Goal: Task Accomplishment & Management: Manage account settings

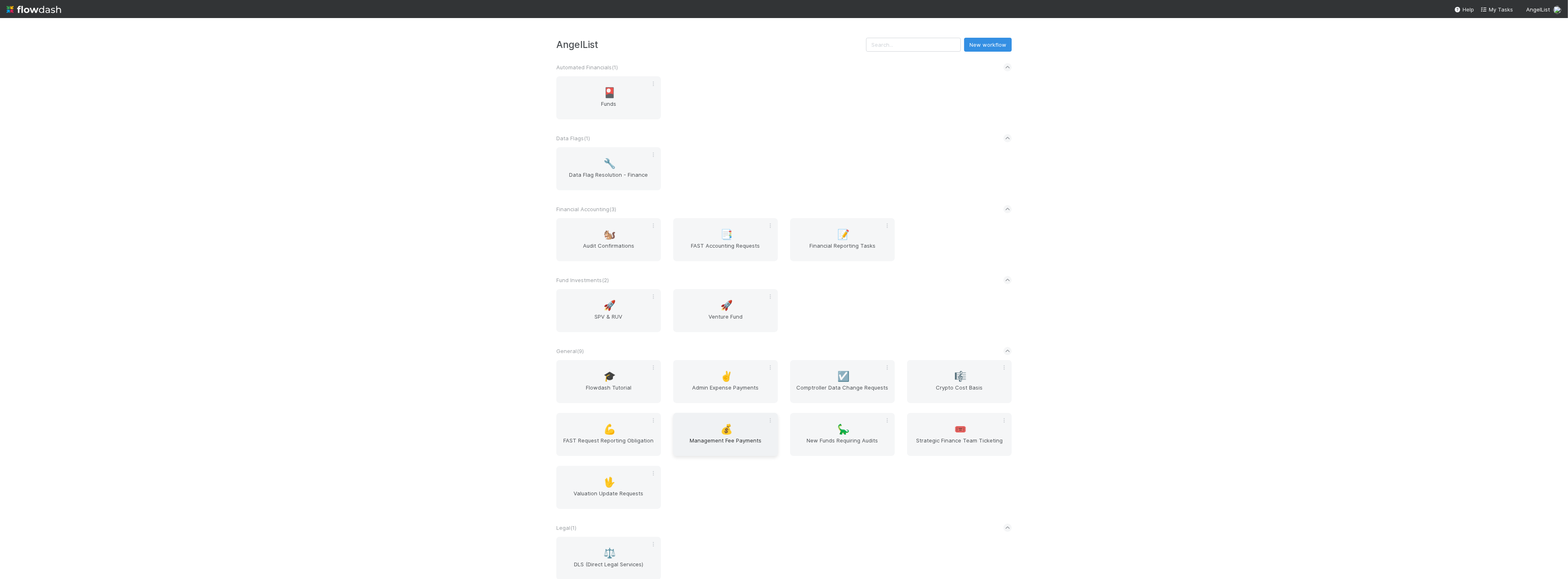
click at [706, 430] on div "💰 Management Fee Payments" at bounding box center [726, 434] width 105 height 43
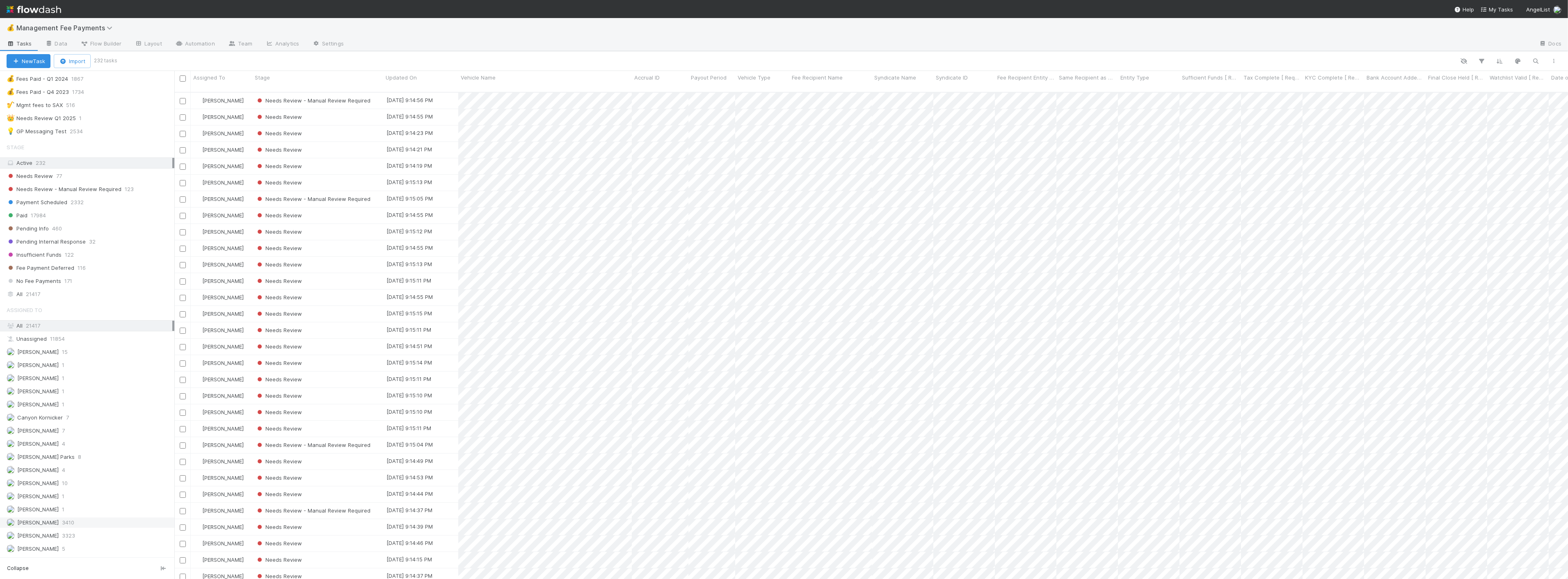
scroll to position [410, 0]
click at [45, 204] on div "All 21417" at bounding box center [89, 204] width 166 height 11
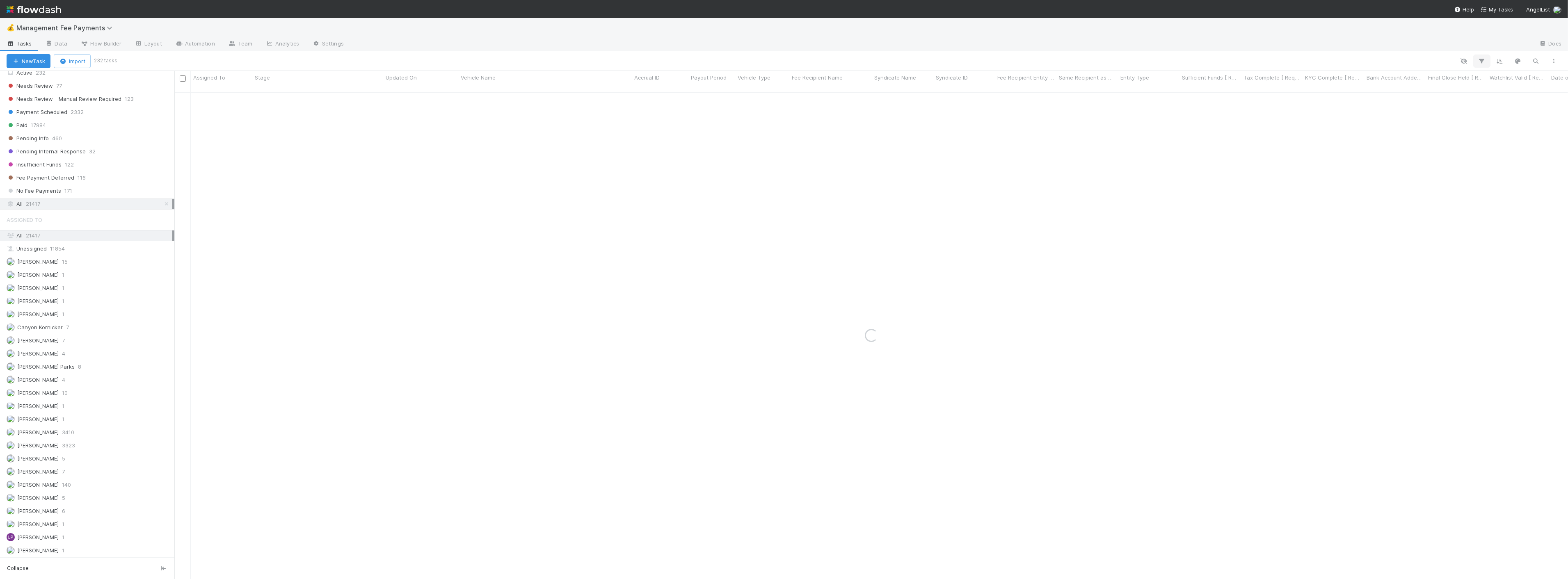
click at [1482, 60] on icon "button" at bounding box center [1482, 61] width 8 height 7
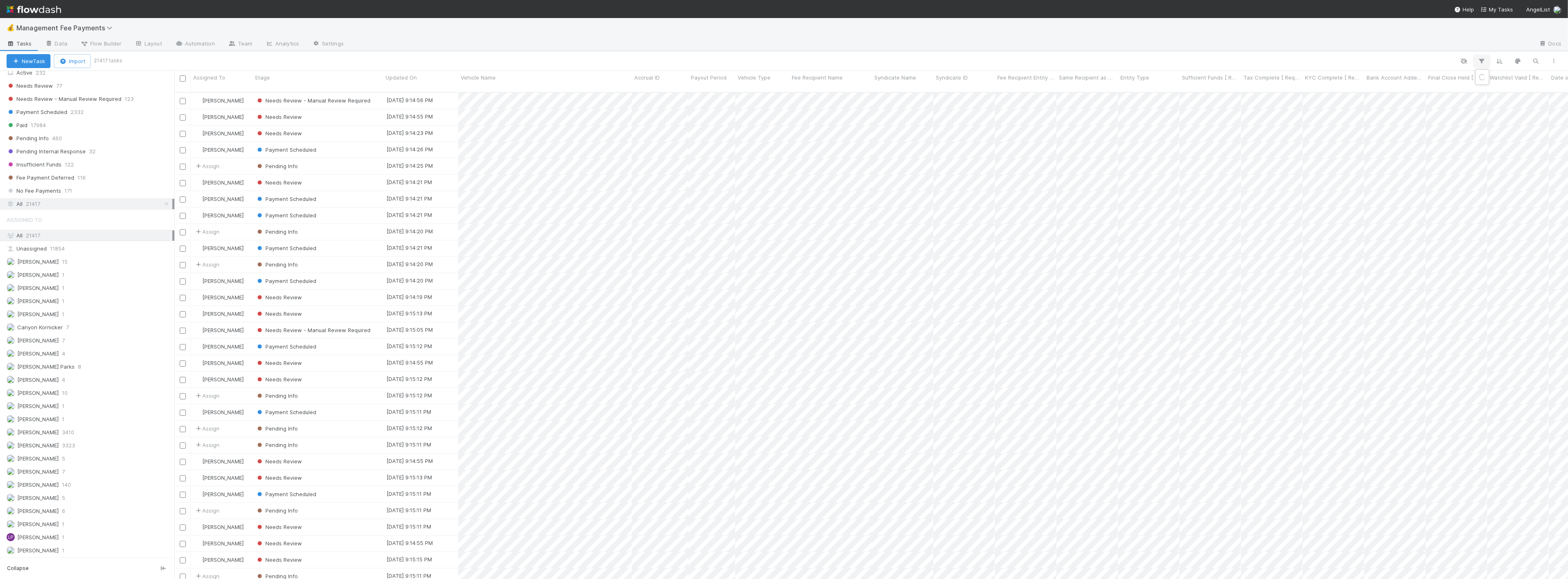
scroll to position [487, 1387]
click at [1318, 81] on button "Add Filter" at bounding box center [1356, 85] width 246 height 12
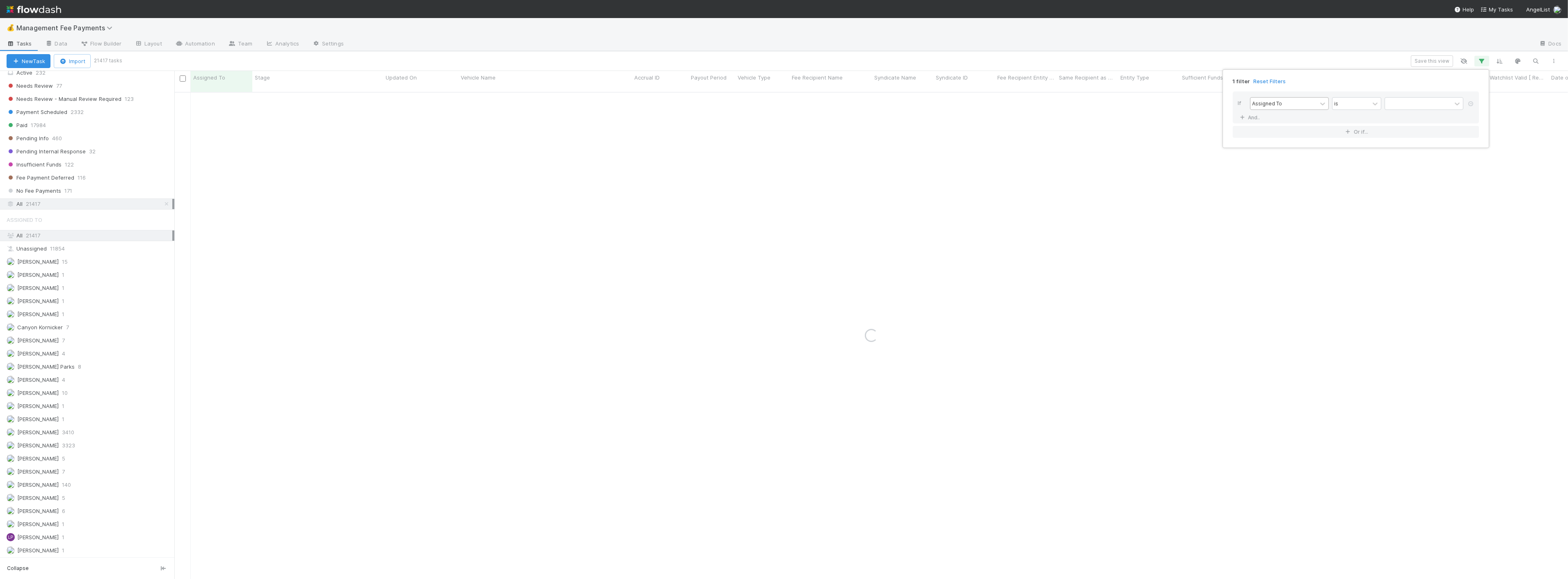
click at [1285, 99] on div "Assigned To" at bounding box center [1283, 103] width 66 height 12
drag, startPoint x: 1283, startPoint y: 179, endPoint x: 1414, endPoint y: 116, distance: 145.4
click at [1283, 179] on div "Syndicate Name" at bounding box center [1290, 179] width 79 height 14
click at [1431, 100] on input "text" at bounding box center [1424, 104] width 79 height 12
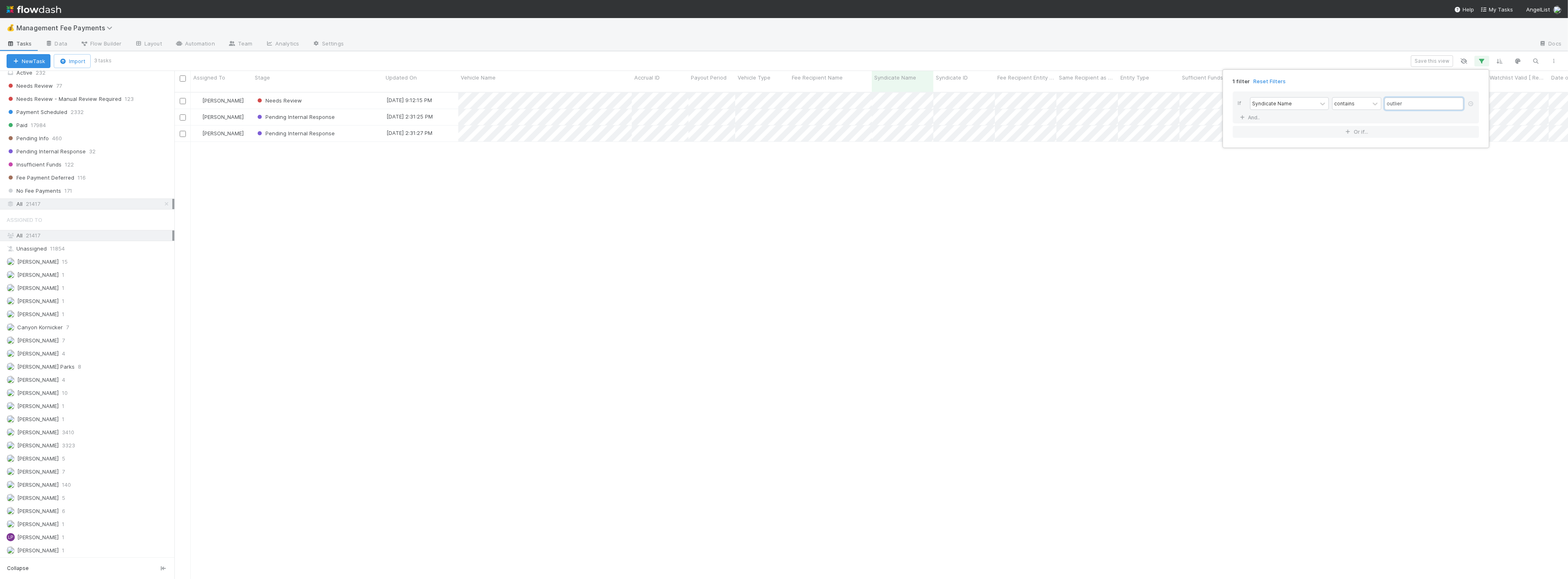
scroll to position [487, 1387]
type input "outlier"
click at [533, 200] on div "1 filter Reset Filters If Syndicate Name contains outlier And.. Or if..." at bounding box center [784, 290] width 1568 height 579
click at [359, 110] on div "Pending Internal Response" at bounding box center [318, 117] width 131 height 16
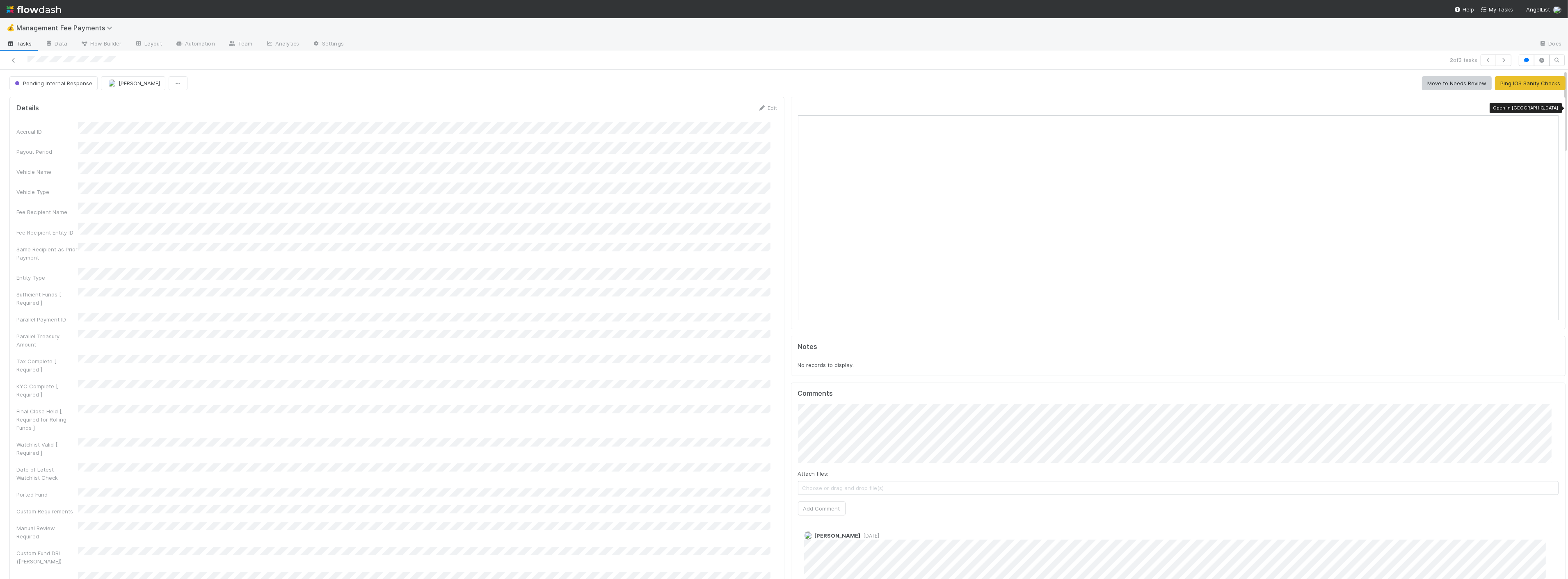
click at [1551, 107] on icon at bounding box center [1554, 108] width 8 height 6
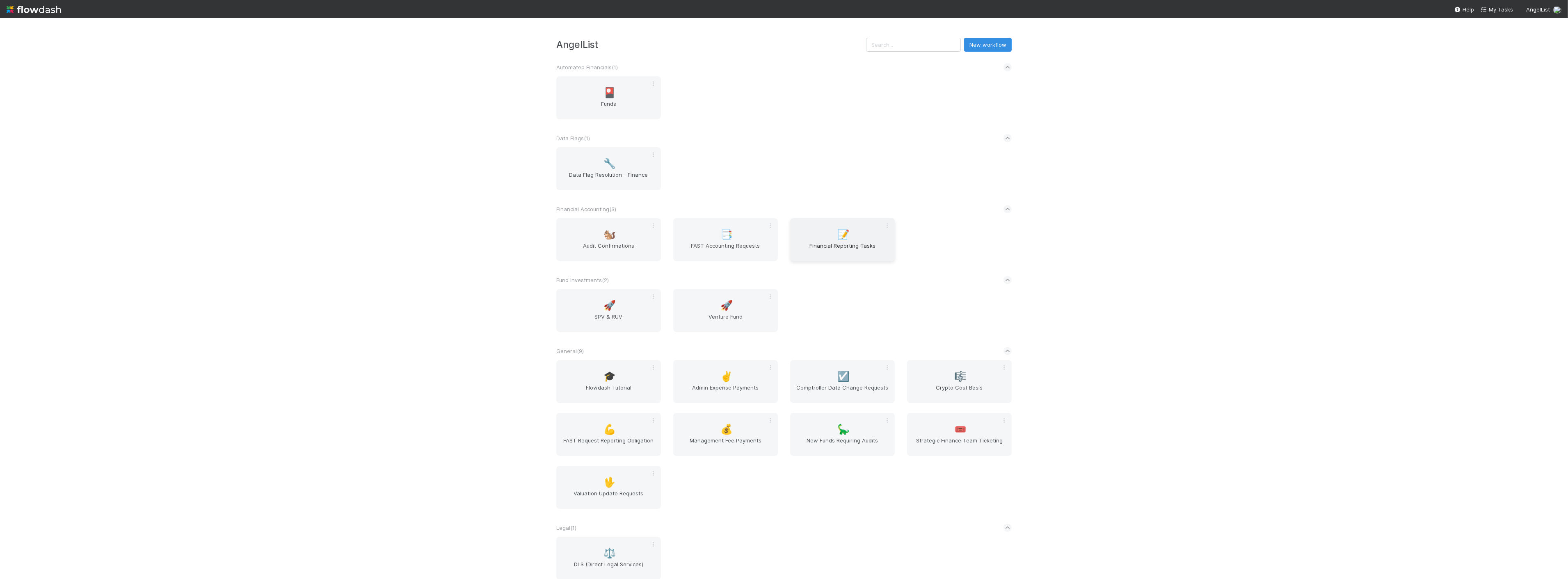
click at [822, 244] on span "Financial Reporting Tasks" at bounding box center [842, 250] width 98 height 16
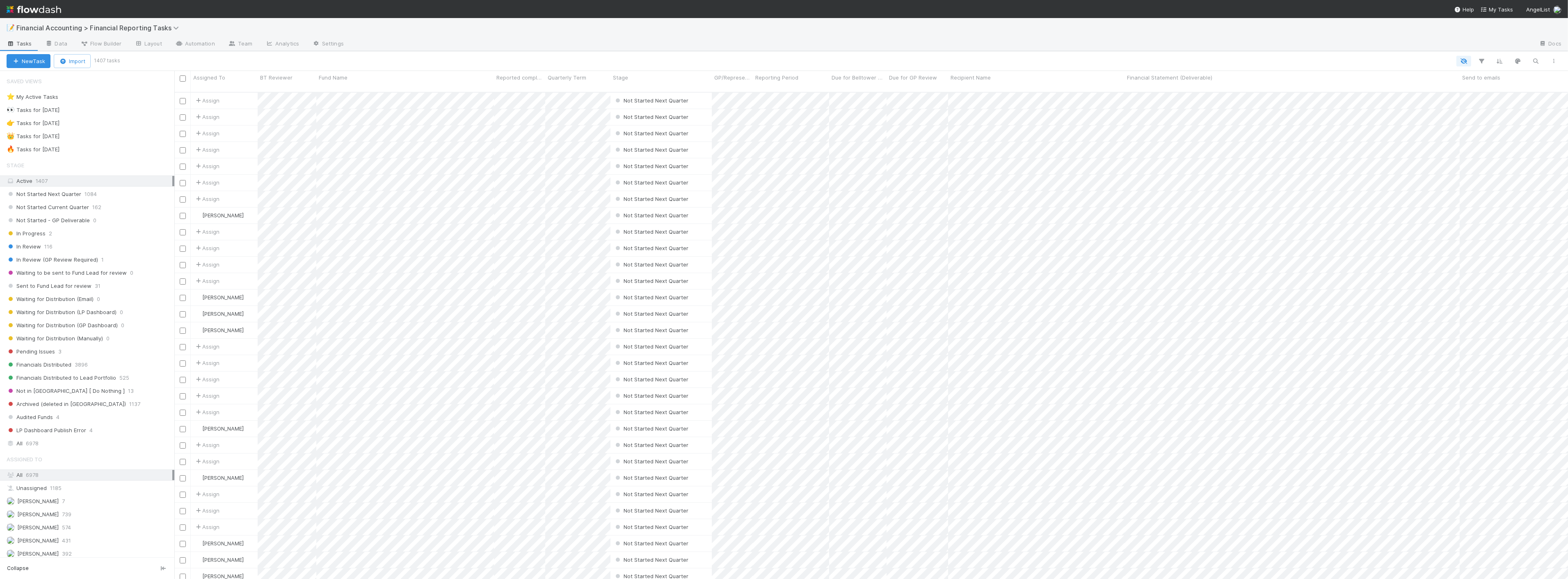
scroll to position [487, 1387]
click at [97, 24] on span "Financial Accounting > Financial Reporting Tasks" at bounding box center [99, 27] width 167 height 8
click at [105, 166] on div "📑 Financial Accounting > FAST Accounting Requests" at bounding box center [107, 167] width 195 height 8
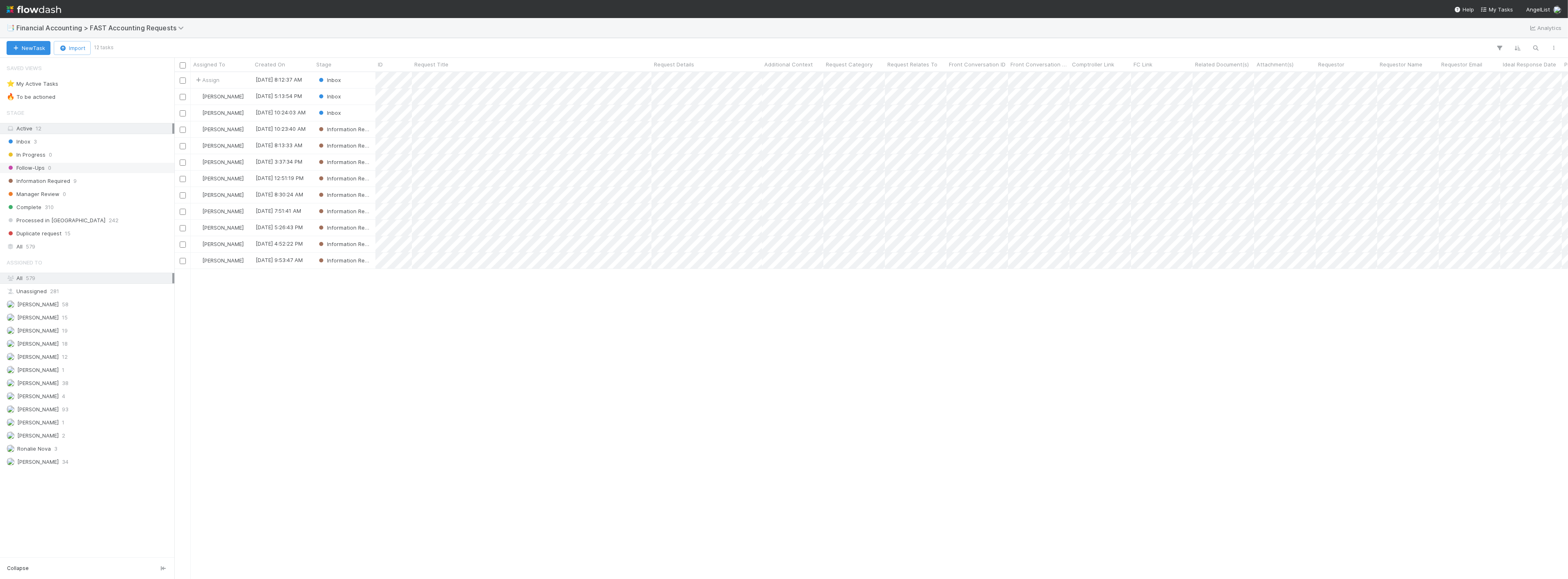
scroll to position [500, 1387]
click at [136, 25] on span "Financial Accounting > FAST Accounting Requests" at bounding box center [102, 27] width 172 height 8
click at [82, 92] on div "💪 FAST Request Reporting Obligation" at bounding box center [107, 92] width 195 height 8
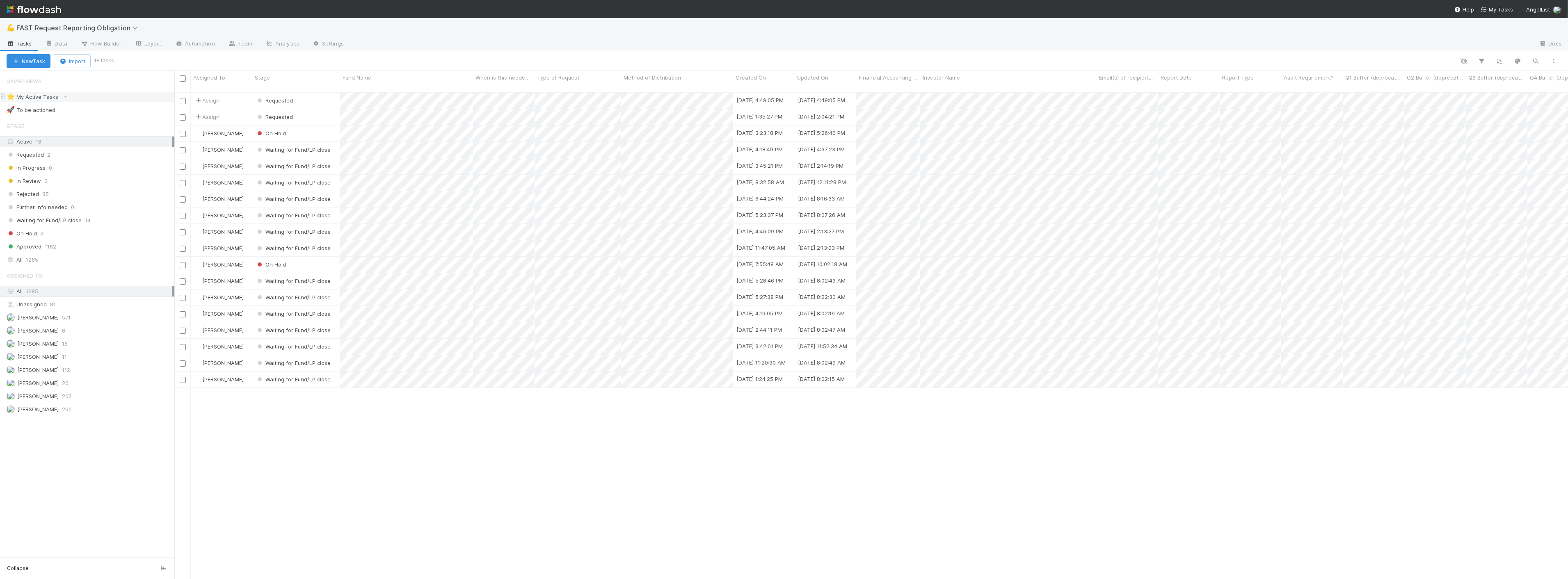
scroll to position [487, 1387]
click at [325, 109] on div "Requested" at bounding box center [296, 117] width 88 height 16
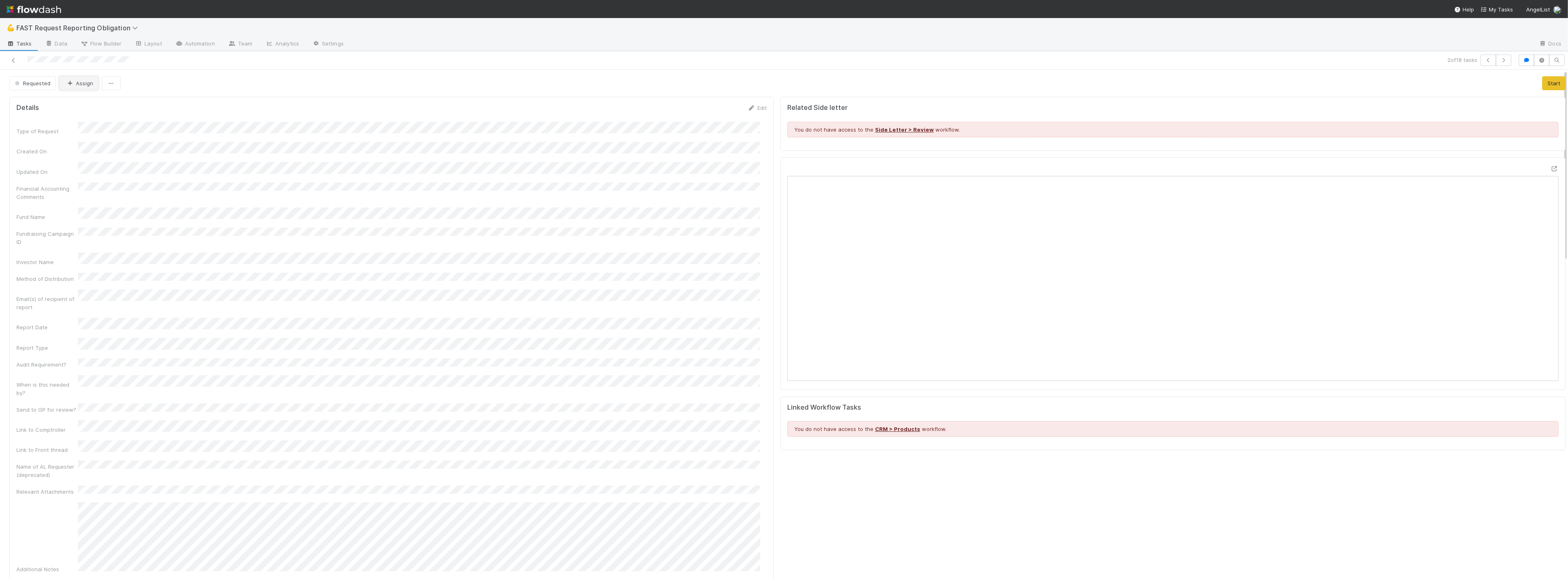
click at [86, 89] on button "Assign" at bounding box center [79, 83] width 40 height 14
click at [92, 122] on div "Zach Byers you" at bounding box center [114, 119] width 116 height 15
click at [45, 84] on span "Requested" at bounding box center [32, 83] width 37 height 7
click at [48, 203] on div "Approved" at bounding box center [65, 208] width 116 height 15
click at [14, 59] on icon at bounding box center [13, 60] width 8 height 6
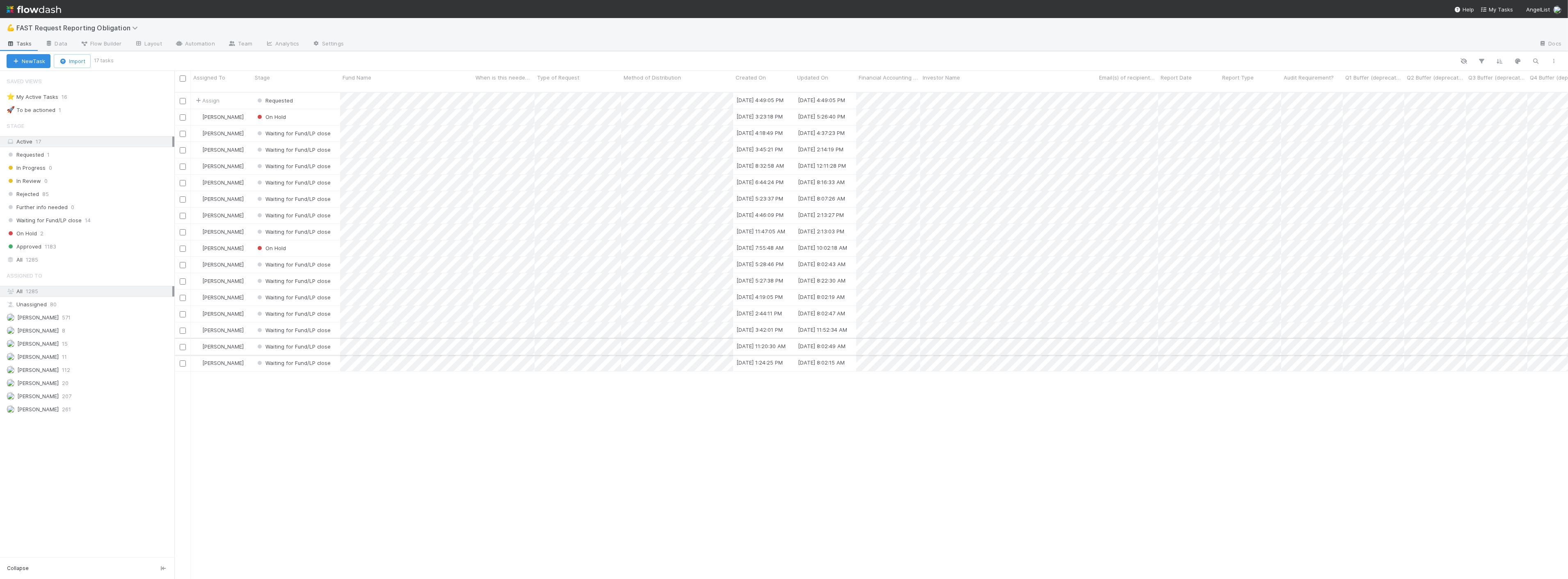
scroll to position [487, 1387]
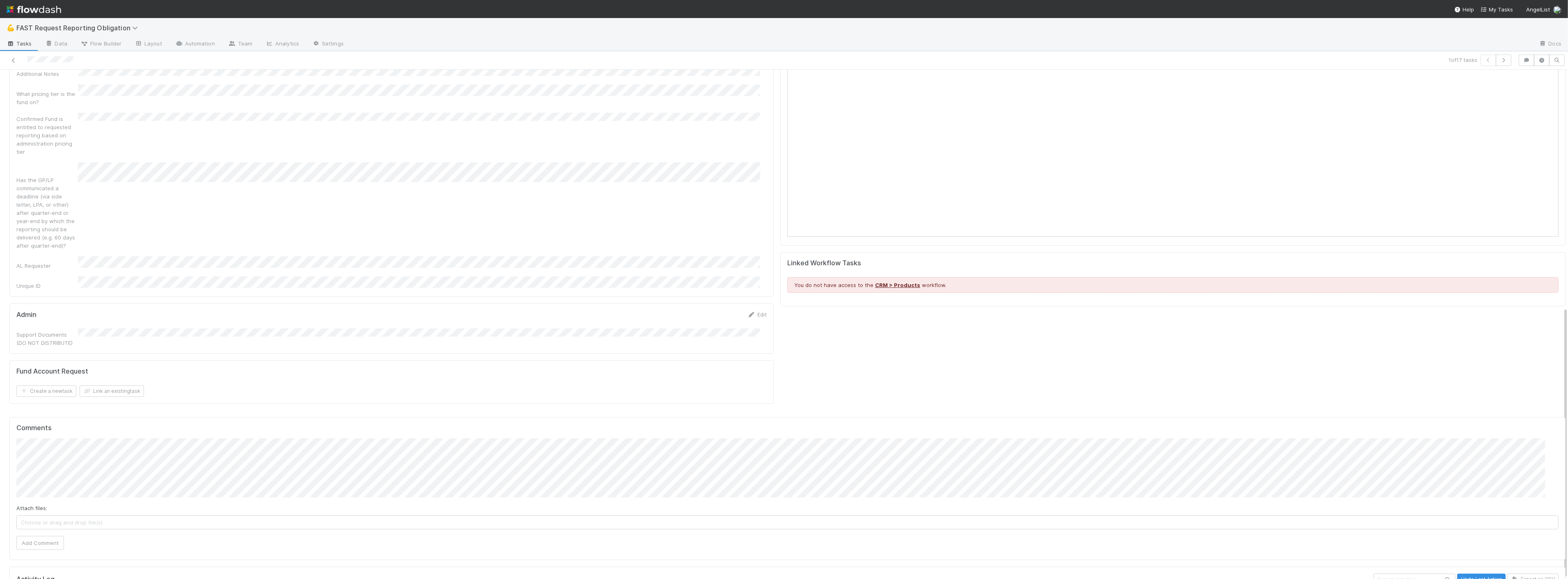
scroll to position [7, 0]
click at [38, 536] on button "Add Comment" at bounding box center [40, 543] width 48 height 14
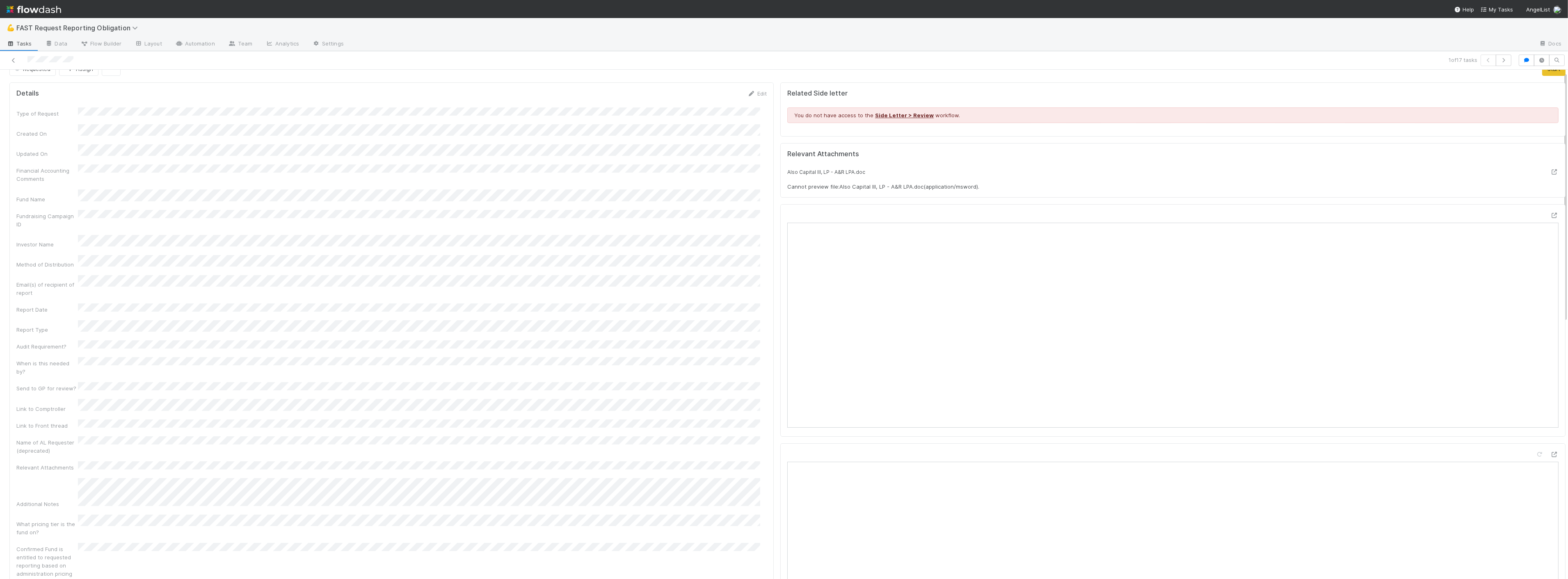
scroll to position [0, 0]
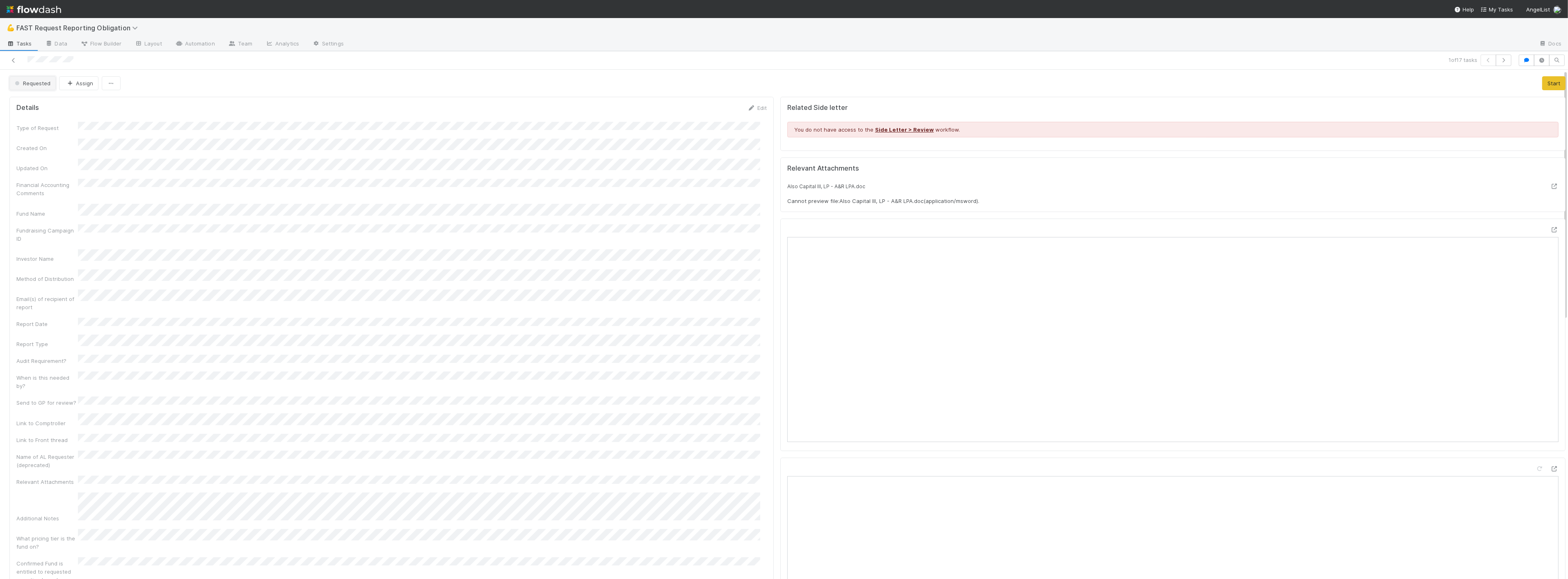
click at [40, 81] on button "Requested" at bounding box center [32, 83] width 47 height 14
click at [50, 173] on span "Waiting for Fund/LP close" at bounding box center [49, 171] width 75 height 7
click at [69, 76] on div "Requested Assign" at bounding box center [65, 83] width 111 height 14
click at [109, 81] on icon "button" at bounding box center [107, 83] width 8 height 6
drag, startPoint x: 118, startPoint y: 94, endPoint x: 363, endPoint y: 99, distance: 245.1
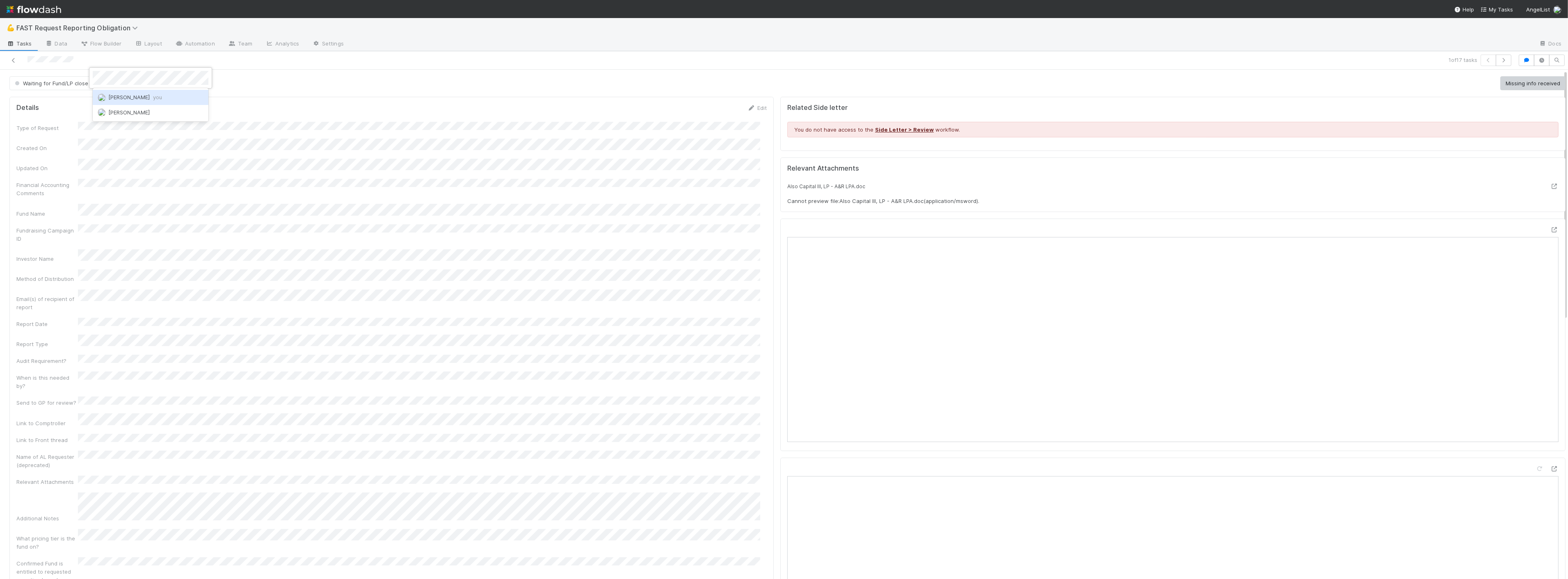
click at [118, 95] on span "Zach Byers you" at bounding box center [135, 97] width 54 height 7
click at [363, 104] on div "Details Edit" at bounding box center [391, 107] width 751 height 8
click at [11, 56] on link at bounding box center [13, 60] width 8 height 8
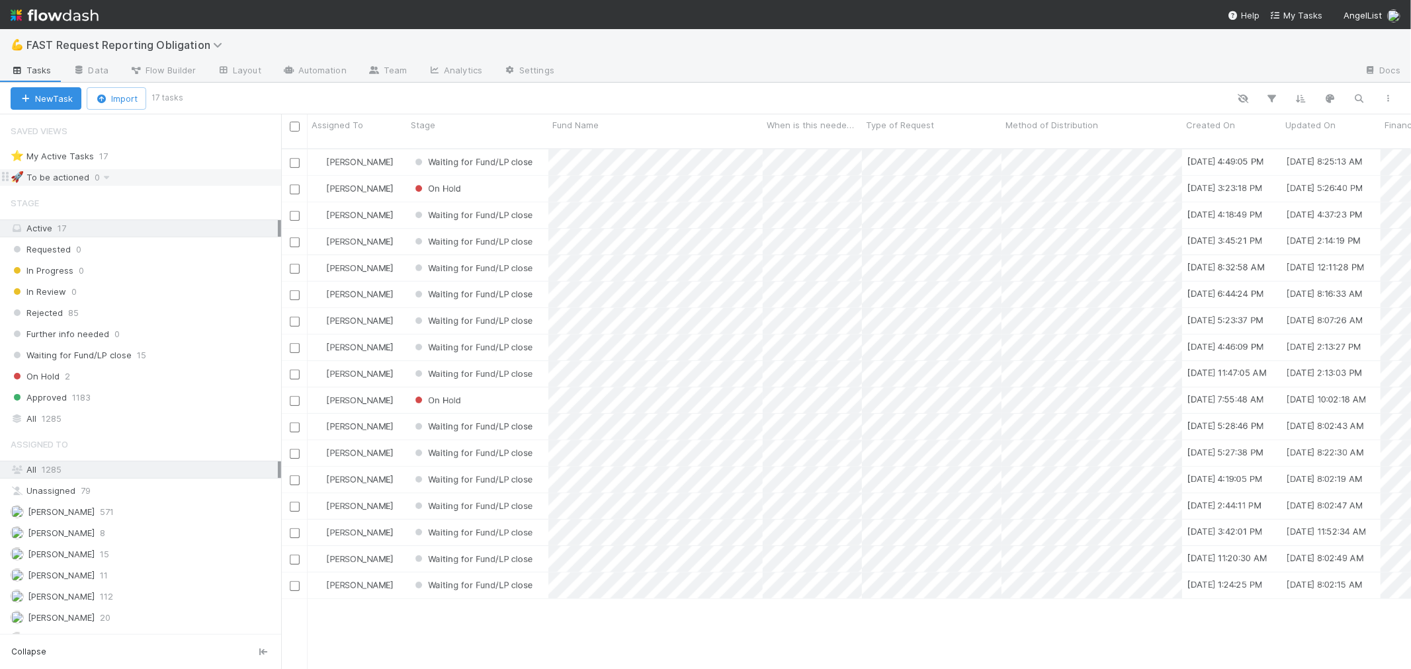
scroll to position [521, 1119]
click at [516, 150] on div "Requested" at bounding box center [478, 163] width 142 height 26
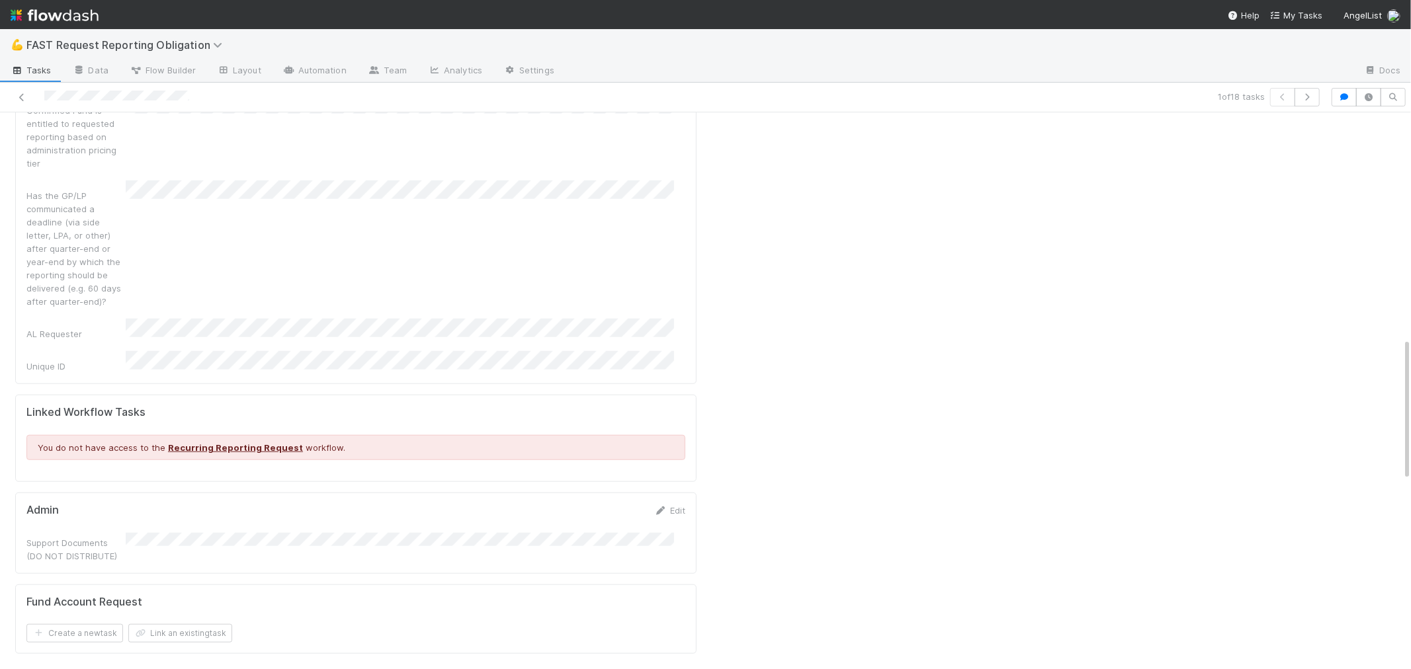
scroll to position [1174, 0]
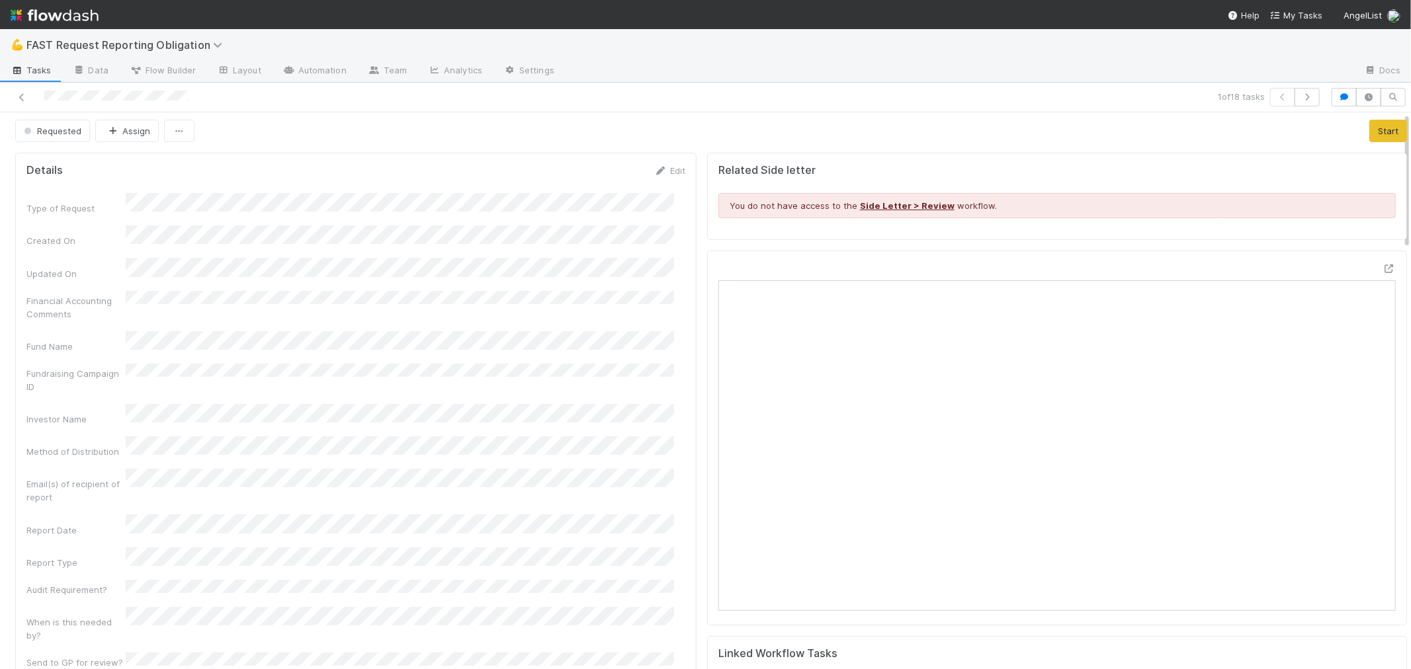
scroll to position [0, 0]
click at [38, 128] on button "Requested" at bounding box center [52, 134] width 75 height 22
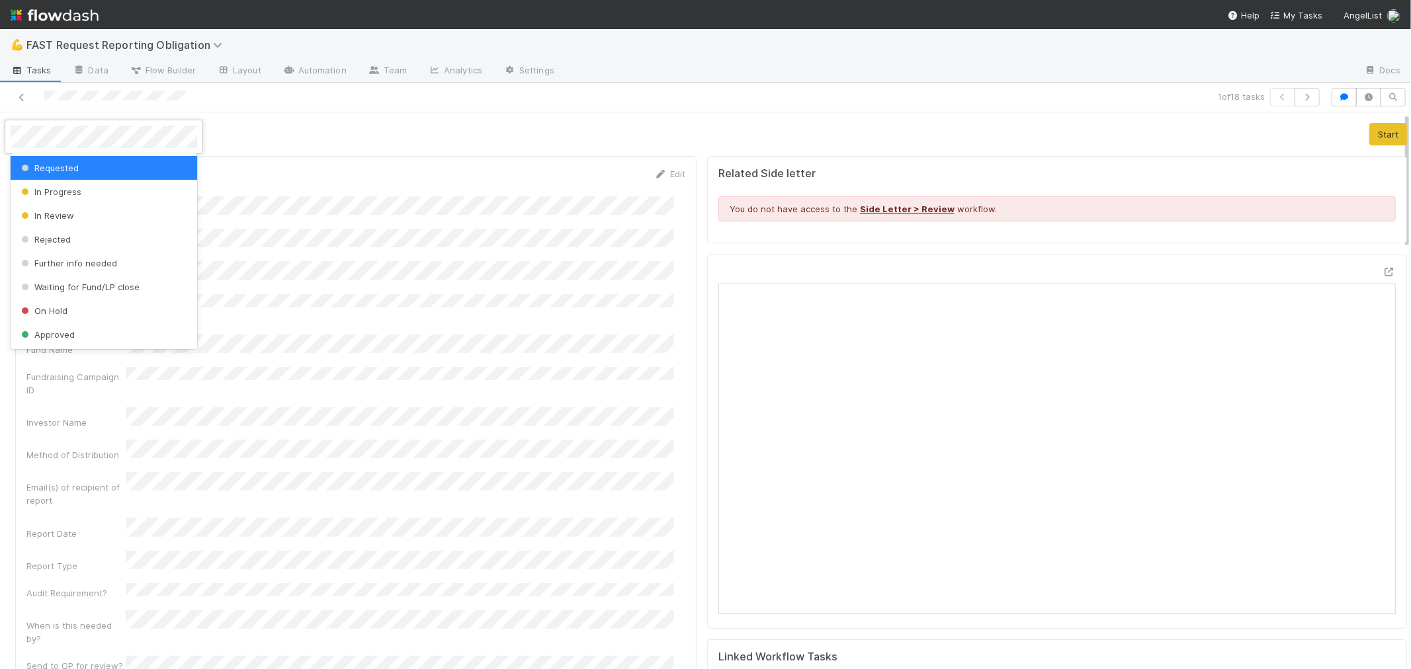
click at [320, 139] on div at bounding box center [705, 334] width 1411 height 669
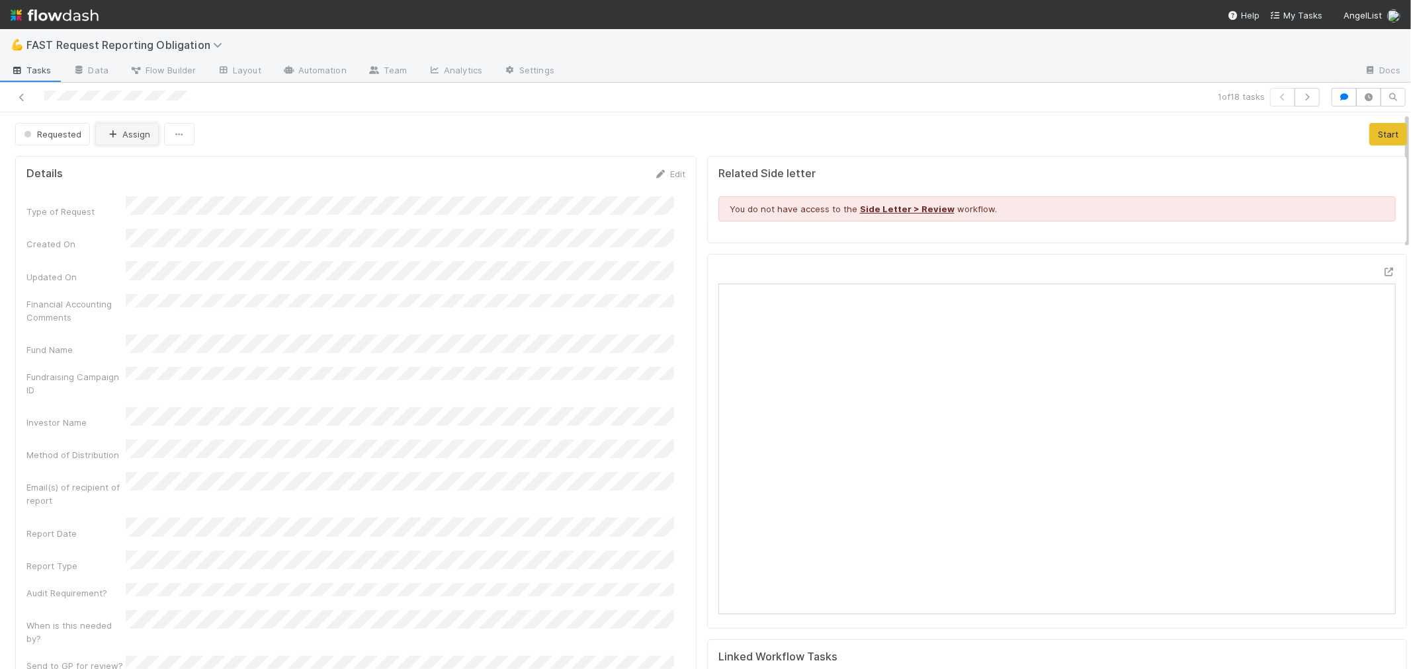
click at [123, 138] on button "Assign" at bounding box center [127, 134] width 64 height 22
click at [126, 170] on span "Kevin Fawcett" at bounding box center [148, 168] width 67 height 11
click at [18, 97] on icon at bounding box center [21, 97] width 13 height 9
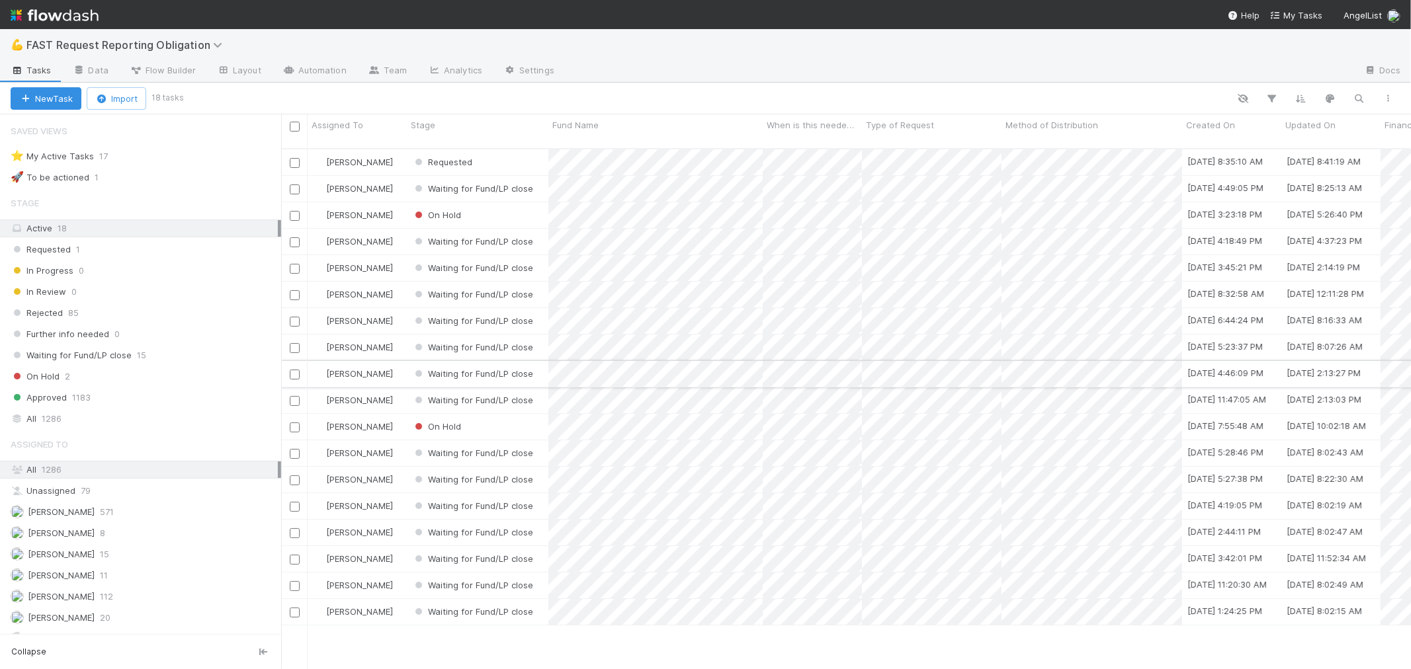
scroll to position [521, 1119]
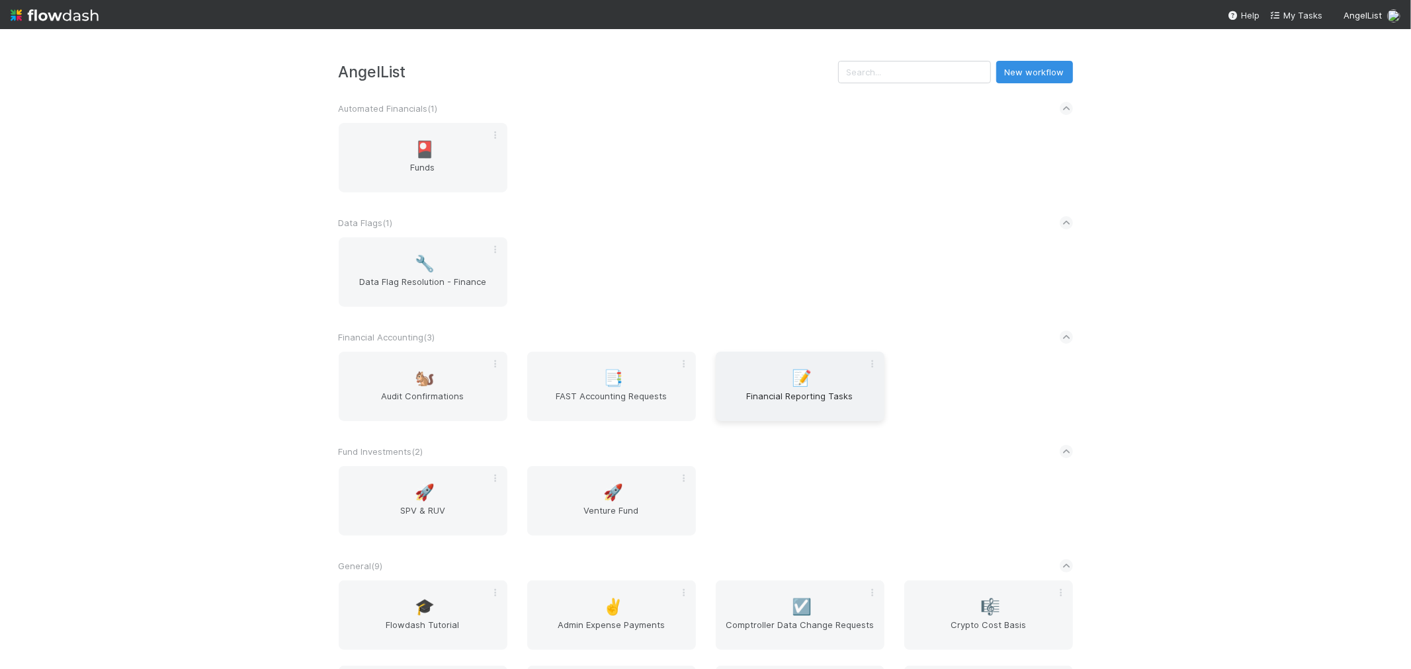
click at [818, 399] on span "Financial Reporting Tasks" at bounding box center [800, 403] width 158 height 26
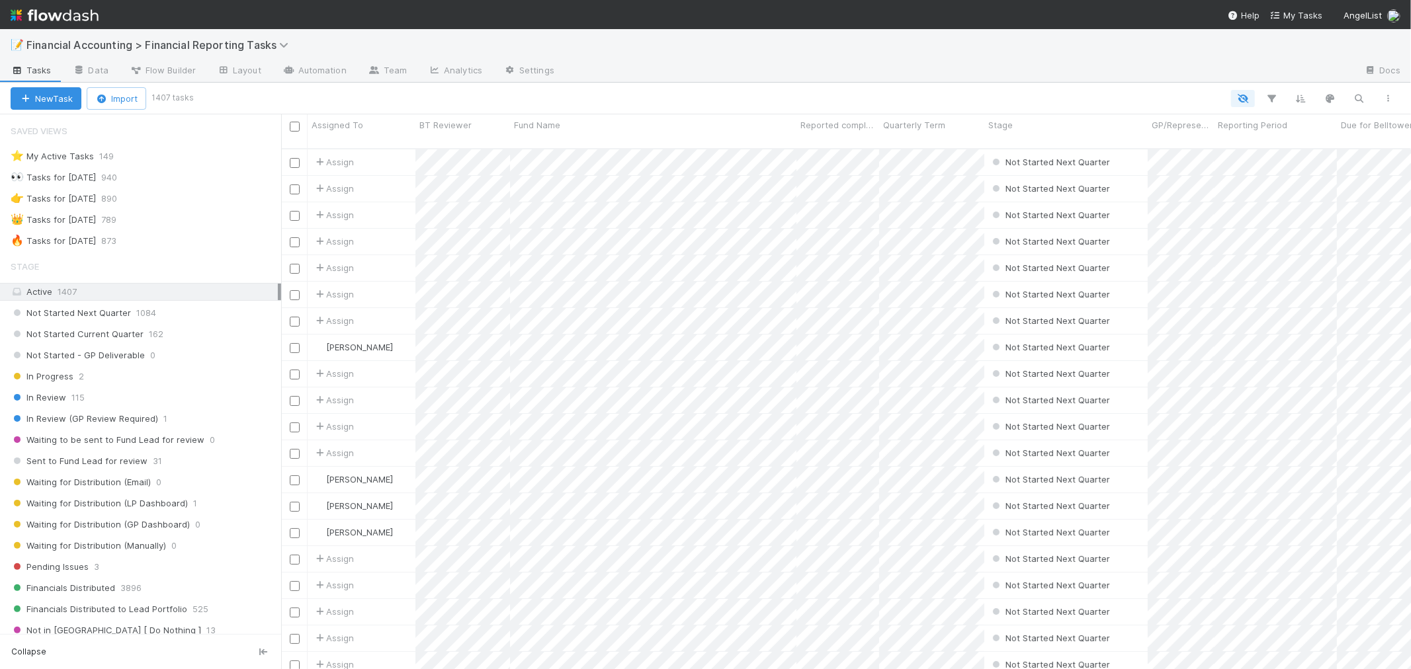
scroll to position [294, 0]
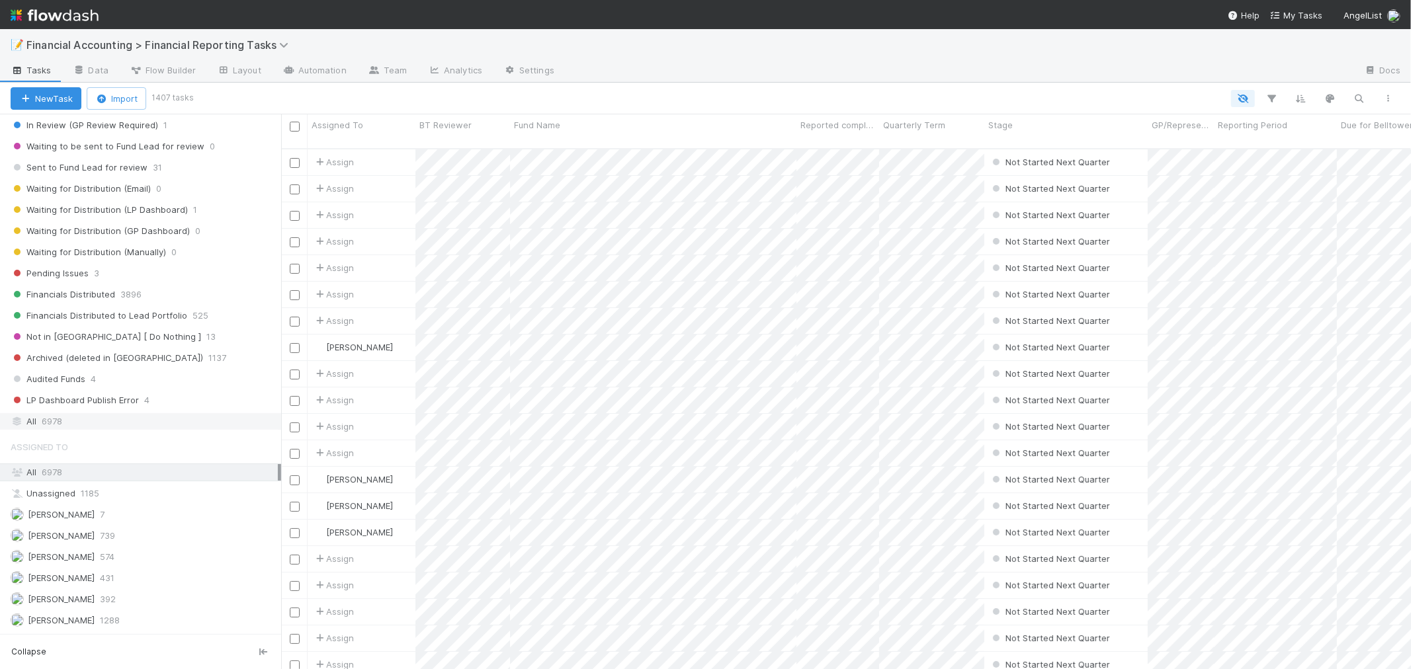
click at [73, 421] on div "All 6978" at bounding box center [144, 421] width 267 height 17
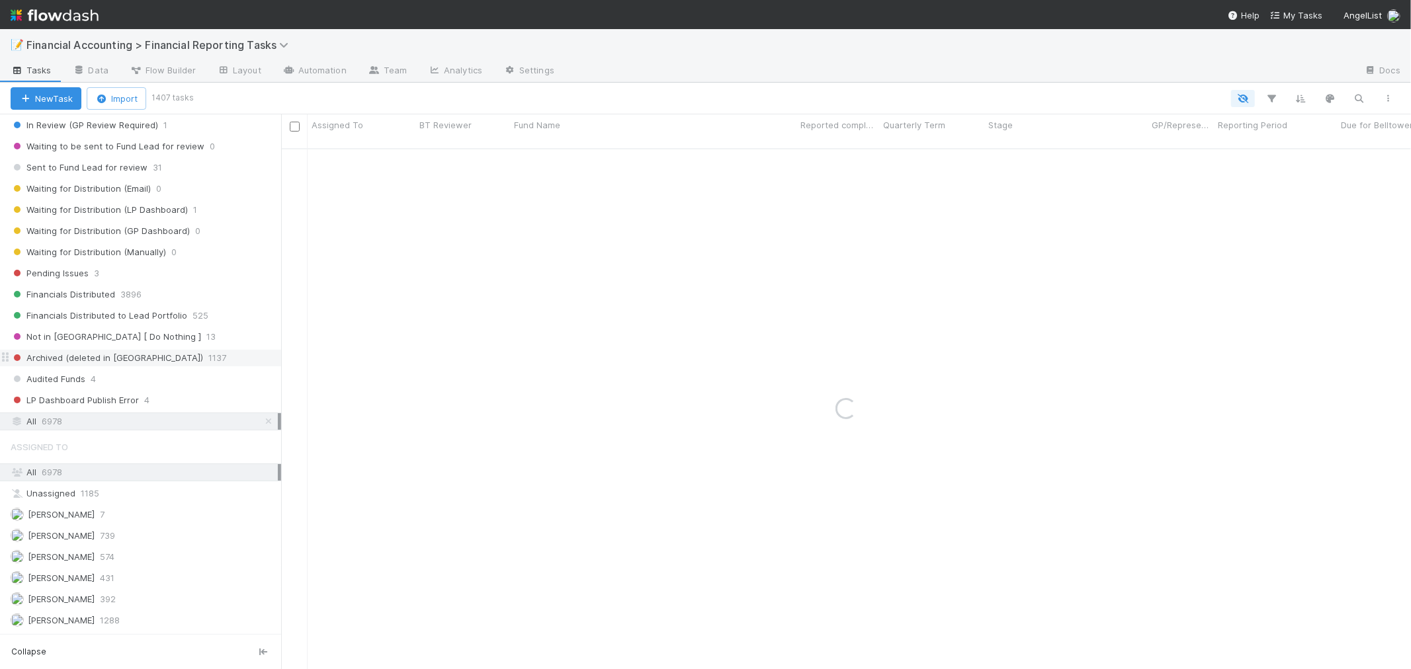
scroll to position [147, 0]
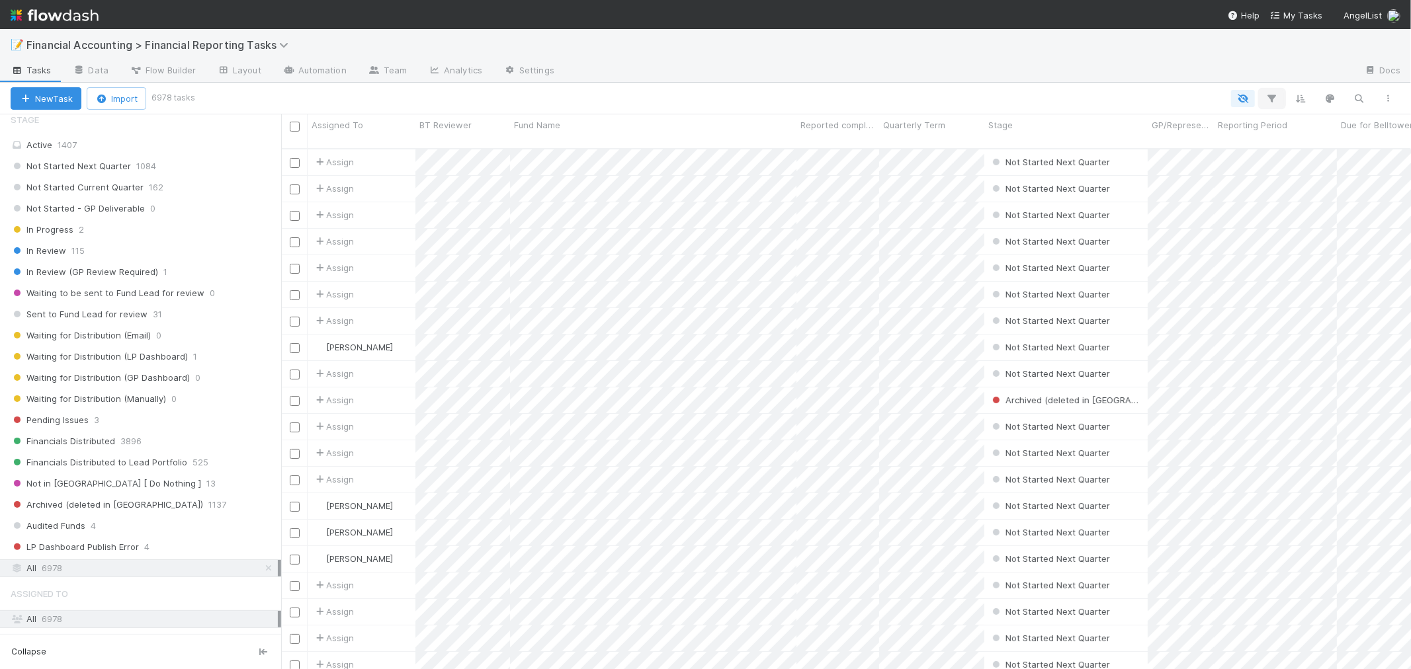
click at [1275, 93] on icon "button" at bounding box center [1271, 99] width 13 height 12
click at [1119, 130] on button "Add Filter" at bounding box center [1069, 137] width 397 height 19
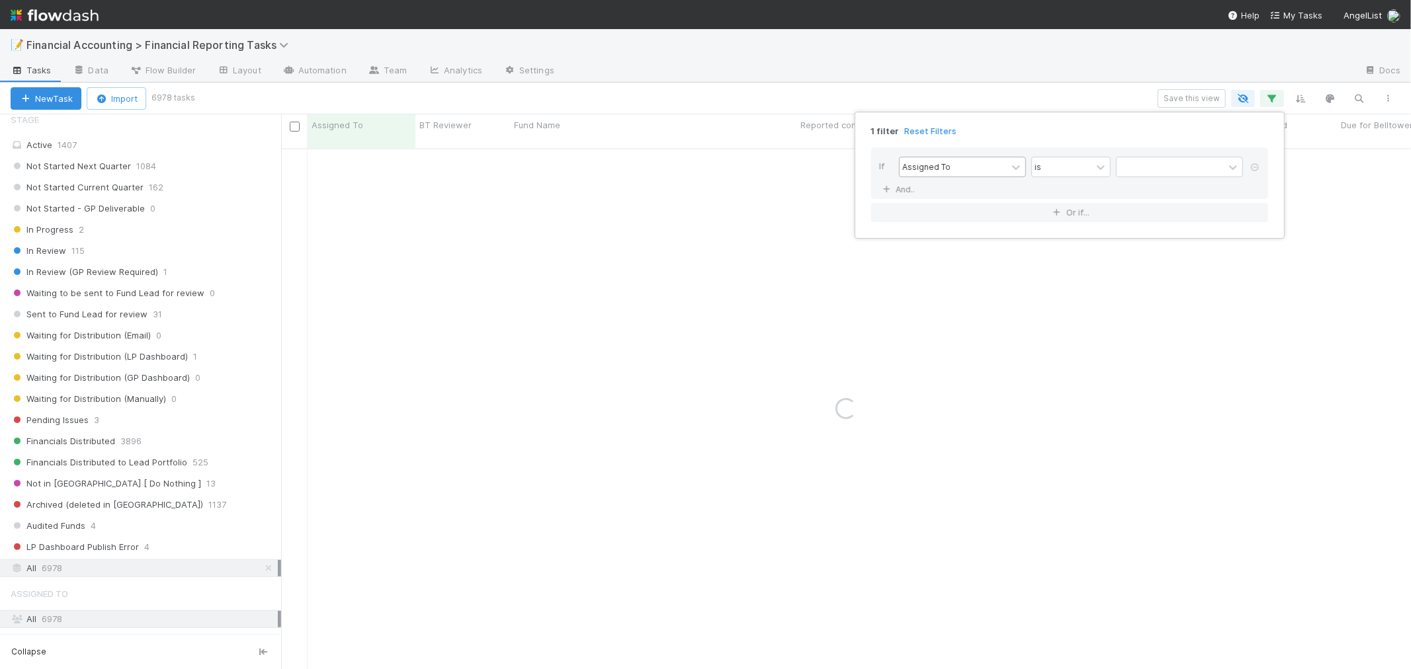
click at [976, 173] on div "Assigned To" at bounding box center [953, 166] width 107 height 19
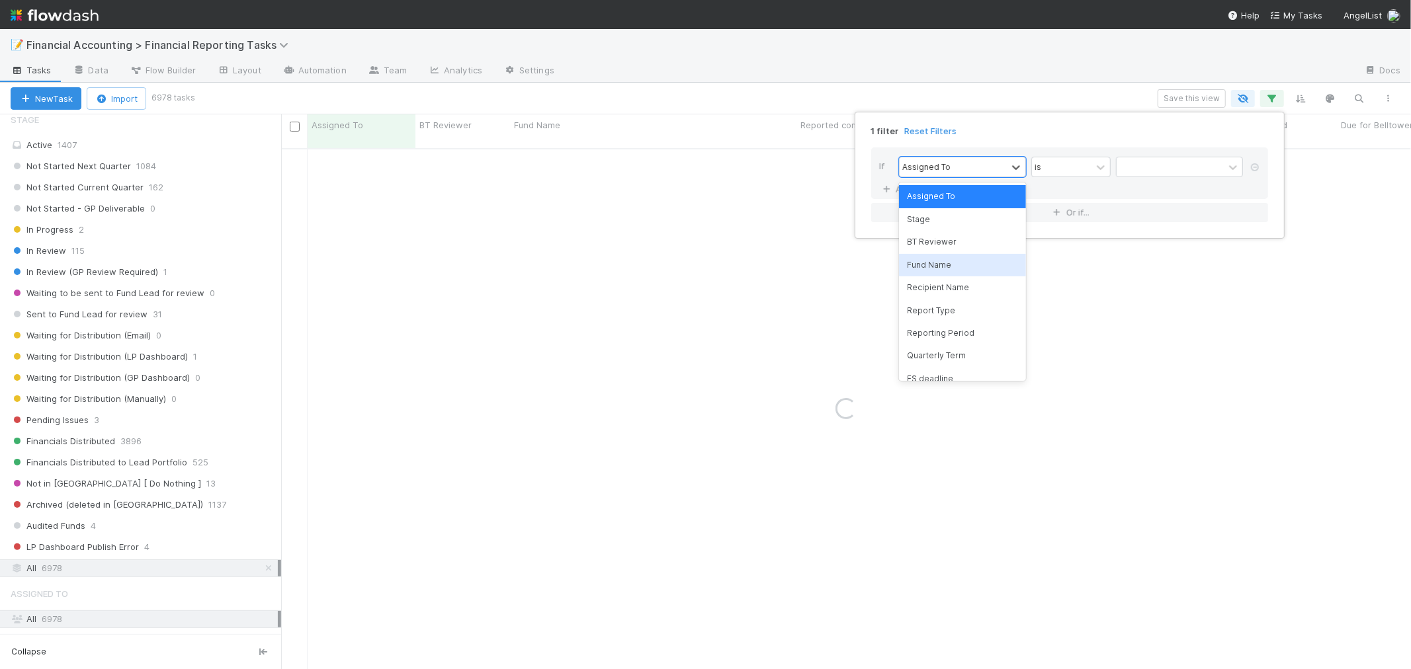
click at [949, 263] on div "Fund Name" at bounding box center [962, 265] width 127 height 22
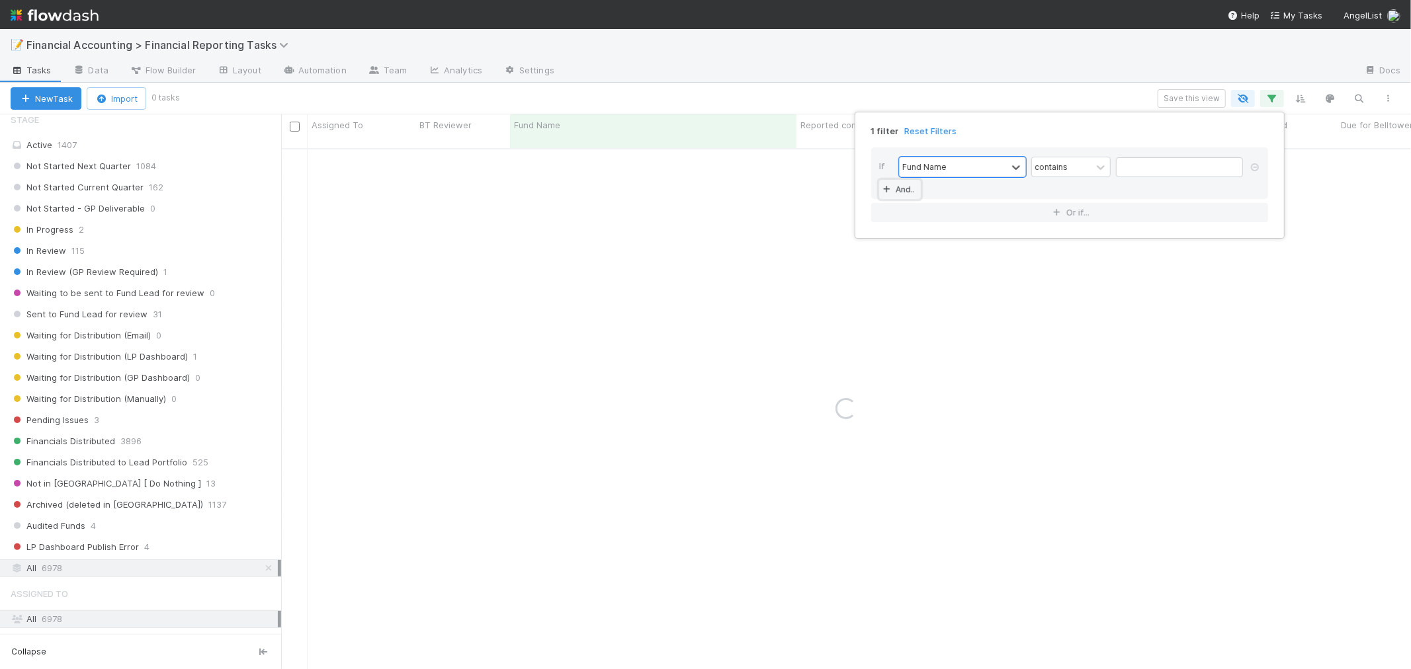
click at [910, 191] on link "And.." at bounding box center [900, 189] width 42 height 19
click at [959, 200] on div "Assigned To" at bounding box center [962, 190] width 127 height 21
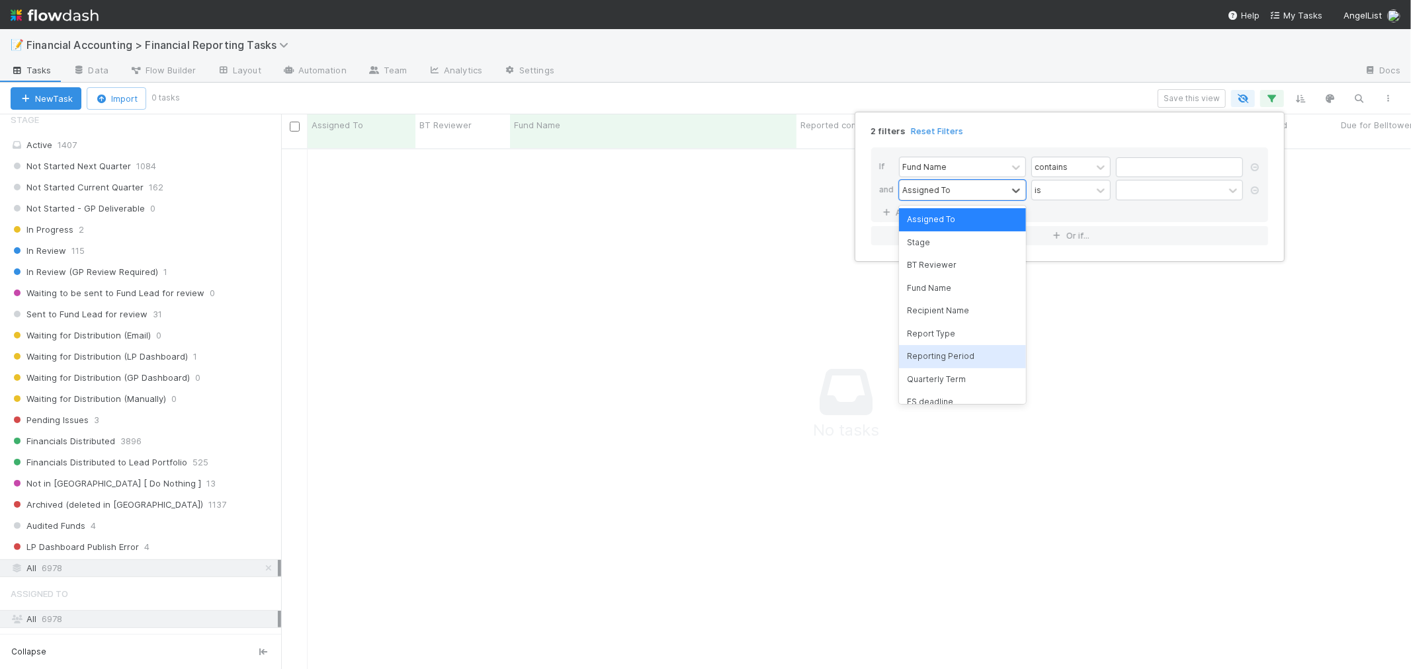
scroll to position [510, 1107]
click at [956, 380] on div "Quarterly Term" at bounding box center [962, 379] width 127 height 22
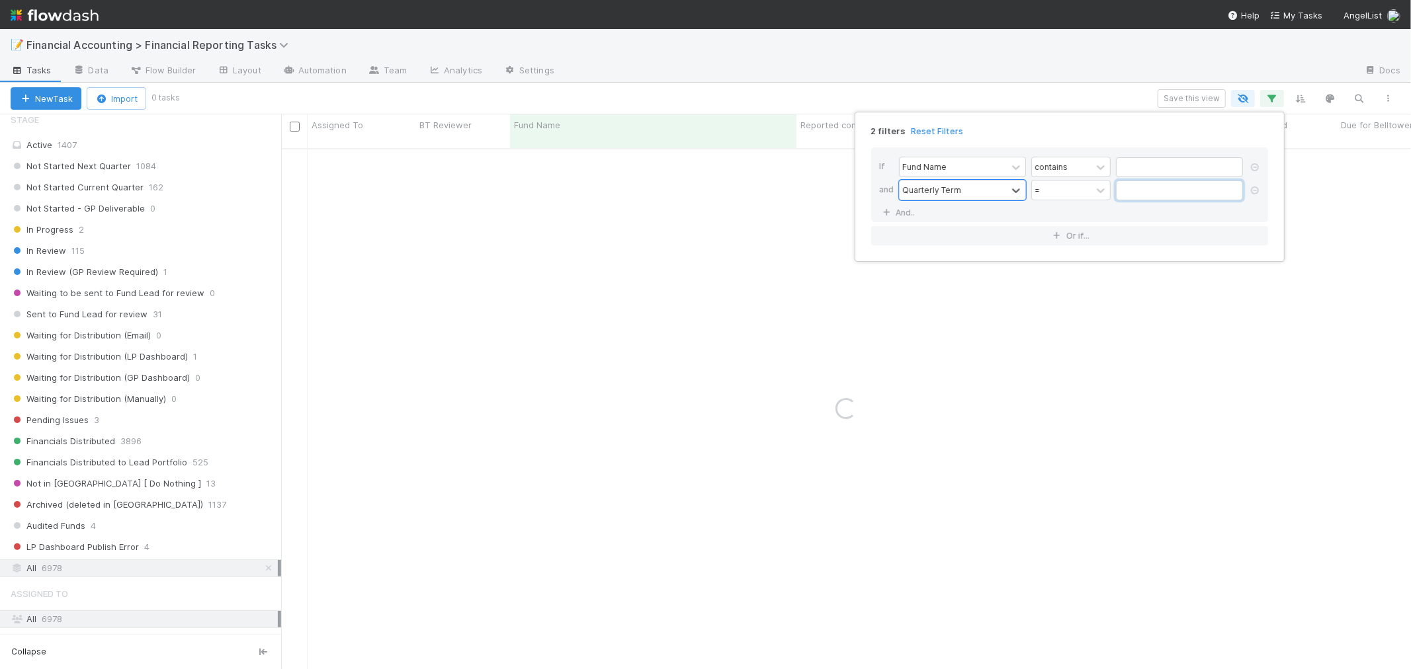
click at [1140, 192] on input "text" at bounding box center [1179, 191] width 127 height 20
type input "6"
click at [921, 192] on div "Quarterly Term" at bounding box center [931, 190] width 59 height 12
click at [957, 357] on div "Reporting Period" at bounding box center [962, 356] width 127 height 22
click at [1129, 191] on input "text" at bounding box center [1179, 191] width 127 height 20
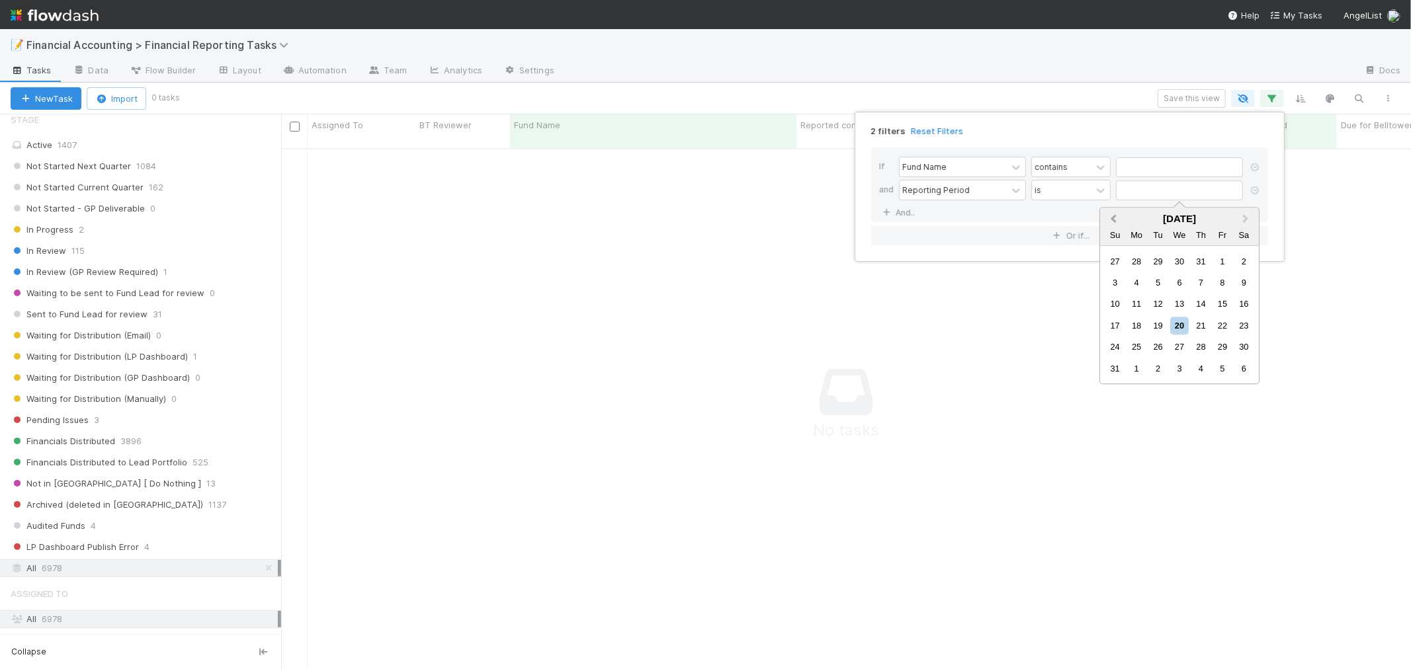
click at [1119, 222] on button "Previous Month" at bounding box center [1111, 219] width 21 height 21
click at [1144, 259] on div "30" at bounding box center [1137, 262] width 18 height 18
type input "06/30/2025"
click at [1142, 169] on input "text" at bounding box center [1179, 167] width 127 height 20
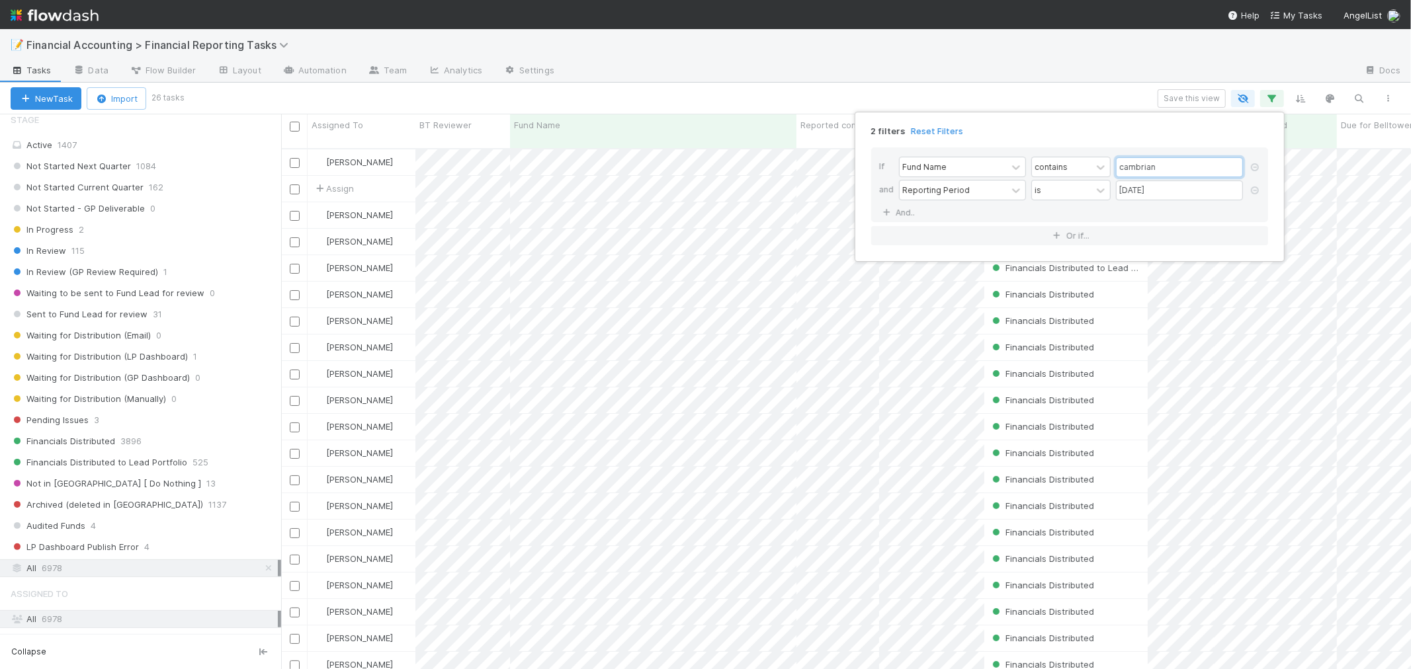
scroll to position [521, 1119]
type input "cambrian"
click at [714, 91] on div "2 filters Reset Filters If Fund Name contains cambrian and Reporting Period is …" at bounding box center [705, 334] width 1411 height 669
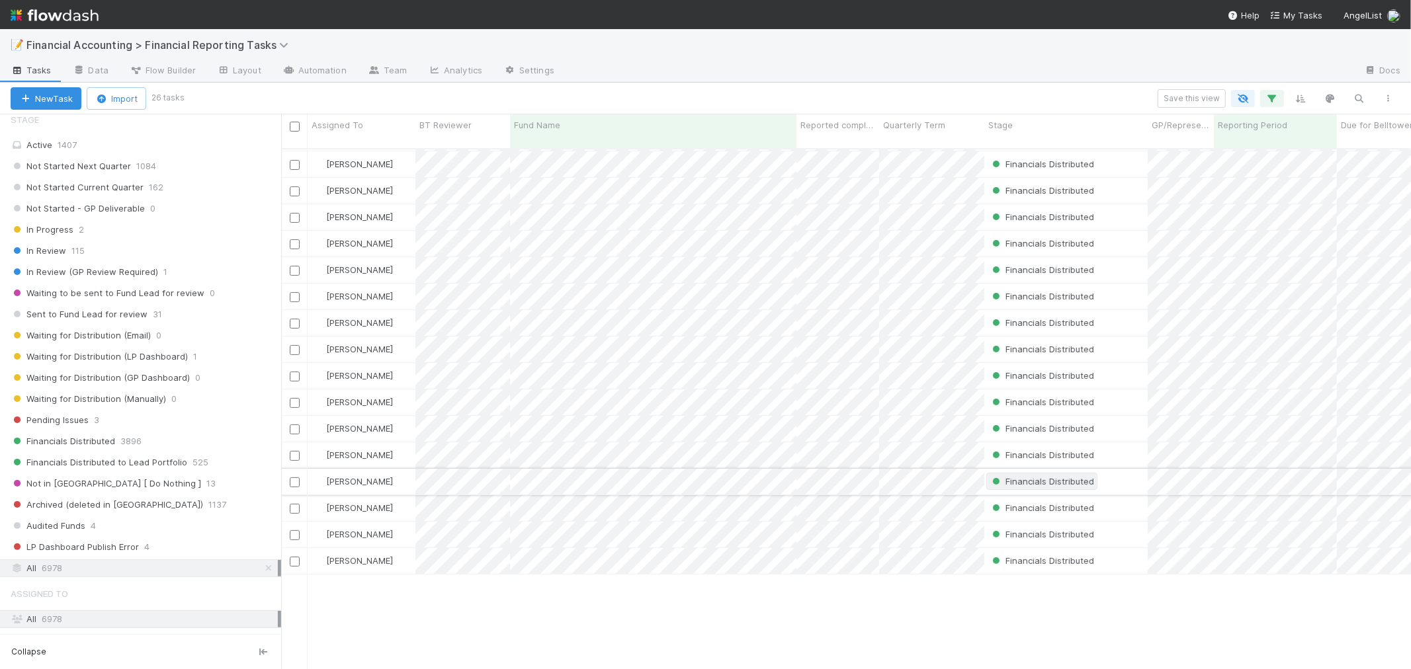
scroll to position [0, 0]
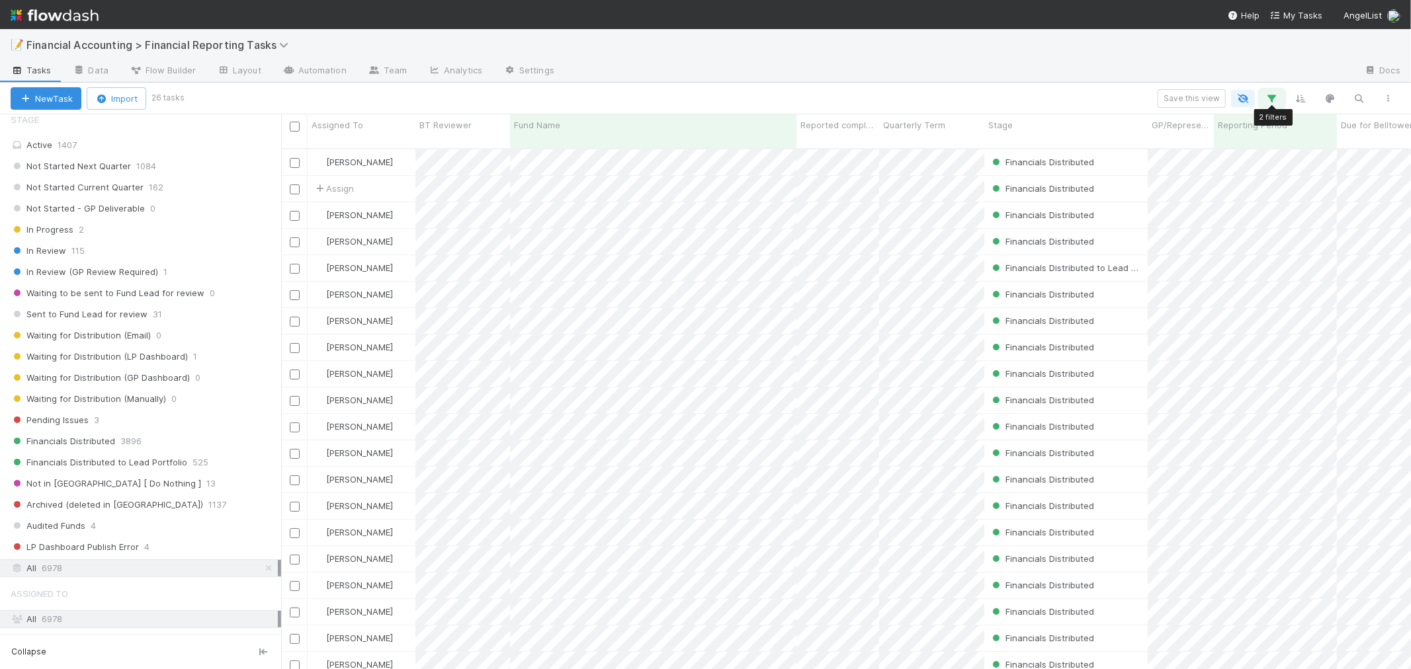
click at [1261, 100] on button "button" at bounding box center [1272, 98] width 24 height 17
drag, startPoint x: 1216, startPoint y: 159, endPoint x: 1158, endPoint y: 165, distance: 57.9
click at [1158, 165] on input "cambrian" at bounding box center [1179, 167] width 127 height 20
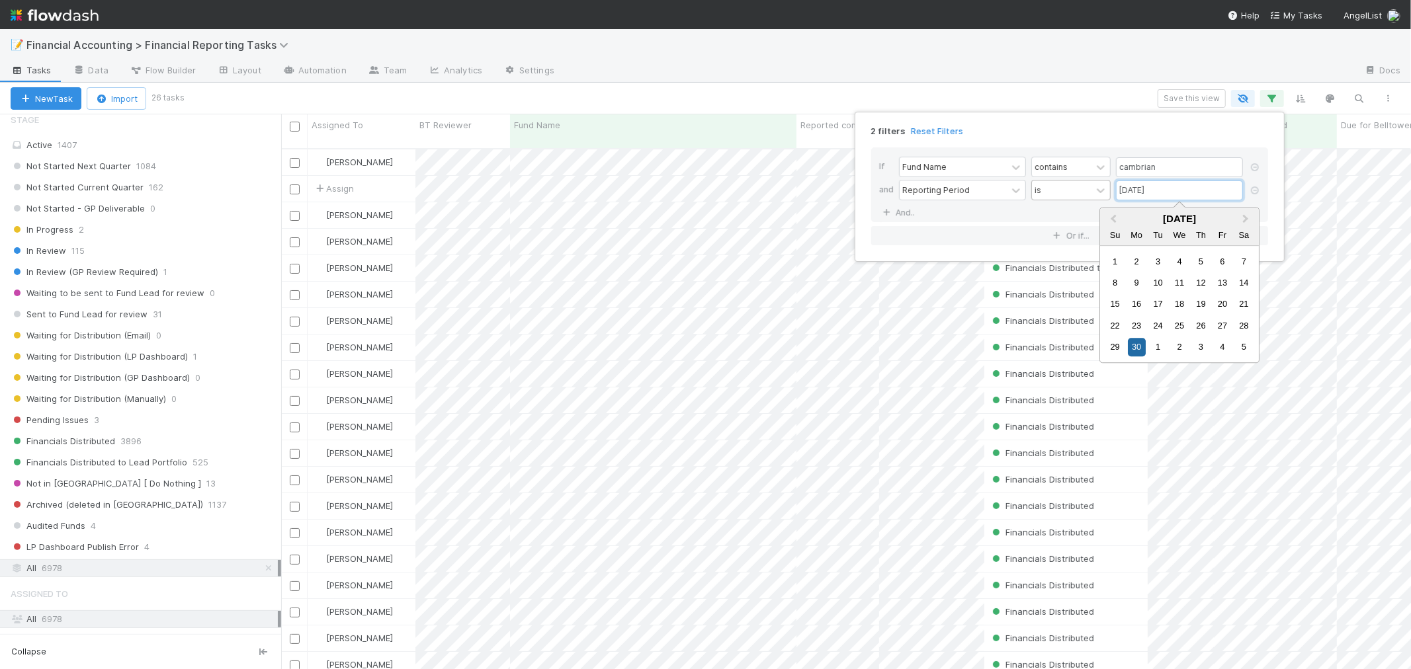
drag, startPoint x: 1114, startPoint y: 188, endPoint x: 1060, endPoint y: 186, distance: 53.6
click at [1063, 186] on div "Reporting Period is 06/30/2025" at bounding box center [1073, 191] width 349 height 23
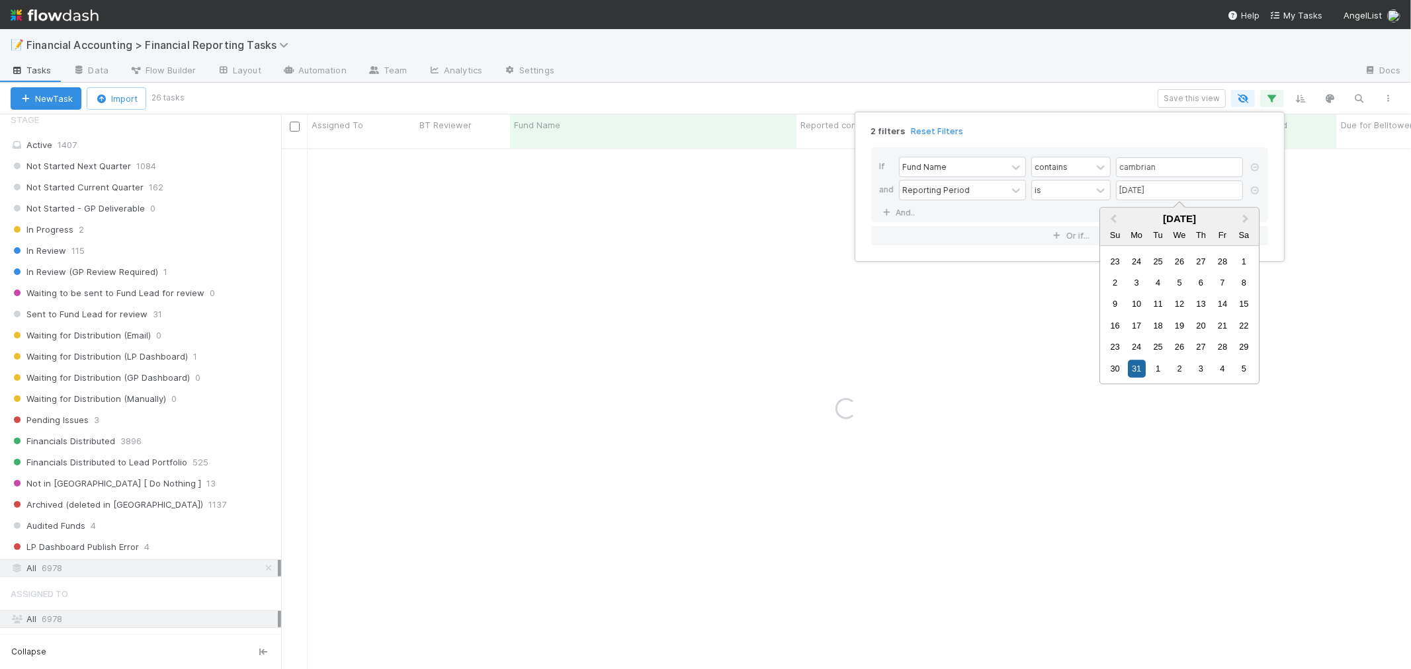
type input "03/31/2025"
click at [1041, 95] on div "2 filters Reset Filters If Fund Name contains cambrian and Reporting Period is …" at bounding box center [705, 334] width 1411 height 669
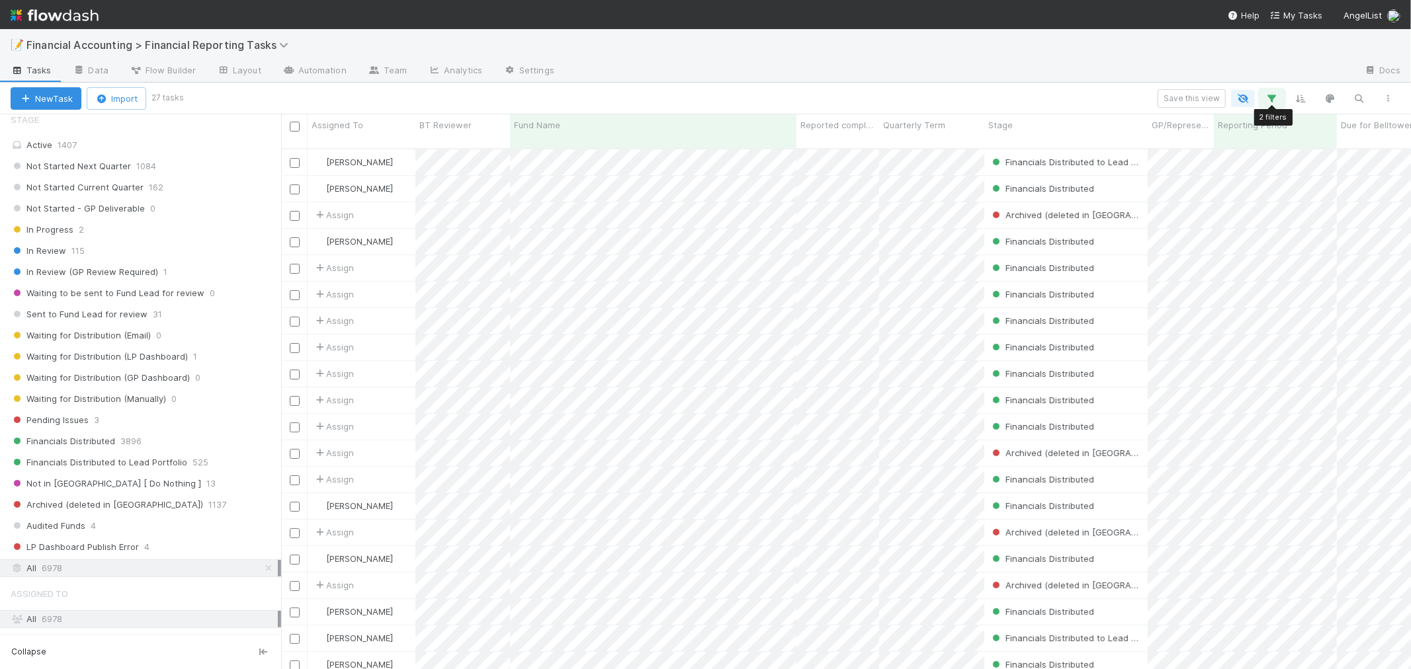
click at [1277, 93] on icon "button" at bounding box center [1271, 99] width 13 height 12
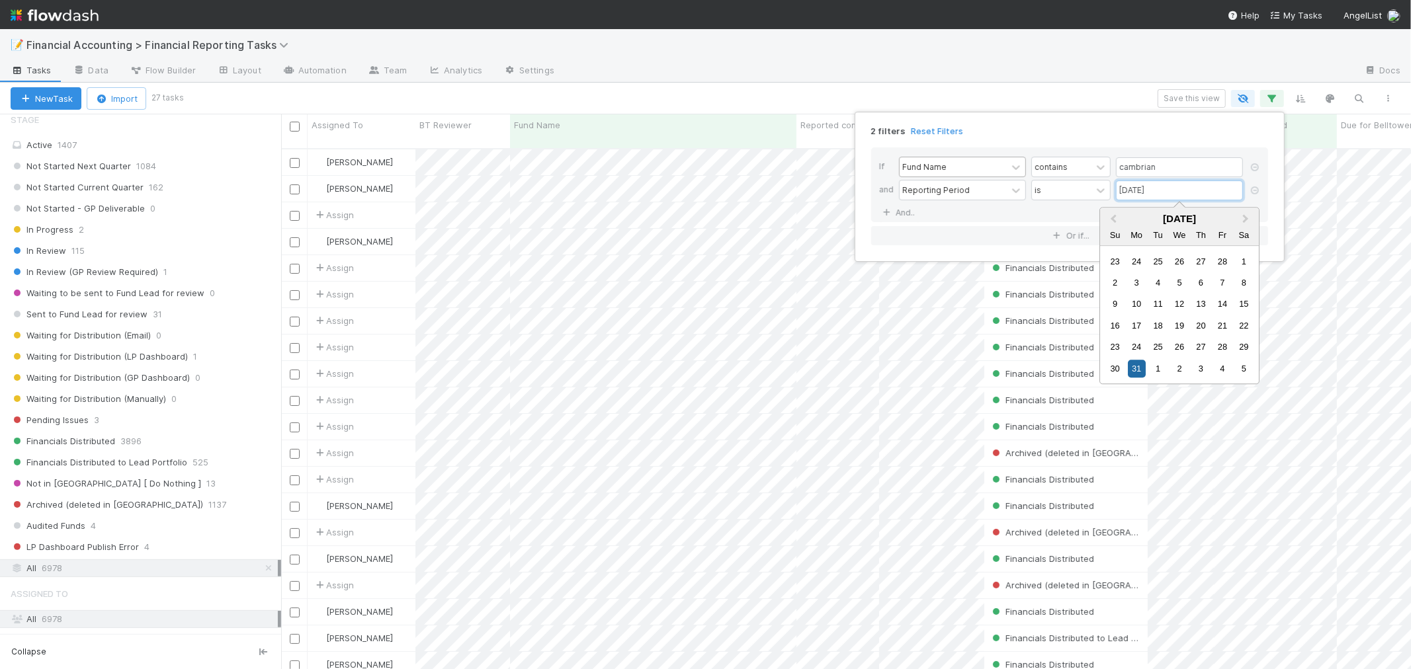
click at [991, 176] on div "If Fund Name contains cambrian and Reporting Period is 03/31/2025 And.." at bounding box center [1069, 185] width 397 height 75
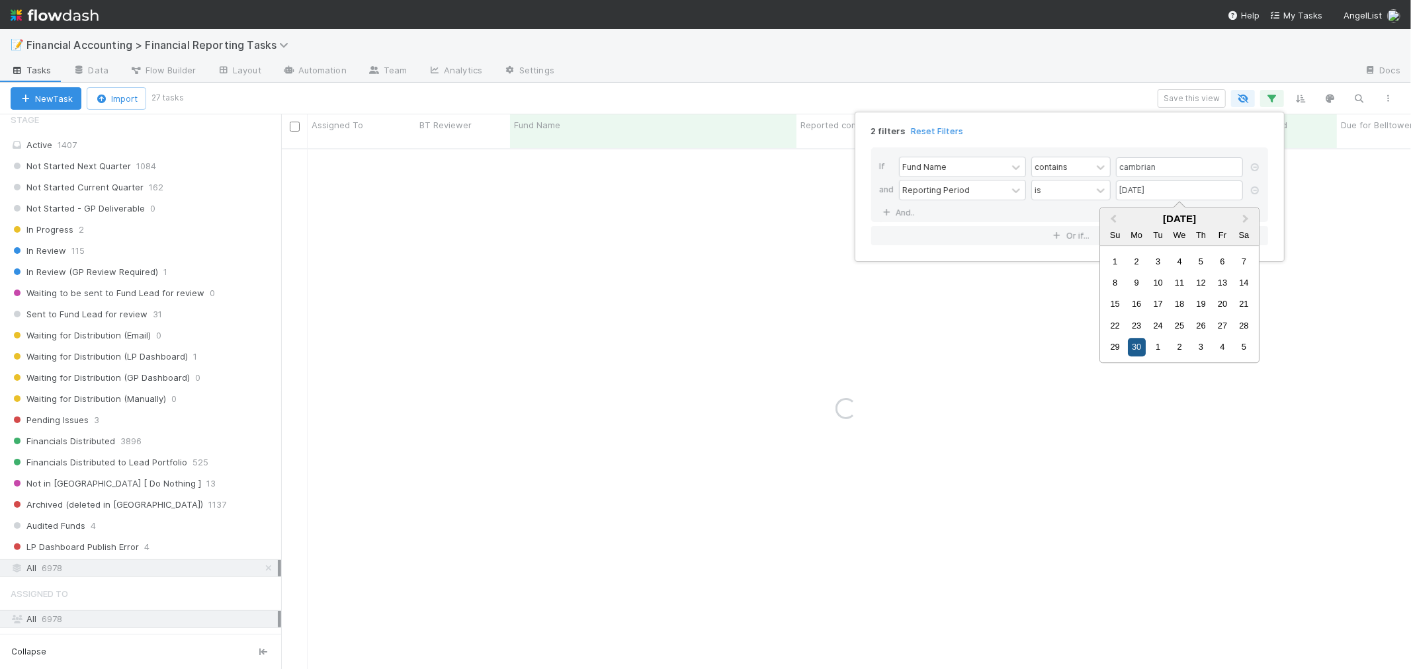
click at [1134, 346] on div "30" at bounding box center [1137, 348] width 18 height 18
type input "06/30/2025"
click at [1026, 74] on div "2 filters Reset Filters If Fund Name contains cambrian and Reporting Period is …" at bounding box center [705, 334] width 1411 height 669
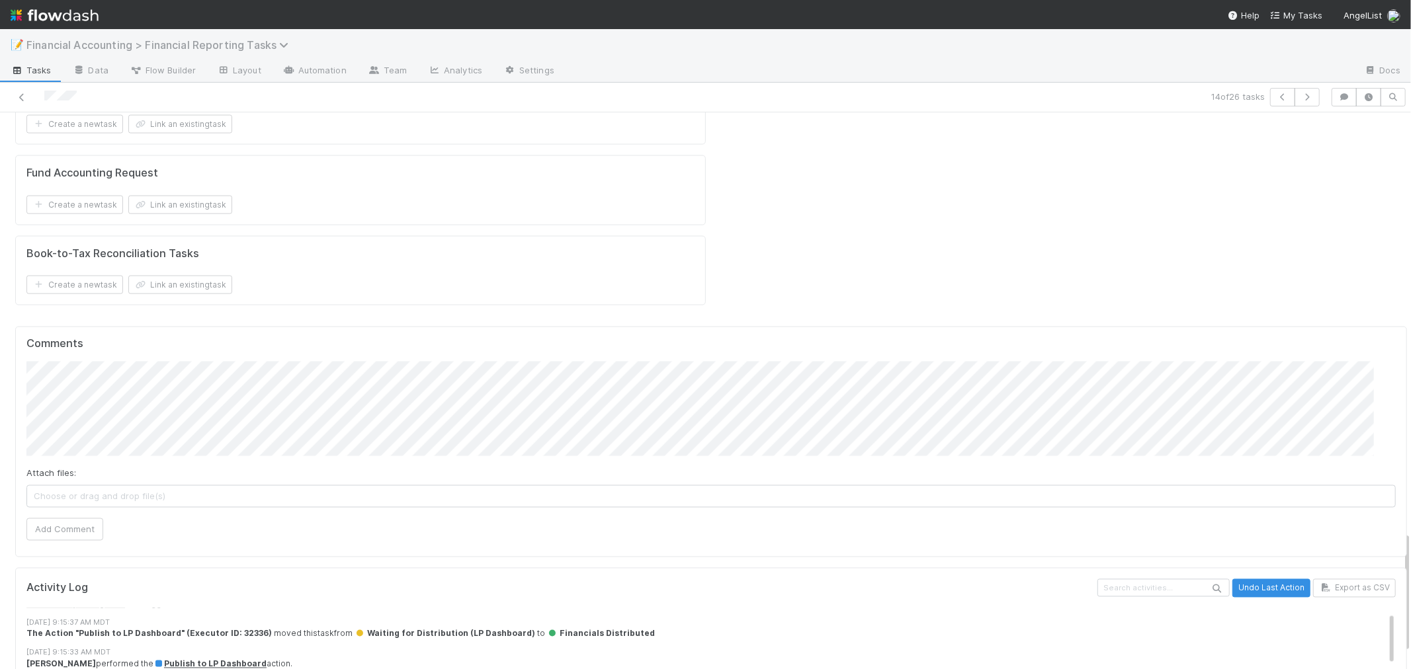
scroll to position [73, 0]
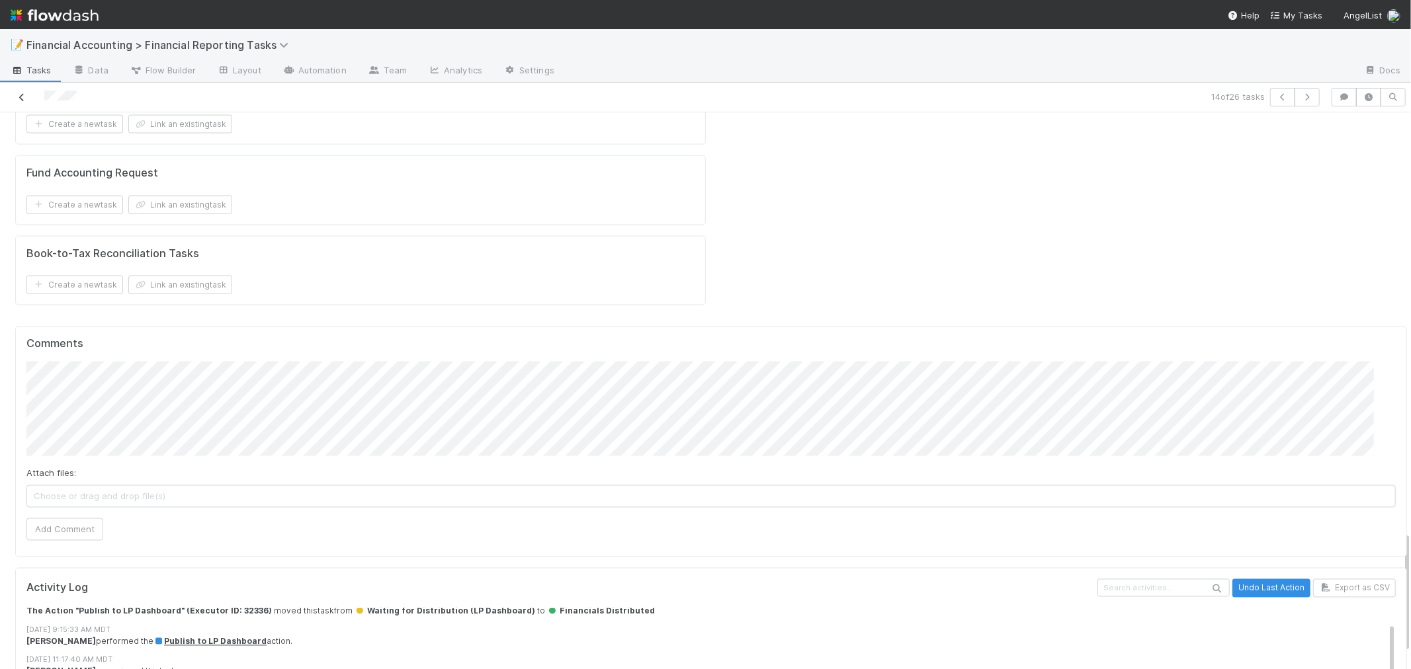
click at [21, 94] on icon at bounding box center [21, 97] width 13 height 9
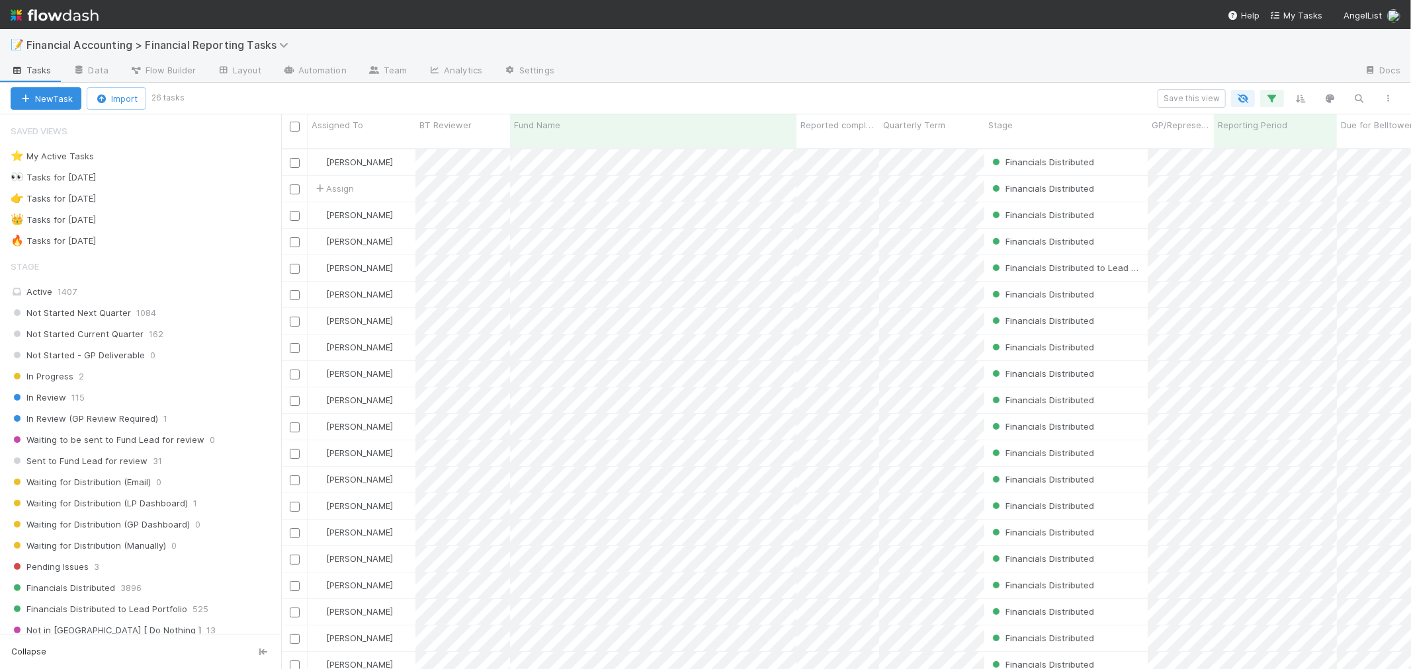
scroll to position [521, 1119]
click at [283, 42] on icon at bounding box center [285, 45] width 13 height 11
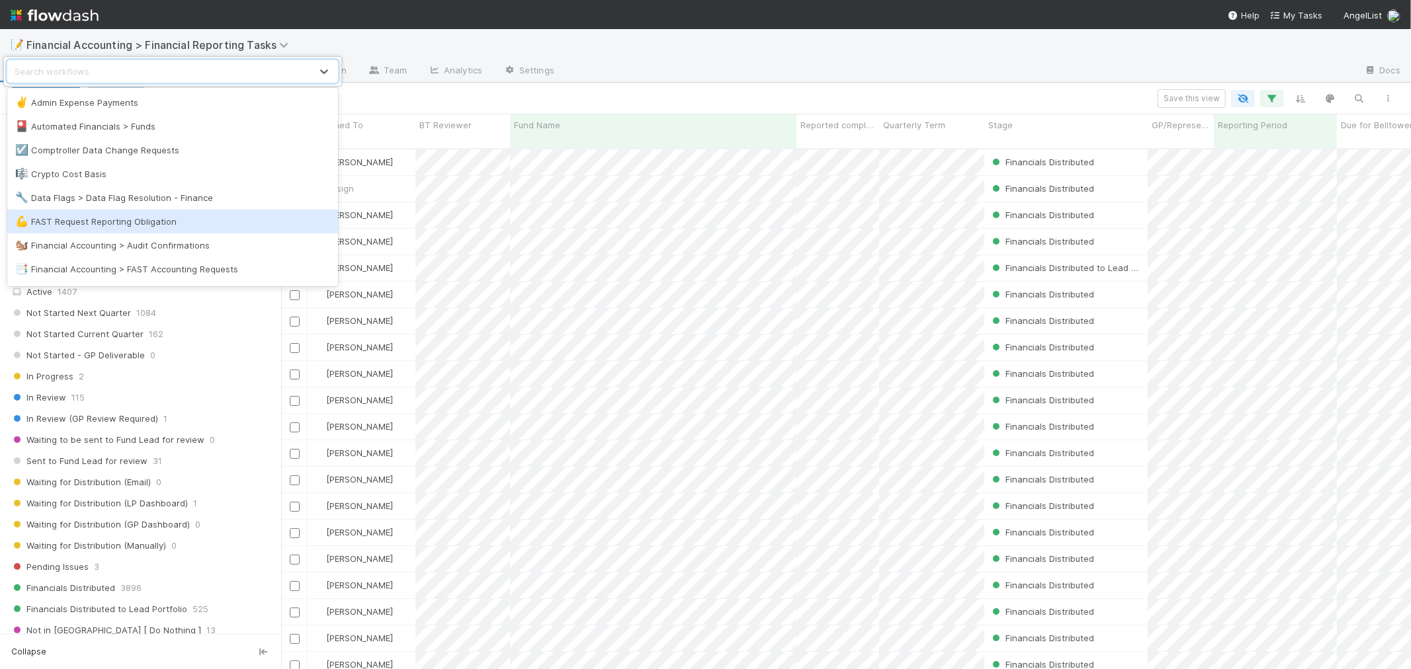
click at [161, 226] on div "💪 FAST Request Reporting Obligation" at bounding box center [172, 221] width 315 height 13
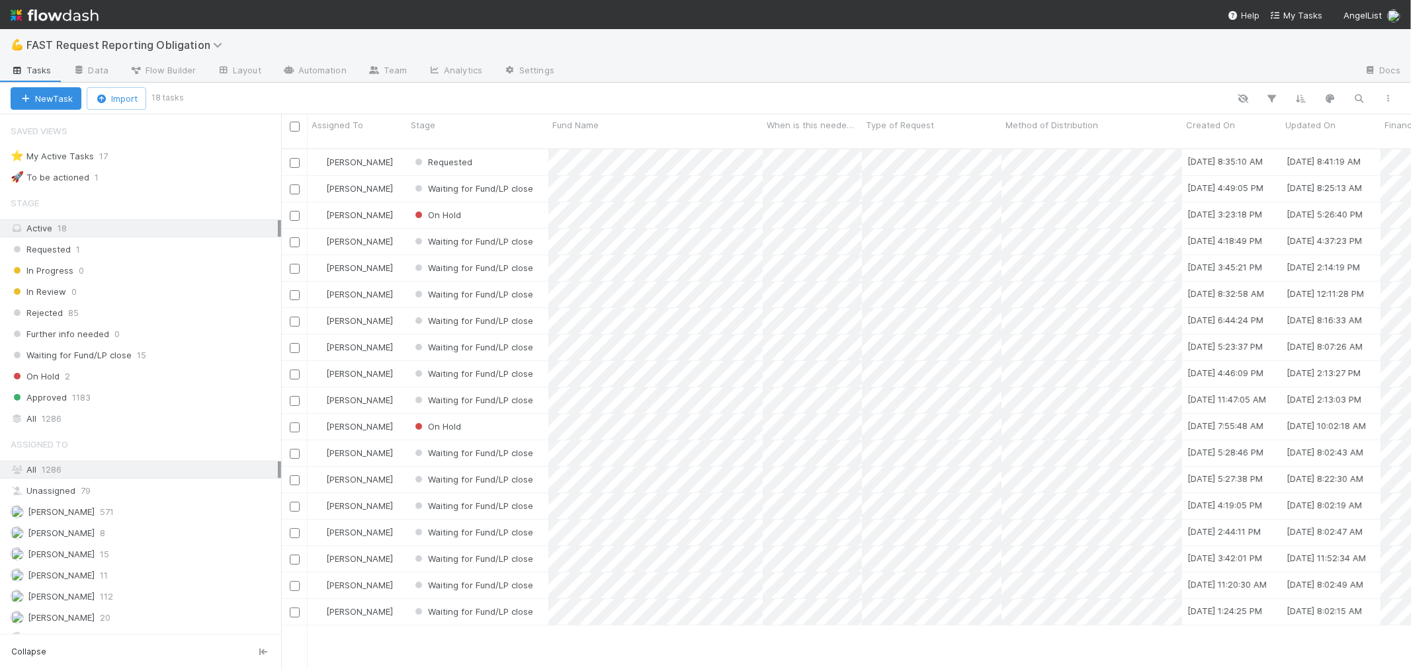
scroll to position [521, 1119]
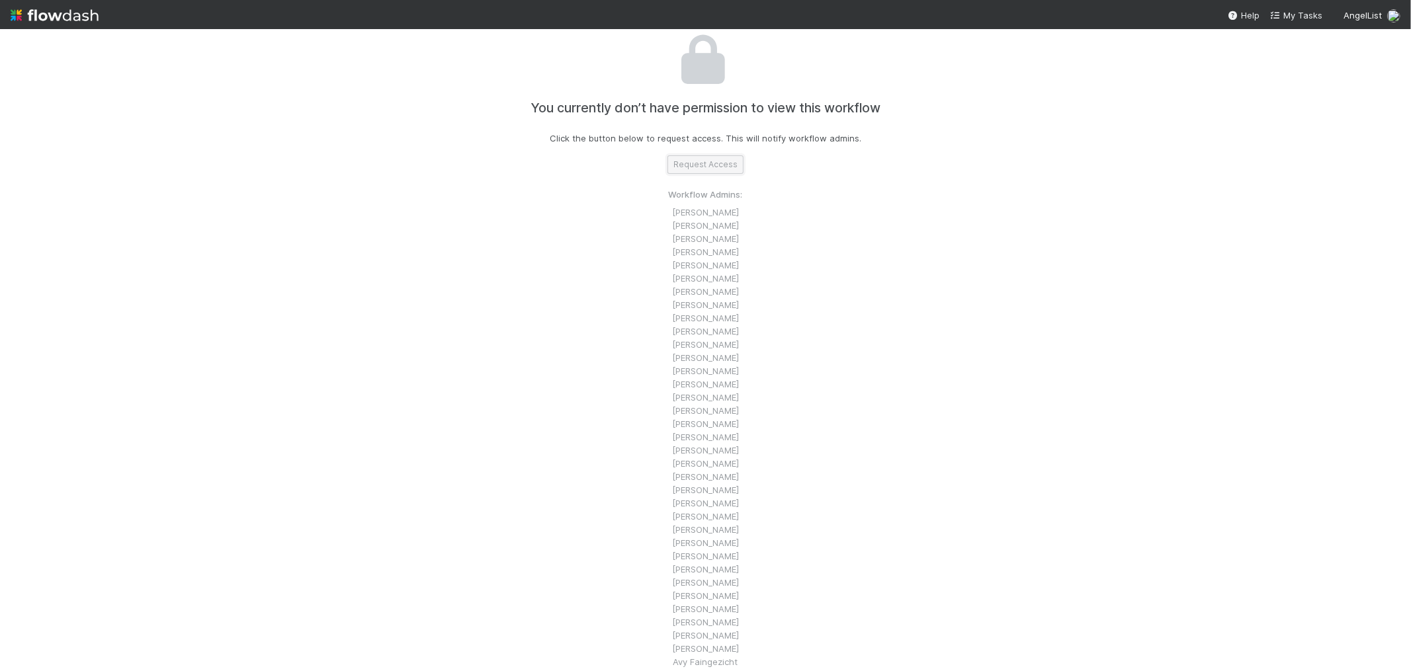
click at [718, 161] on button "Request Access" at bounding box center [705, 164] width 76 height 19
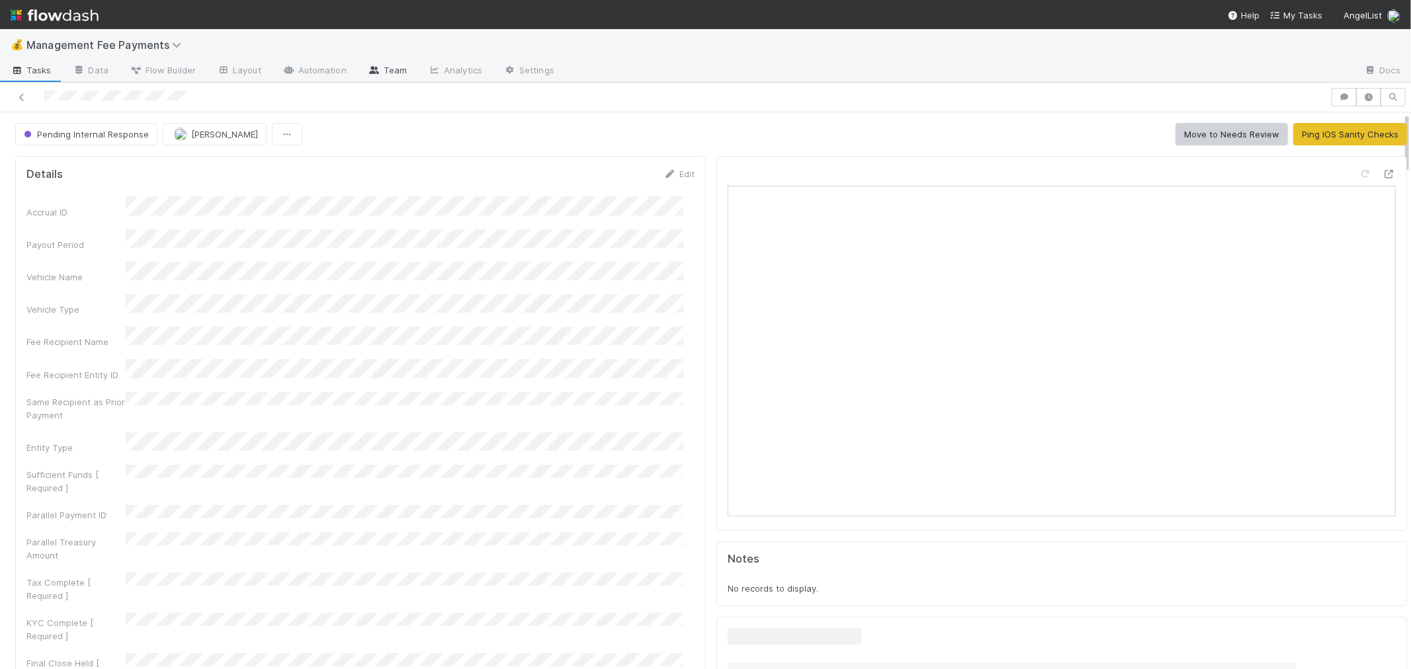
click at [388, 68] on link "Team" at bounding box center [387, 71] width 60 height 21
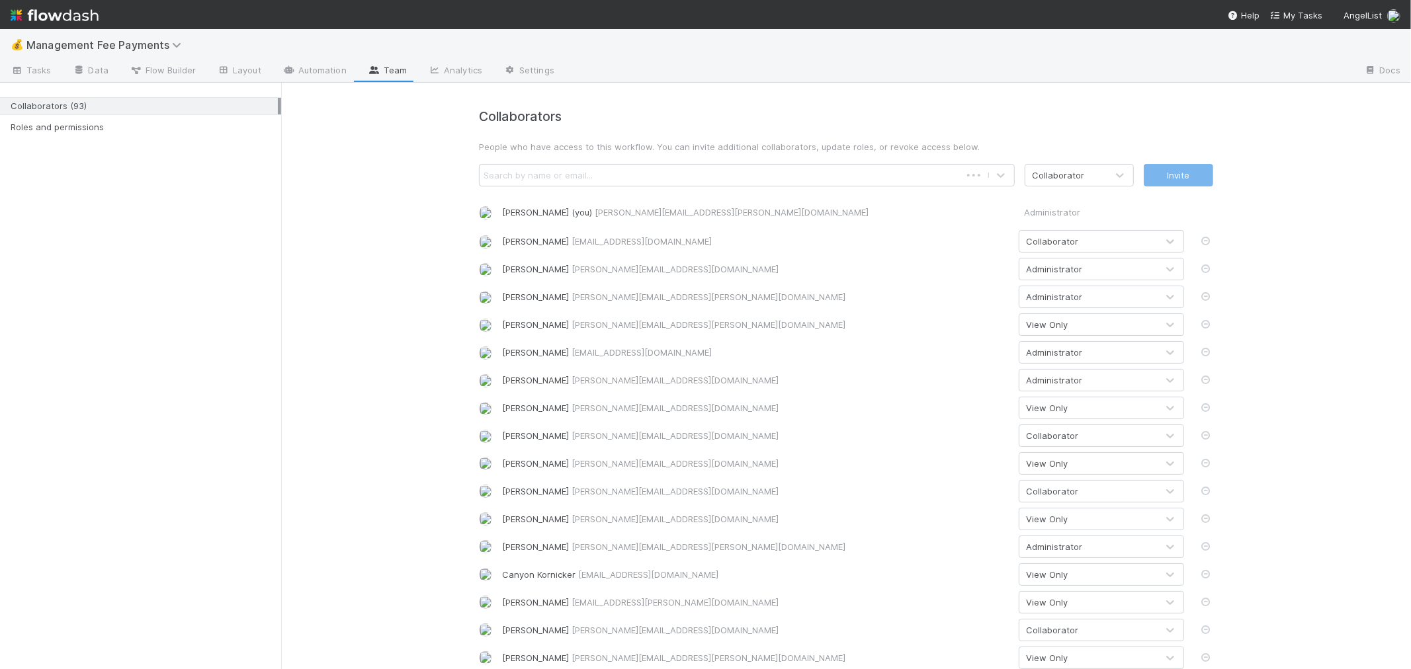
click at [515, 172] on div "Search by name or email..." at bounding box center [538, 175] width 109 height 13
type input "alix"
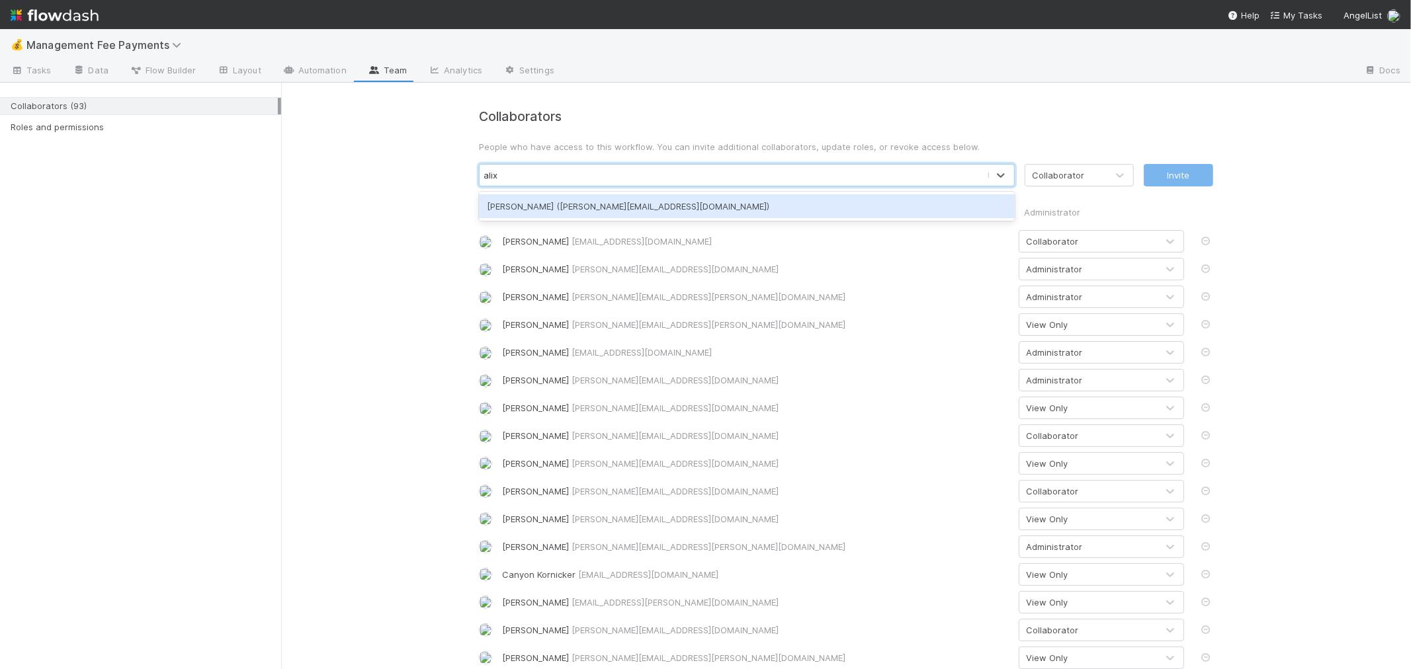
click at [533, 203] on div "Alix Hashagen (alix@belltowerfunds.com)" at bounding box center [747, 206] width 536 height 24
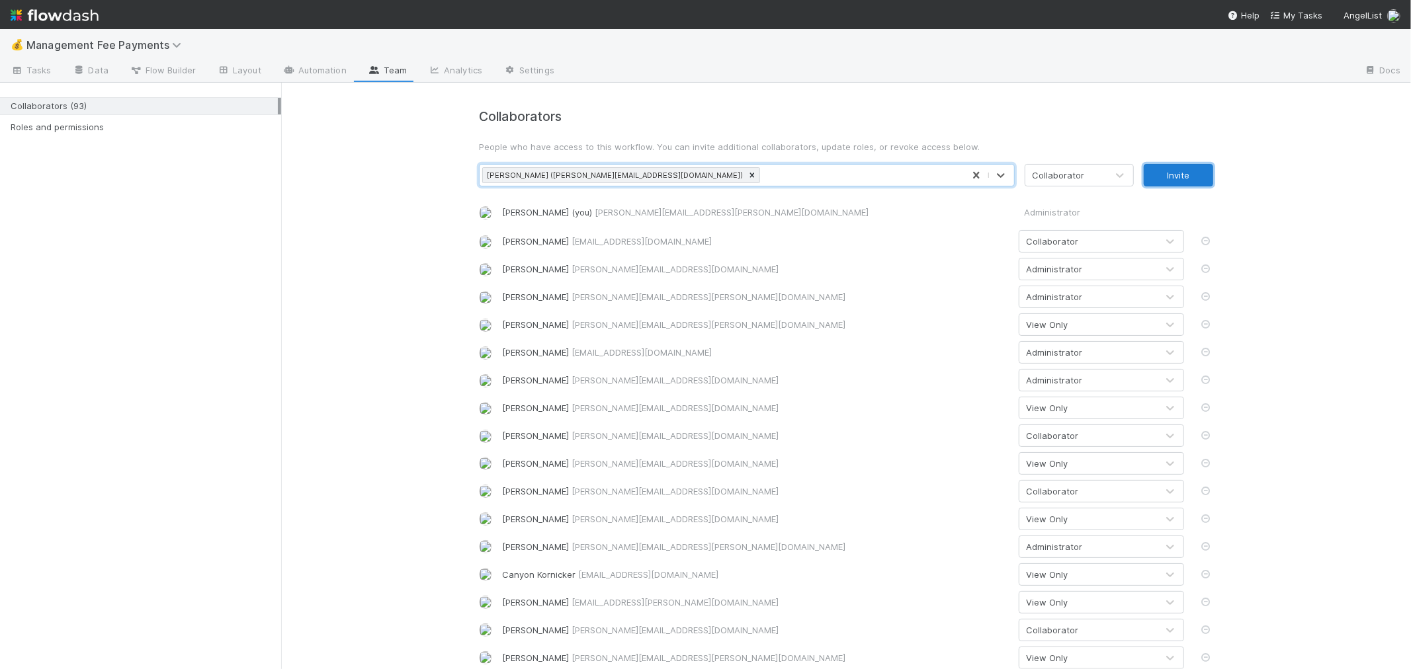
click at [1201, 171] on button "Invite" at bounding box center [1178, 175] width 69 height 22
drag, startPoint x: 1173, startPoint y: 177, endPoint x: 1100, endPoint y: 202, distance: 77.0
click at [1173, 177] on button "Invite" at bounding box center [1178, 175] width 69 height 22
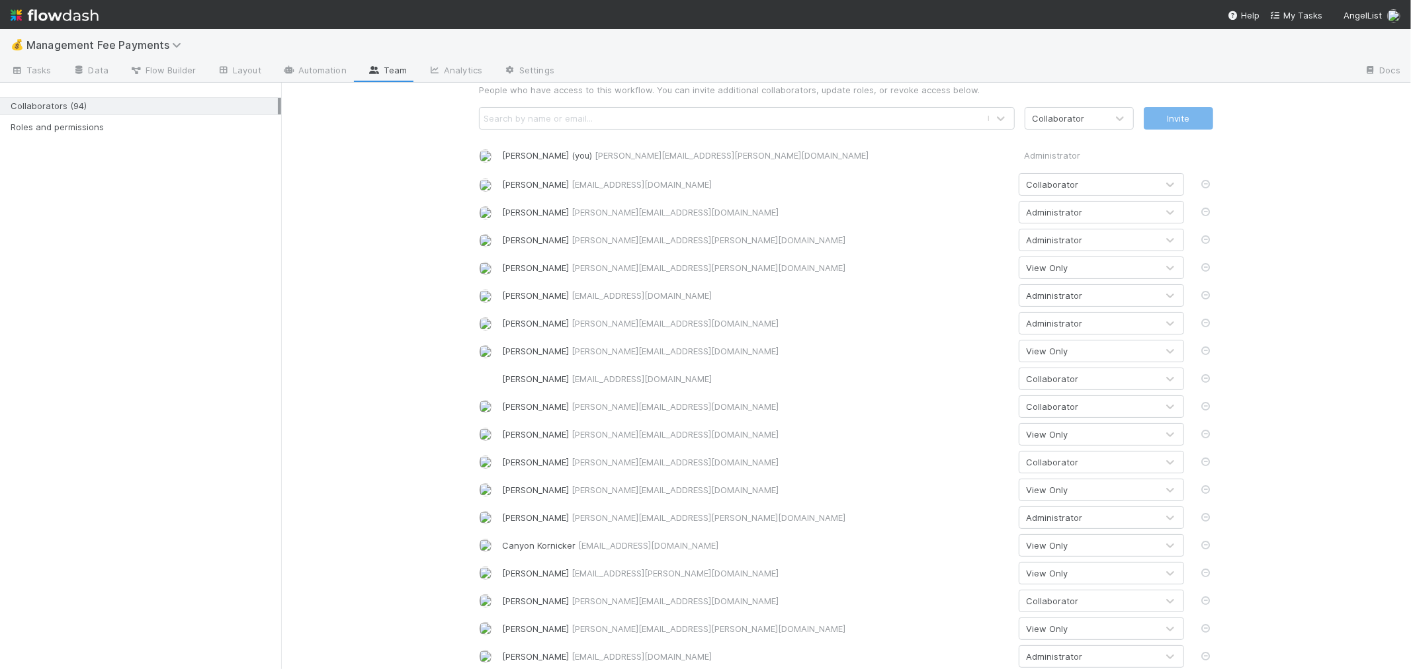
scroll to position [73, 0]
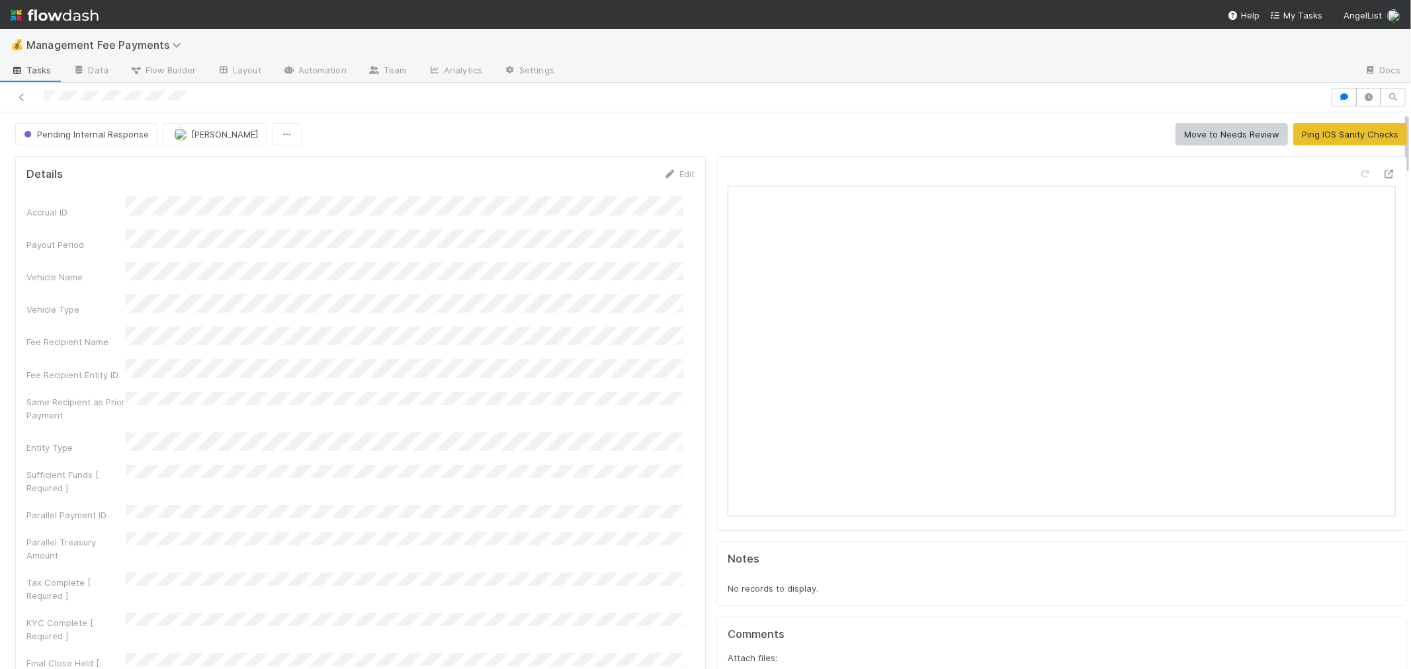
click at [1376, 171] on div at bounding box center [1061, 343] width 691 height 375
click at [1383, 171] on icon at bounding box center [1389, 174] width 13 height 9
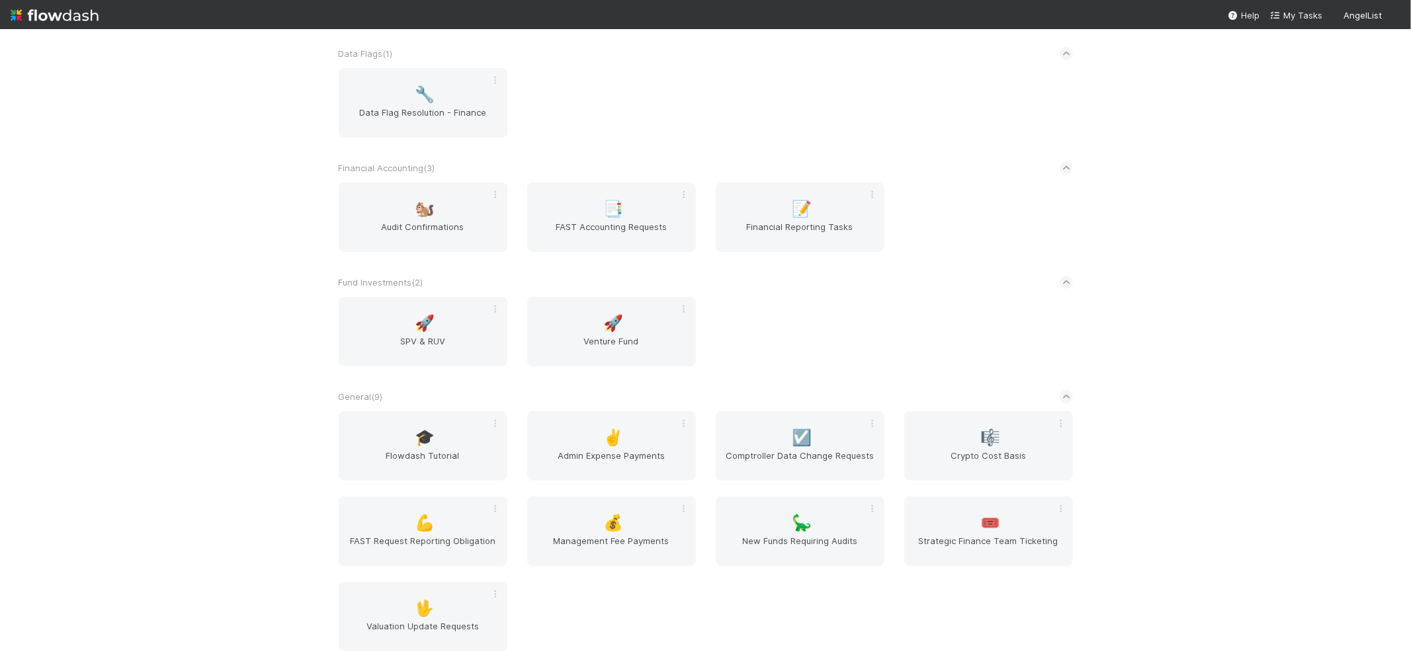
scroll to position [220, 0]
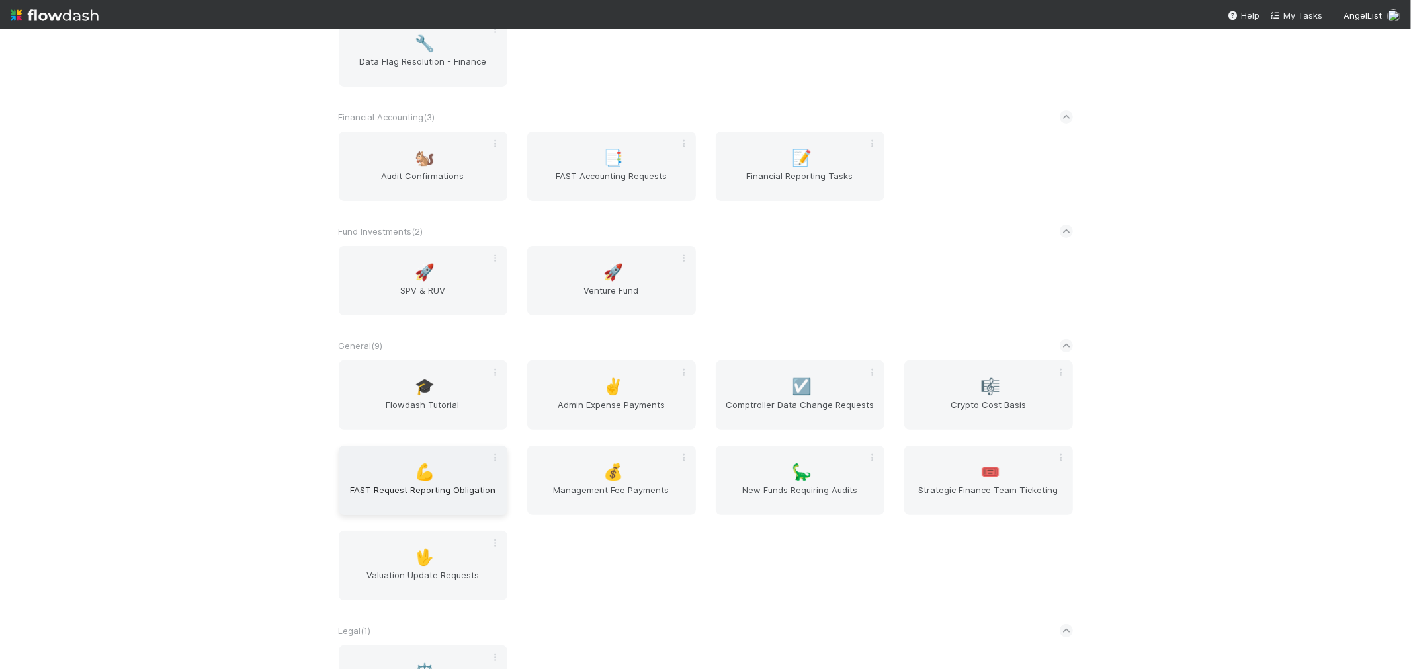
click at [431, 465] on span "💪" at bounding box center [425, 472] width 20 height 17
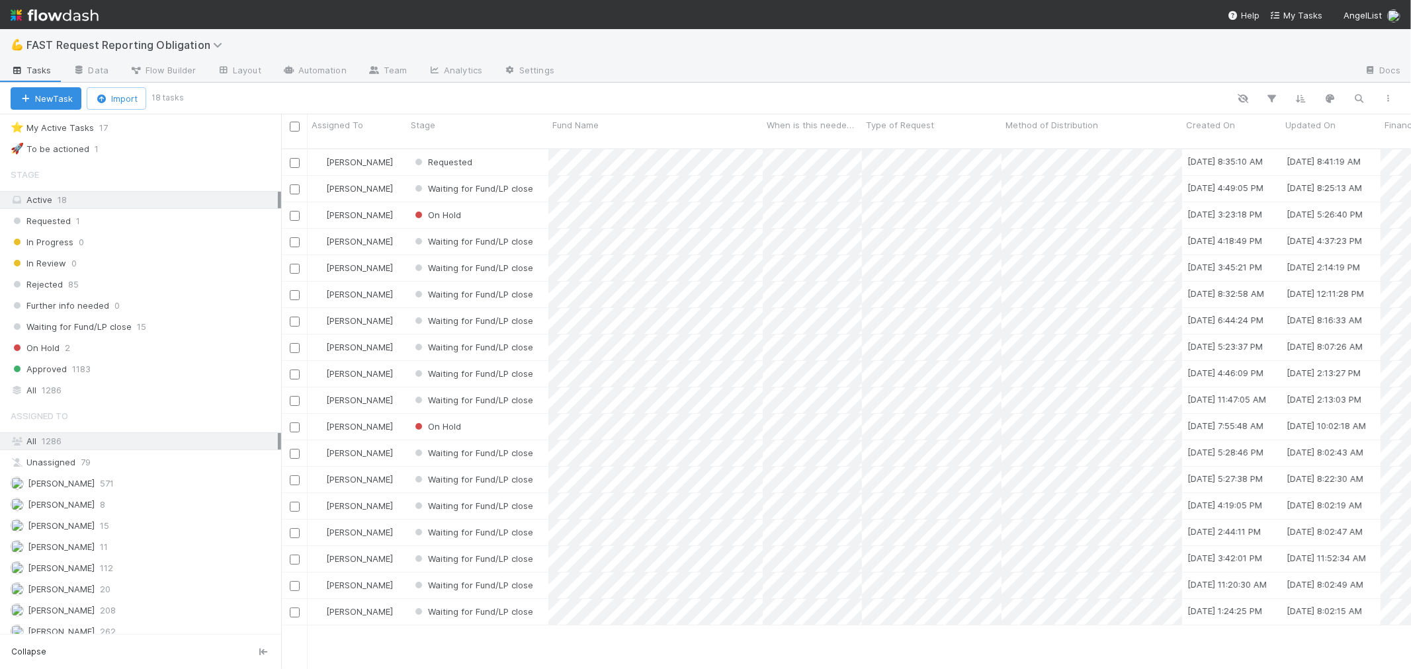
scroll to position [42, 0]
click at [48, 379] on span "1286" at bounding box center [52, 380] width 20 height 17
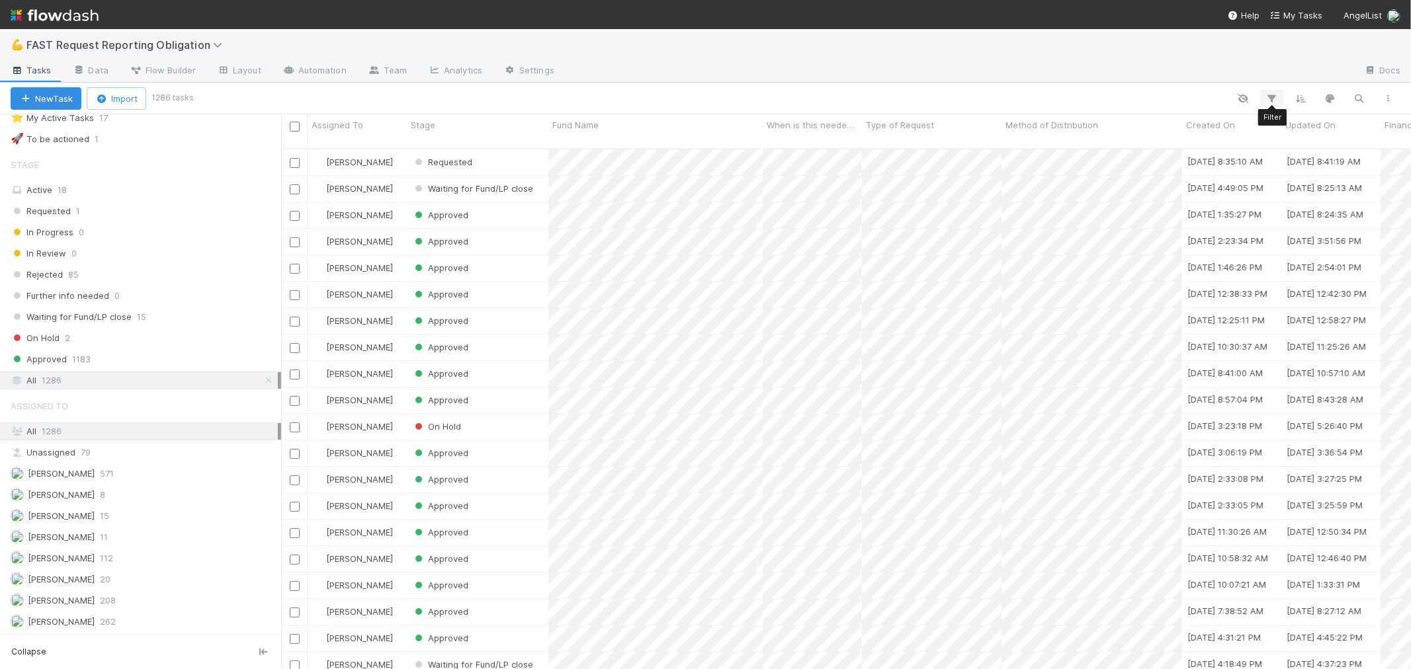
scroll to position [521, 1119]
click at [1267, 96] on icon "button" at bounding box center [1271, 99] width 13 height 12
click at [1074, 142] on button "Add Filter" at bounding box center [1069, 137] width 397 height 19
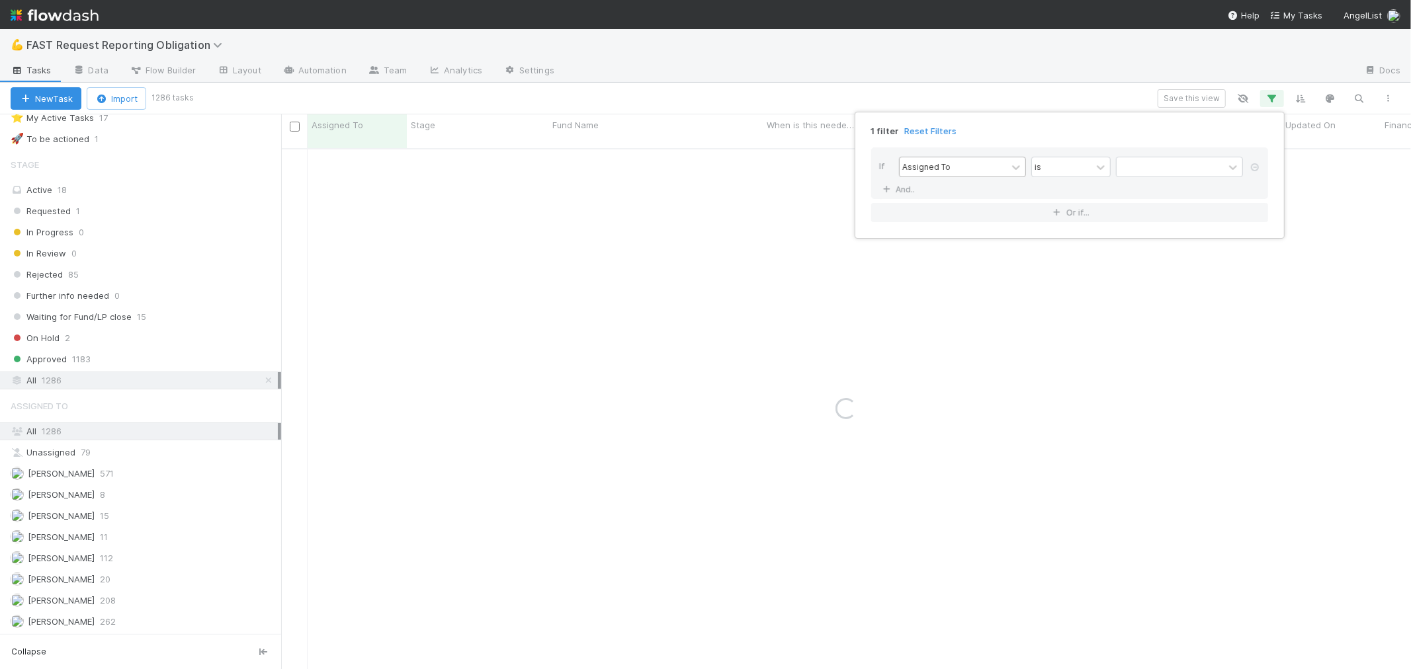
click at [946, 167] on div "Assigned To" at bounding box center [926, 167] width 48 height 12
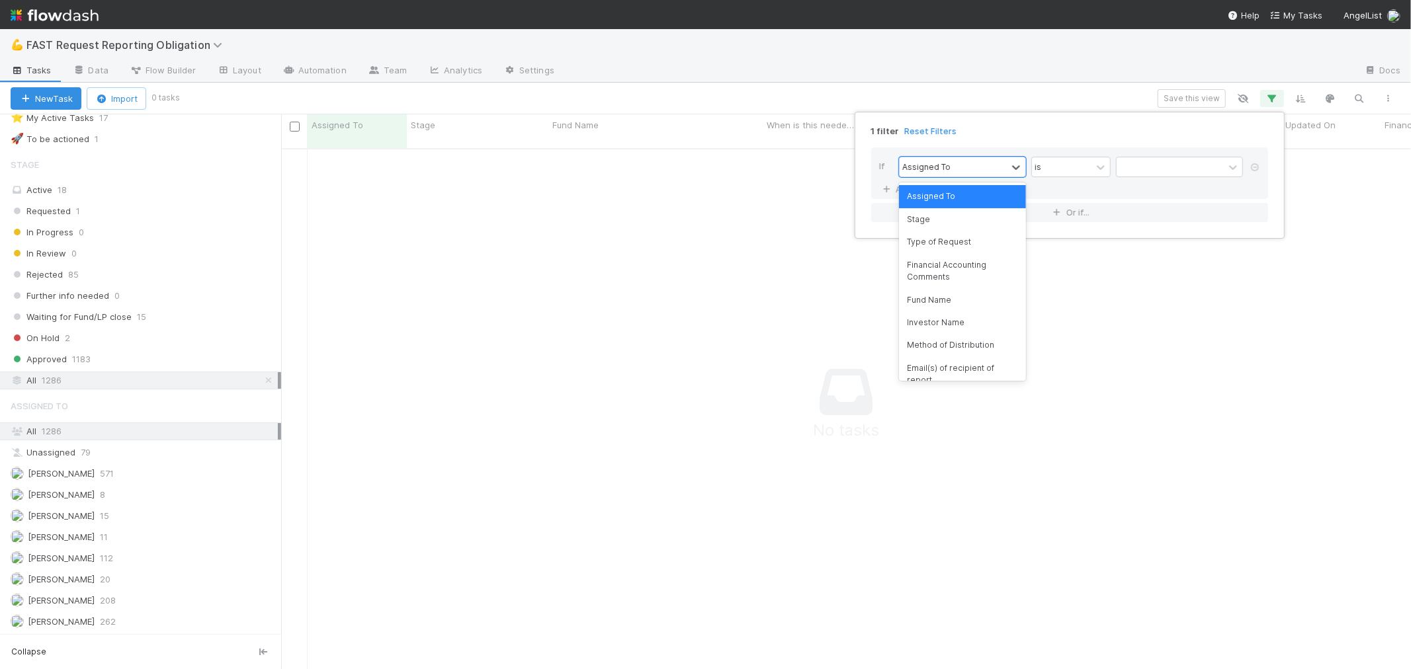
scroll to position [510, 1107]
click at [941, 312] on div "Investor Name" at bounding box center [962, 323] width 127 height 22
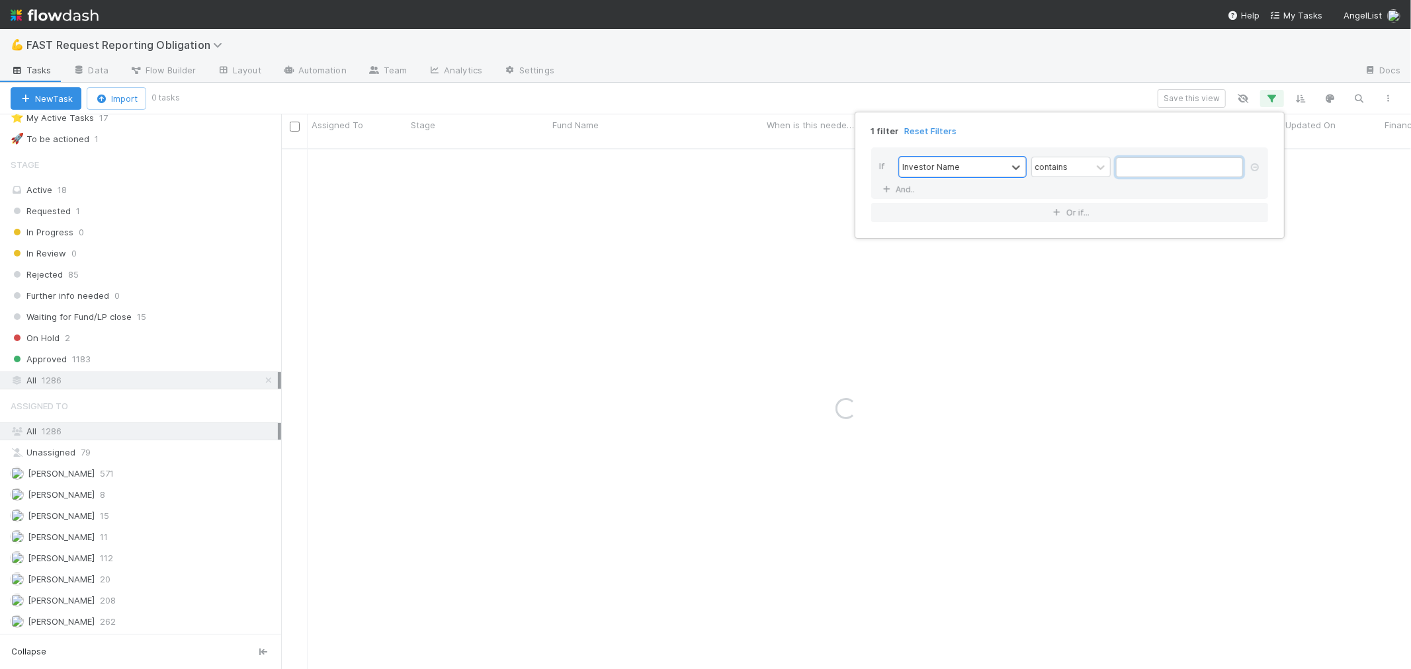
click at [1140, 168] on input "text" at bounding box center [1179, 167] width 127 height 20
type input "[PERSON_NAME]"
click at [995, 75] on div "1 filter Reset Filters If Investor Name contains [PERSON_NAME] And.. Or if..." at bounding box center [705, 334] width 1411 height 669
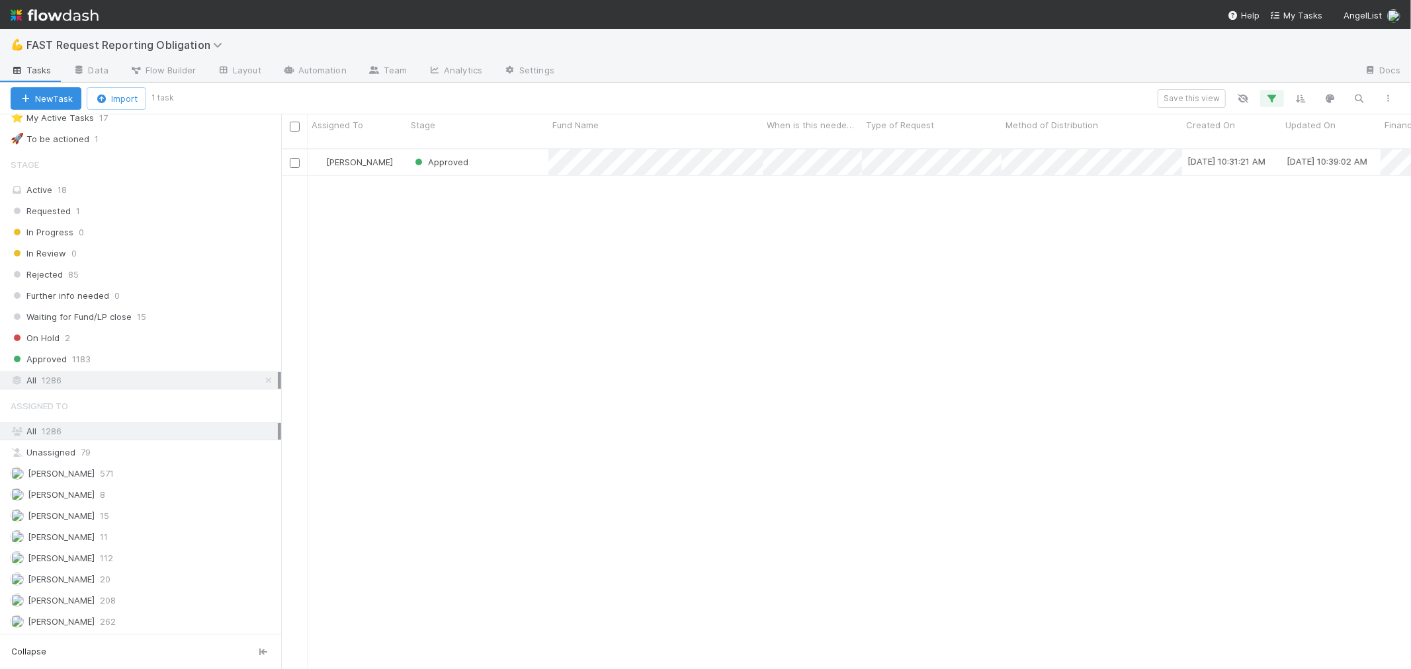
scroll to position [521, 1119]
click at [504, 150] on div "Approved" at bounding box center [478, 163] width 142 height 26
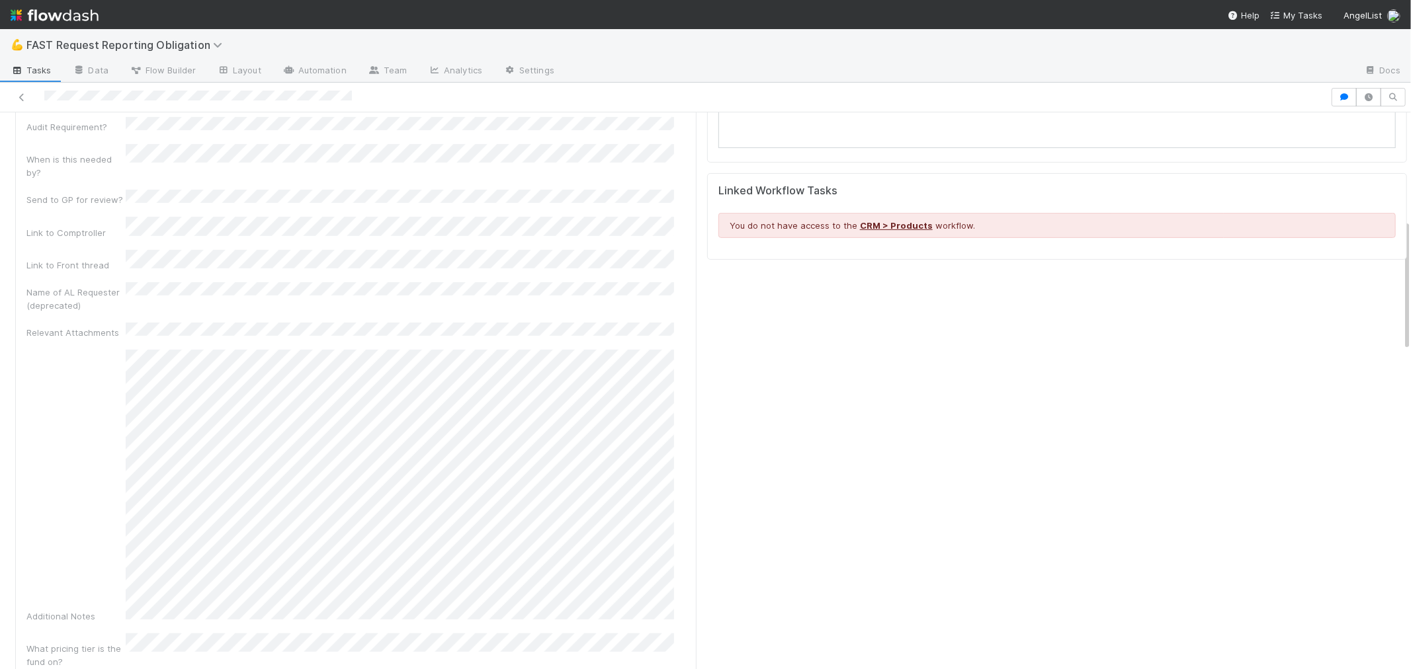
scroll to position [441, 0]
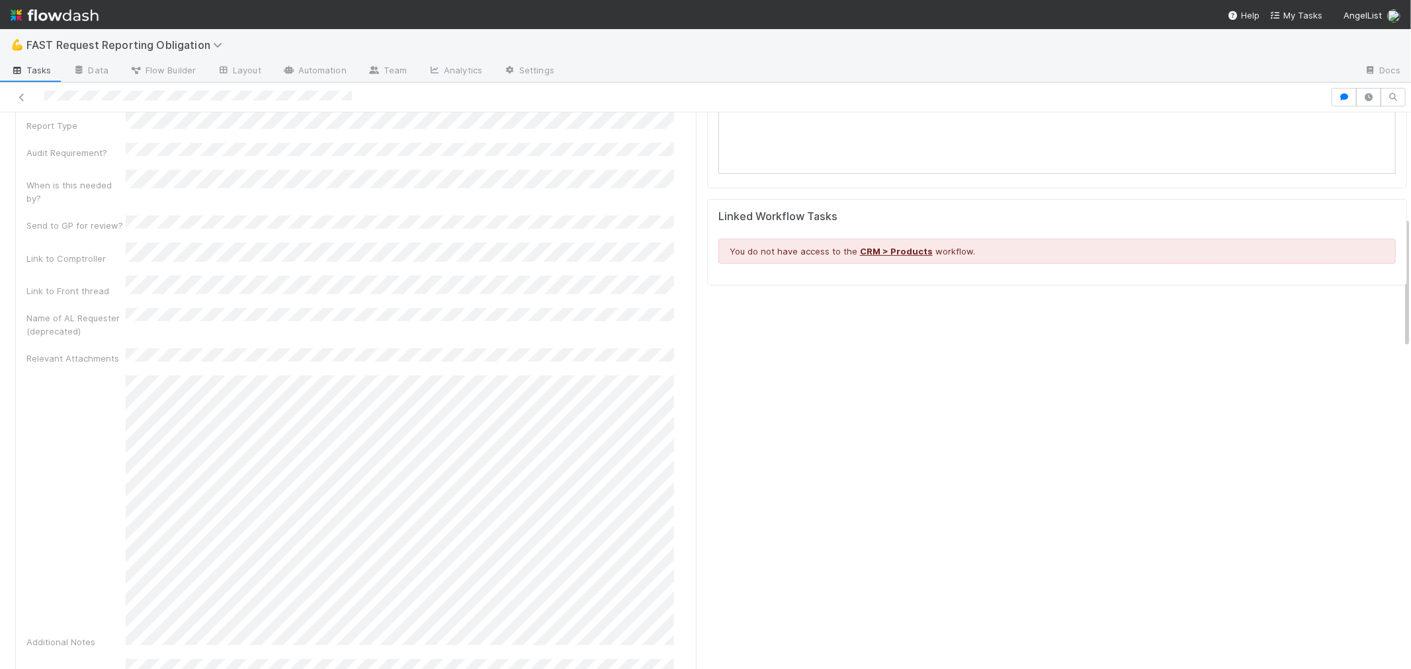
click at [164, 308] on div "Name of AL Requester (deprecated)" at bounding box center [355, 323] width 659 height 30
click at [167, 275] on div "Type of Request Created On Updated On Financial Accounting Comments Fund Name F…" at bounding box center [355, 367] width 659 height 1222
click at [310, 276] on div "Link to Front thread" at bounding box center [355, 287] width 659 height 22
copy div
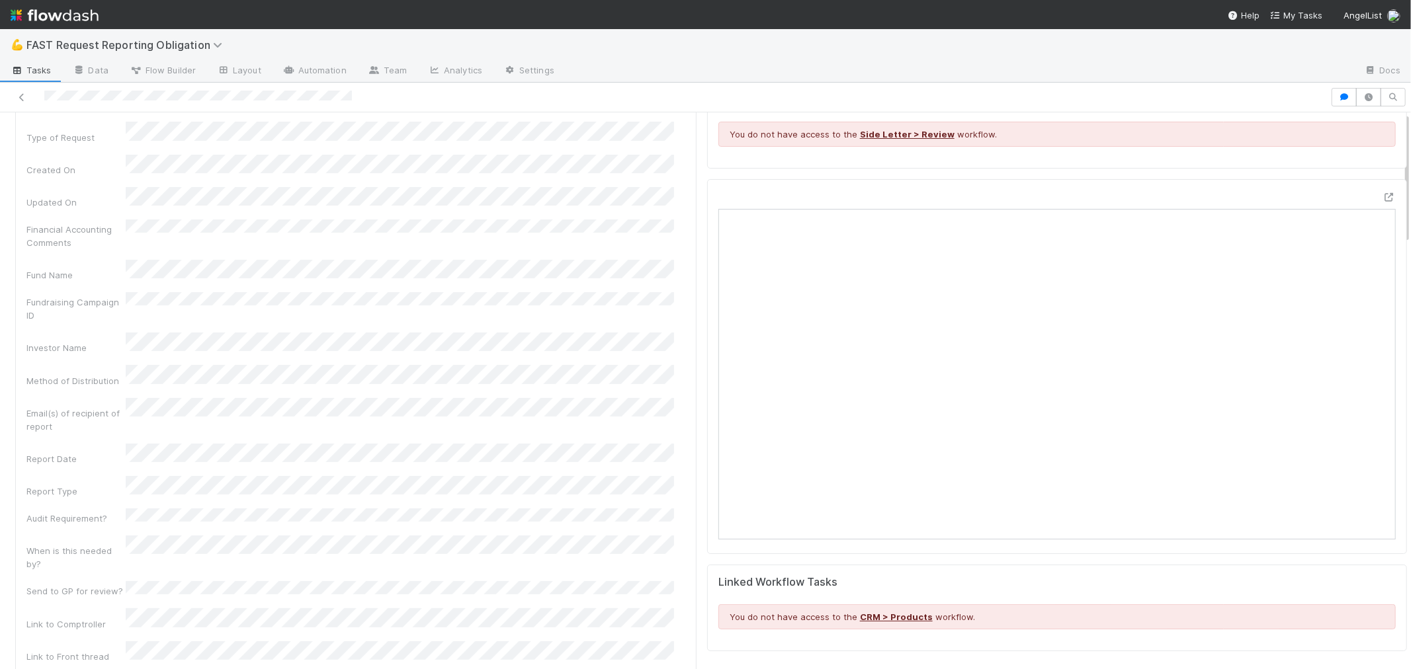
scroll to position [0, 0]
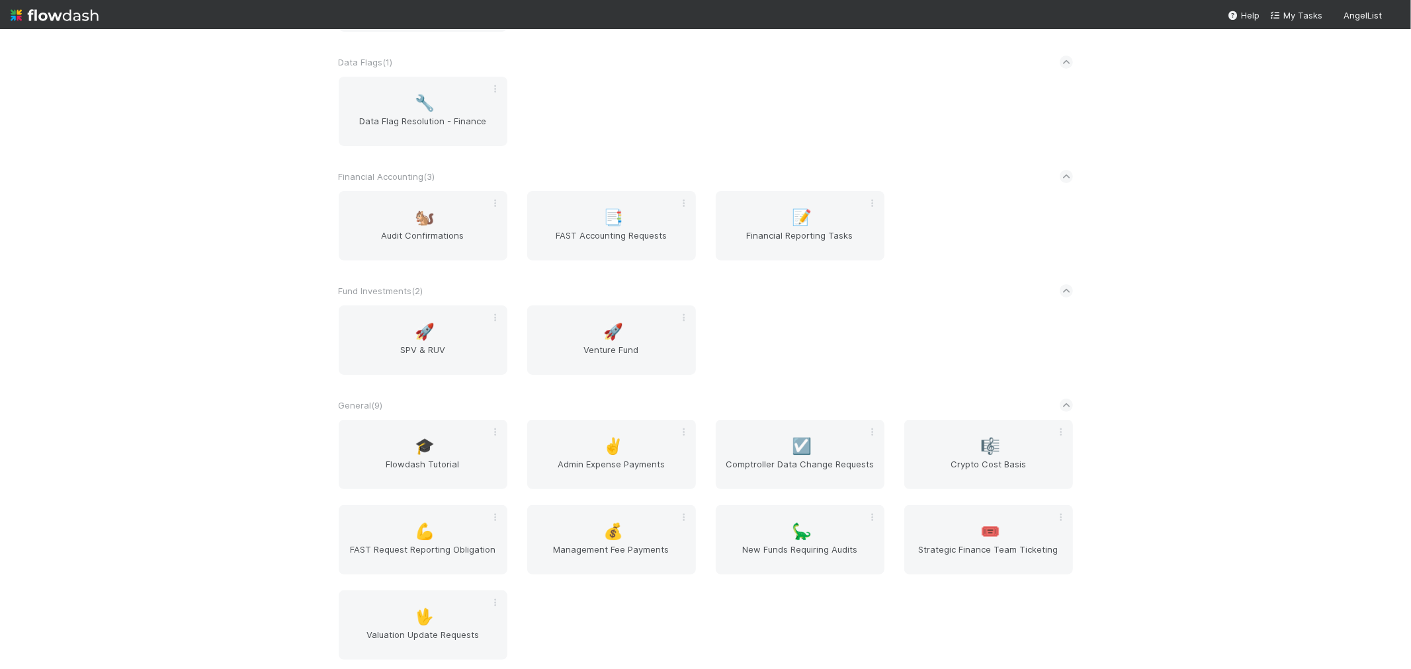
scroll to position [294, 0]
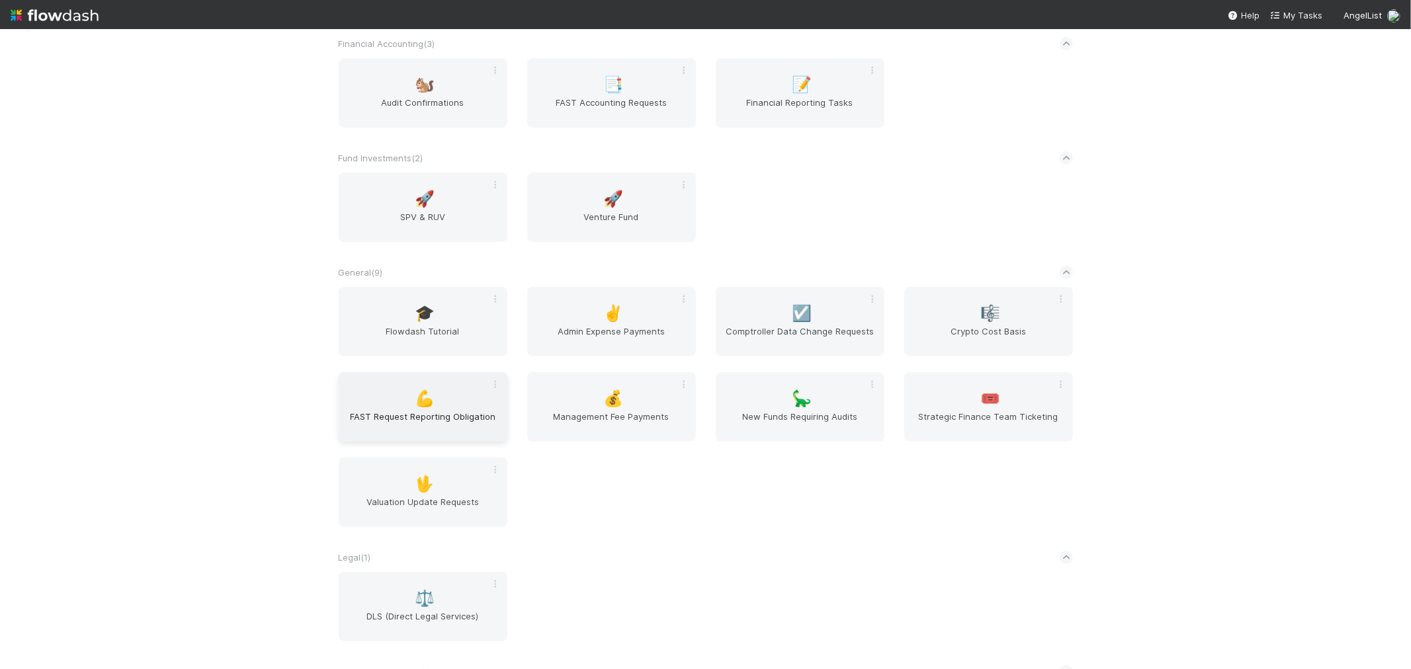
click at [426, 406] on div "💪 FAST Request Reporting Obligation" at bounding box center [423, 406] width 169 height 69
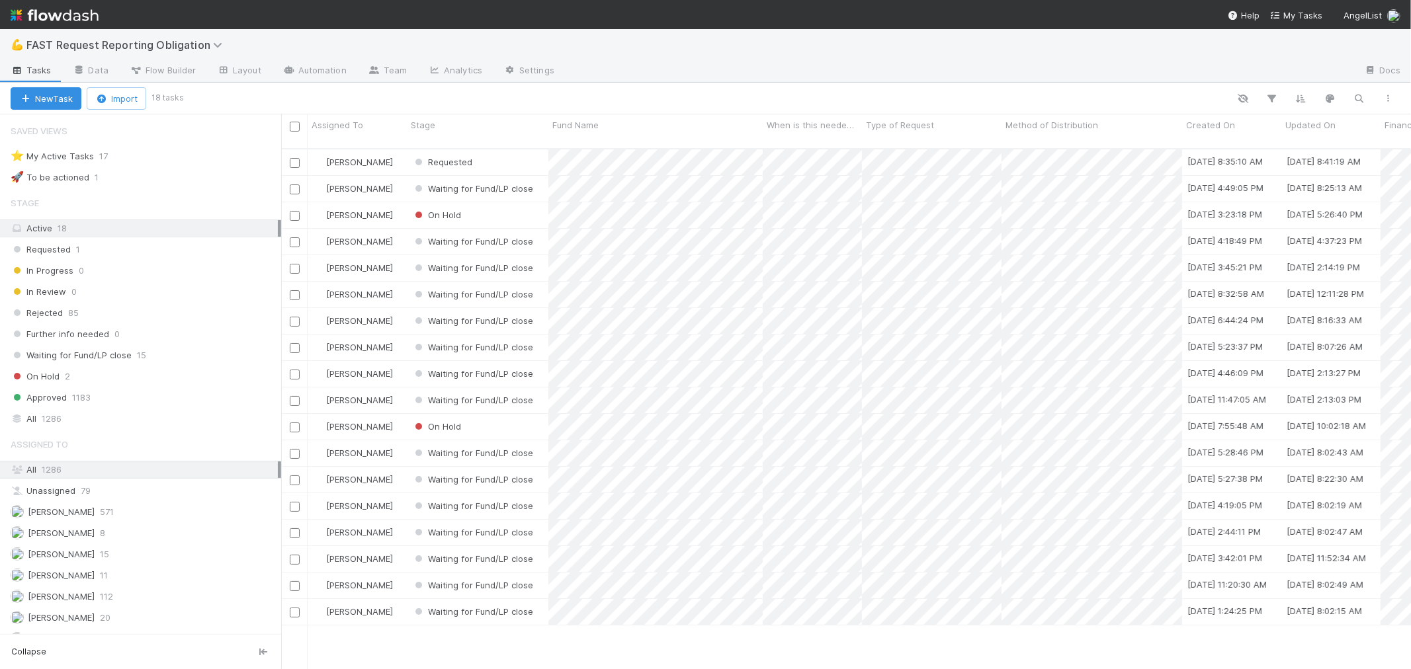
scroll to position [521, 1119]
click at [519, 150] on div "Requested" at bounding box center [478, 163] width 142 height 26
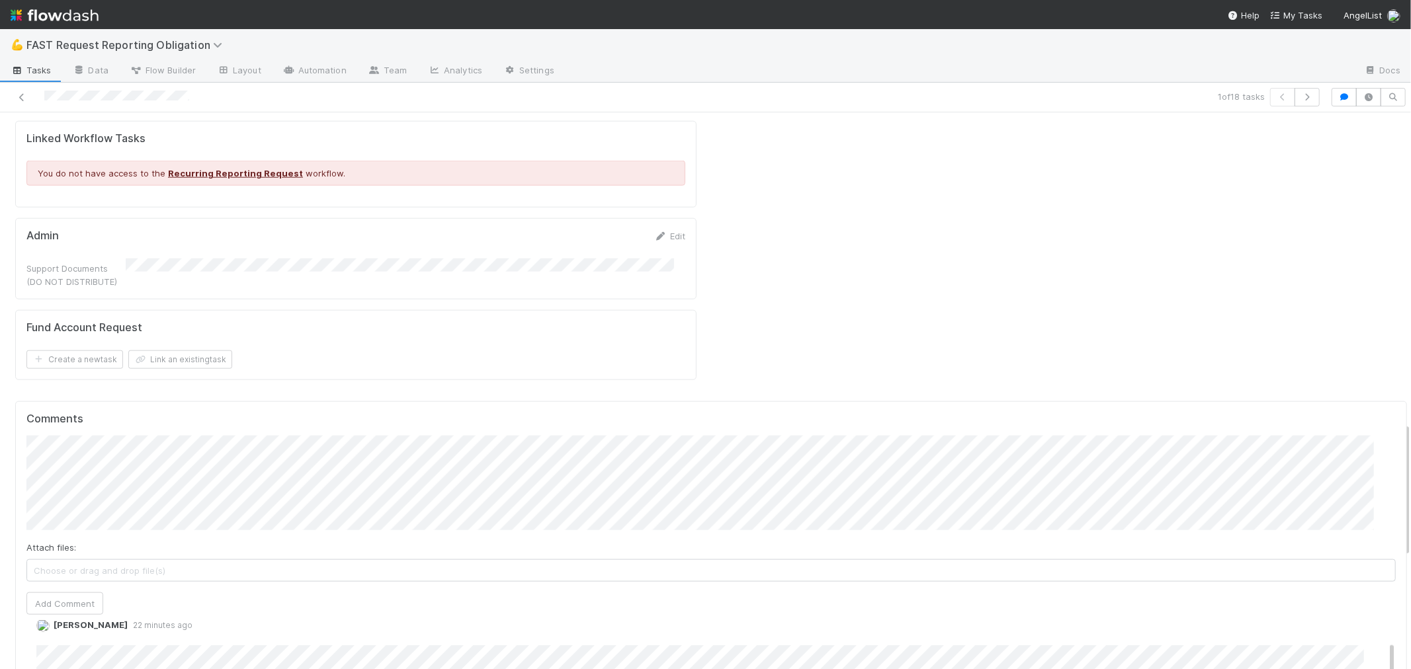
scroll to position [1281, 0]
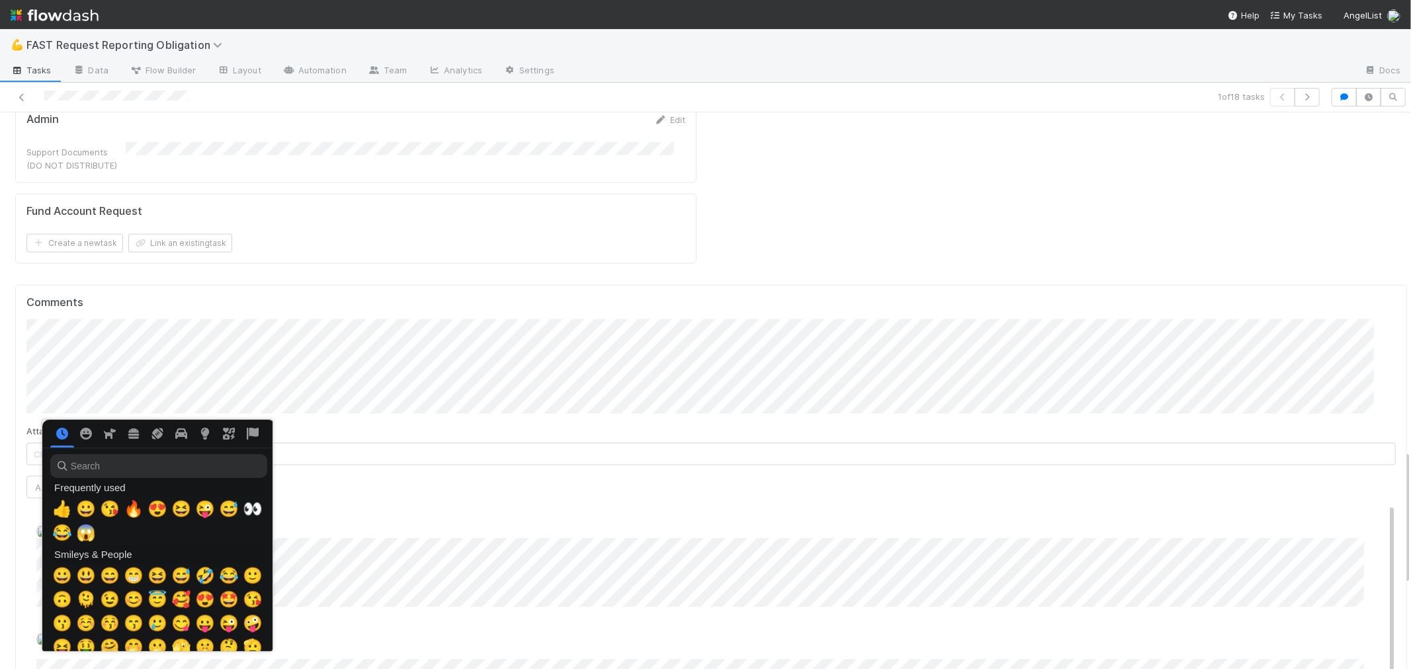
scroll to position [0, 5]
click at [56, 505] on span "👍" at bounding box center [60, 509] width 20 height 19
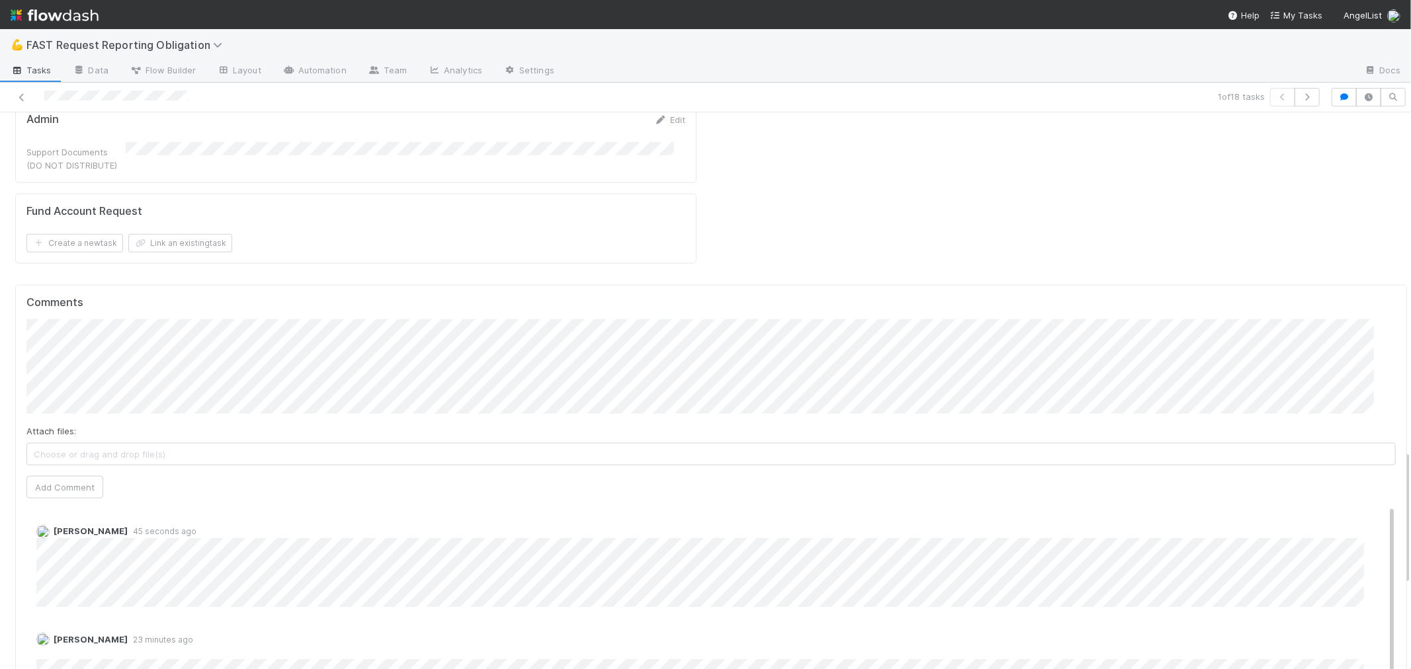
scroll to position [73, 0]
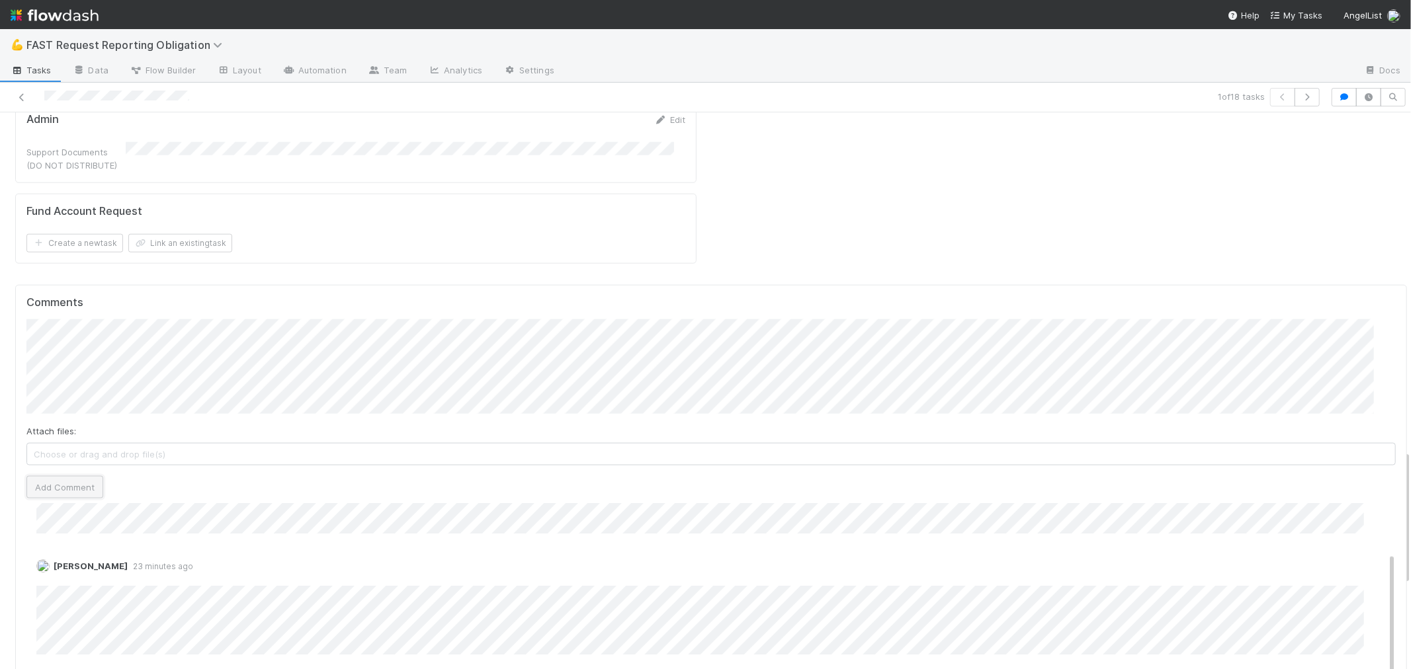
click at [77, 476] on button "Add Comment" at bounding box center [64, 487] width 77 height 22
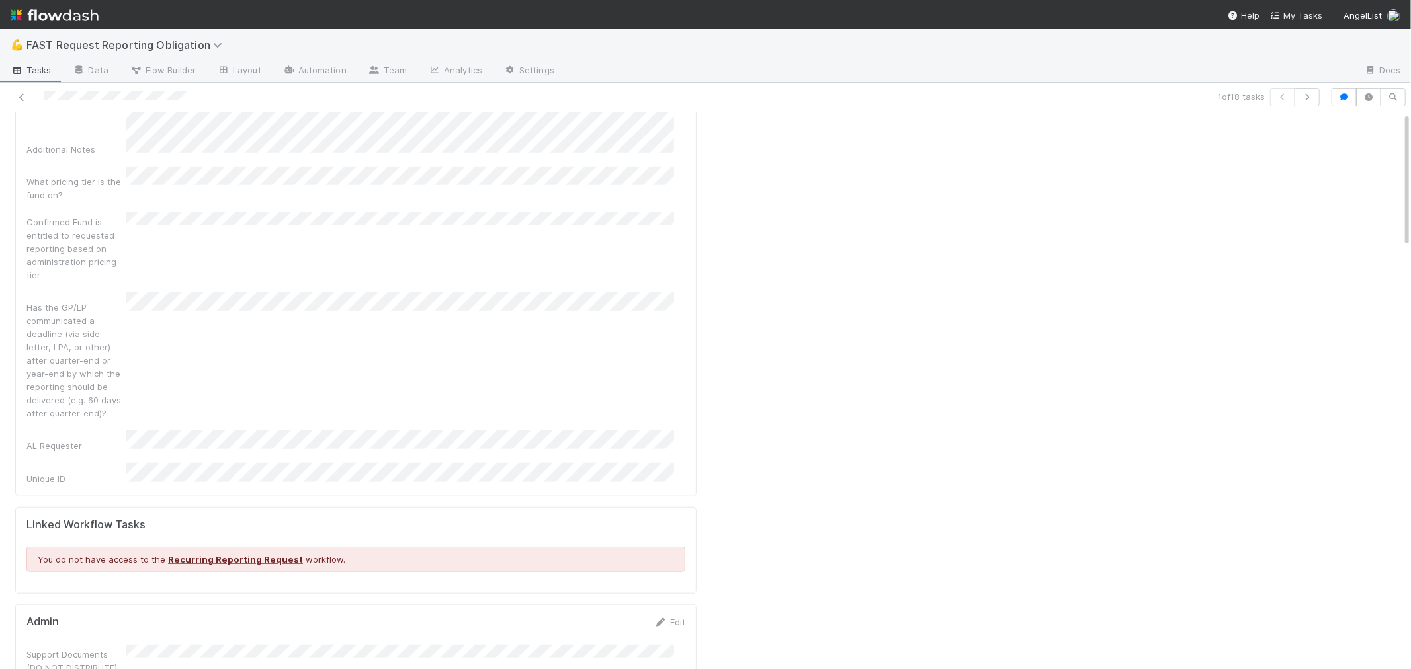
scroll to position [0, 0]
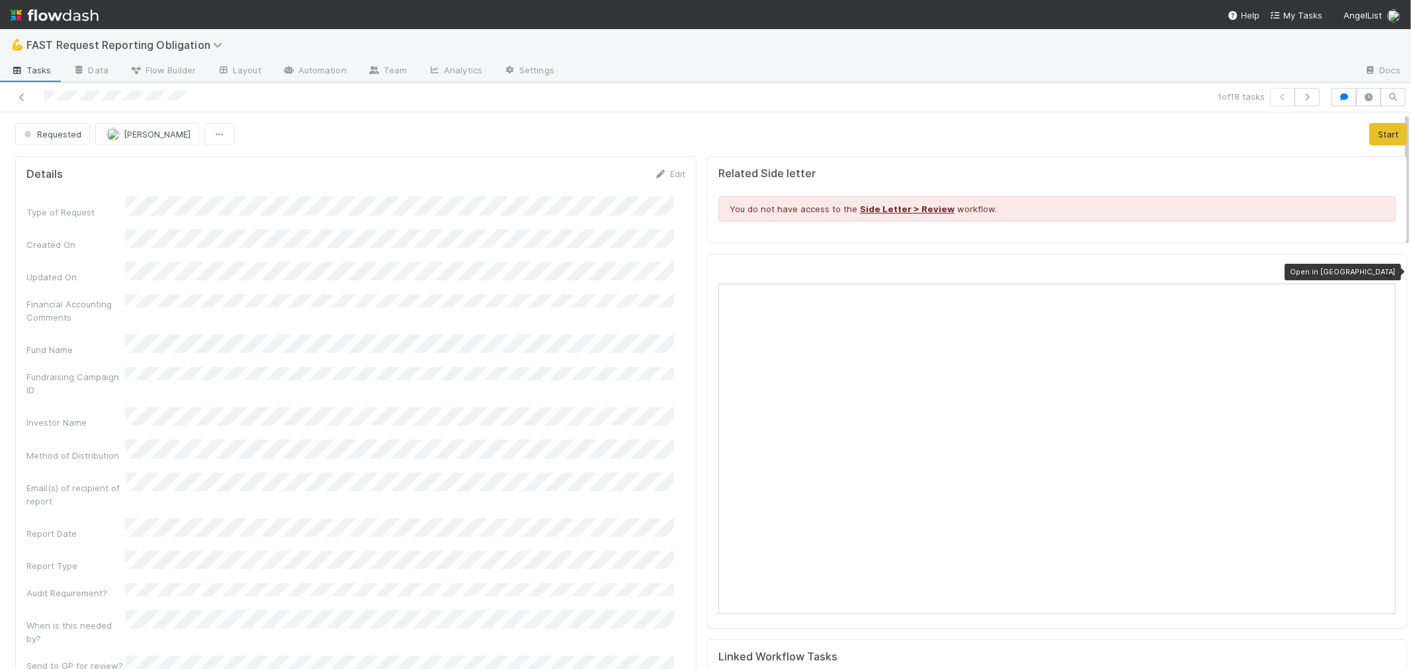
click at [1383, 270] on icon at bounding box center [1389, 272] width 13 height 9
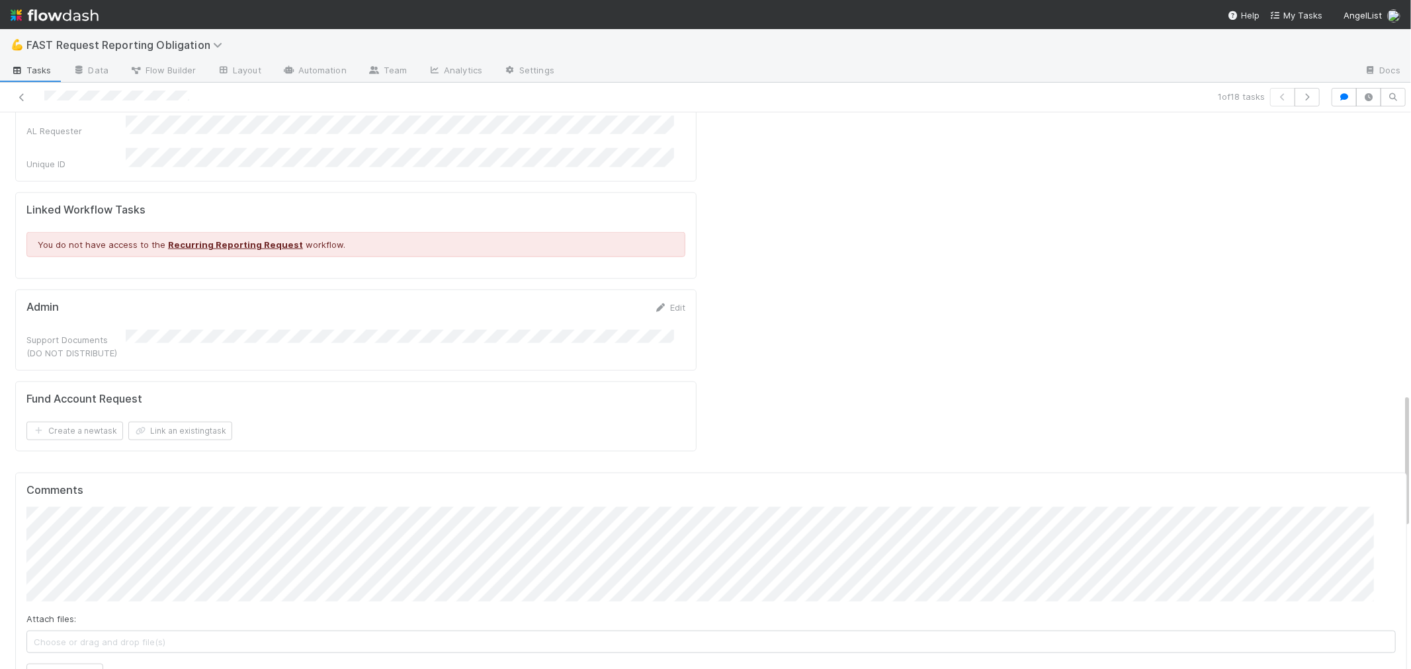
scroll to position [1396, 0]
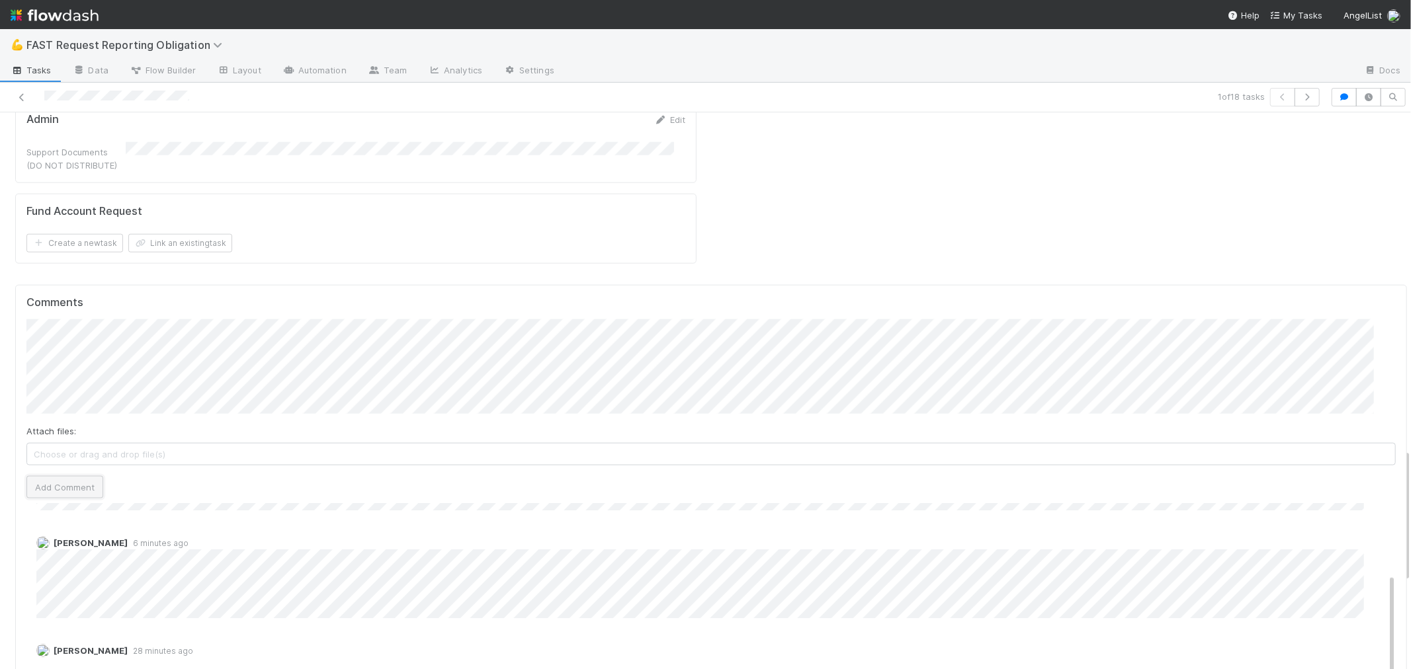
click at [48, 476] on button "Add Comment" at bounding box center [64, 487] width 77 height 22
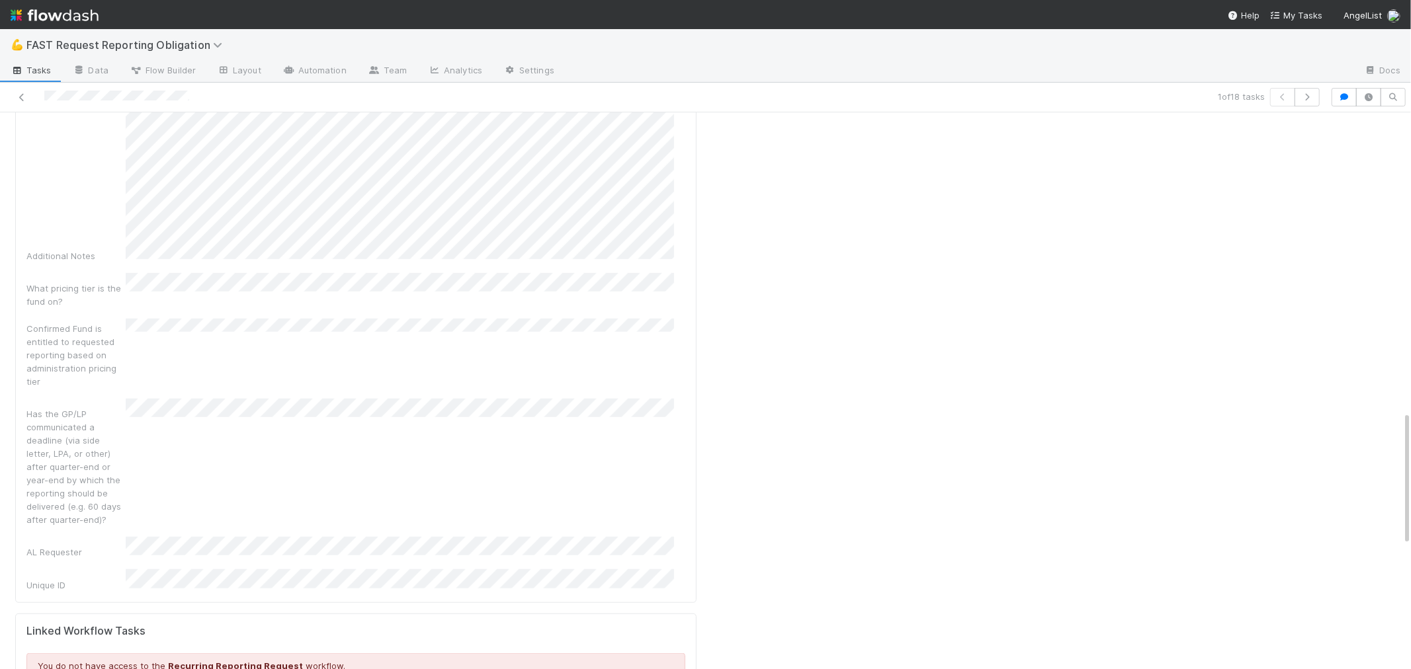
scroll to position [0, 0]
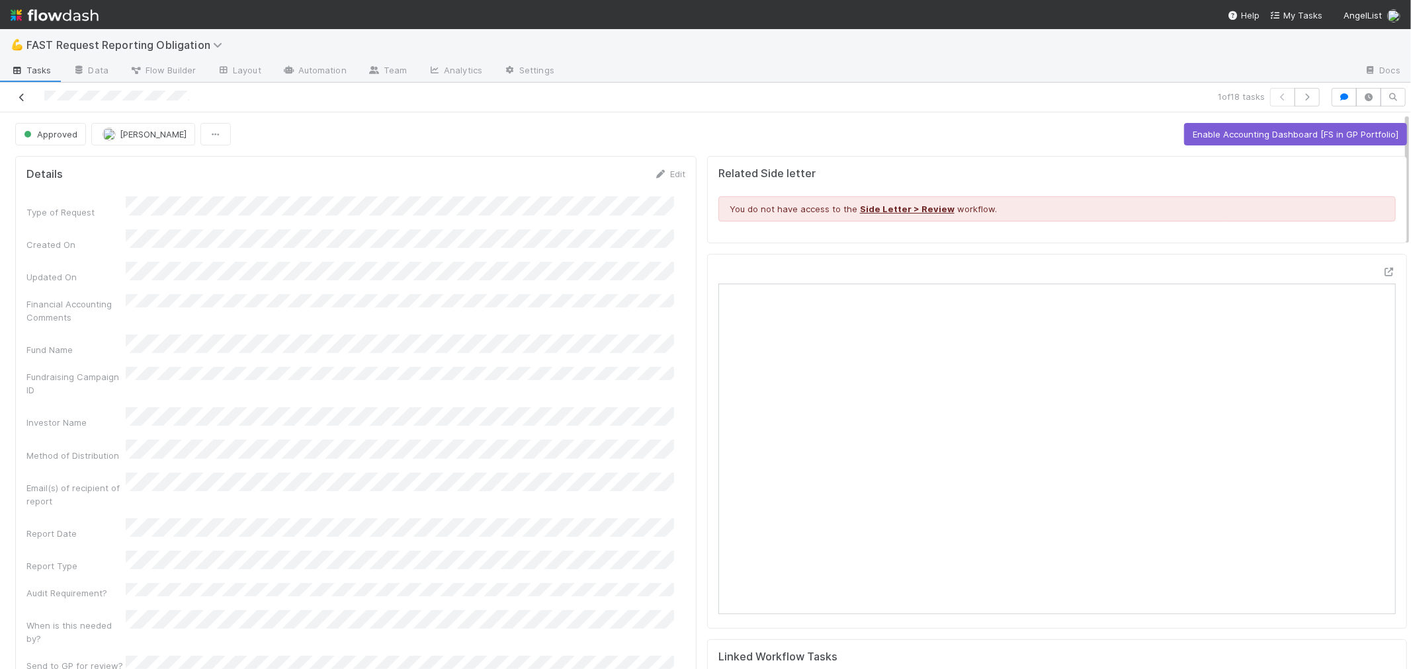
click at [21, 96] on icon at bounding box center [21, 97] width 13 height 9
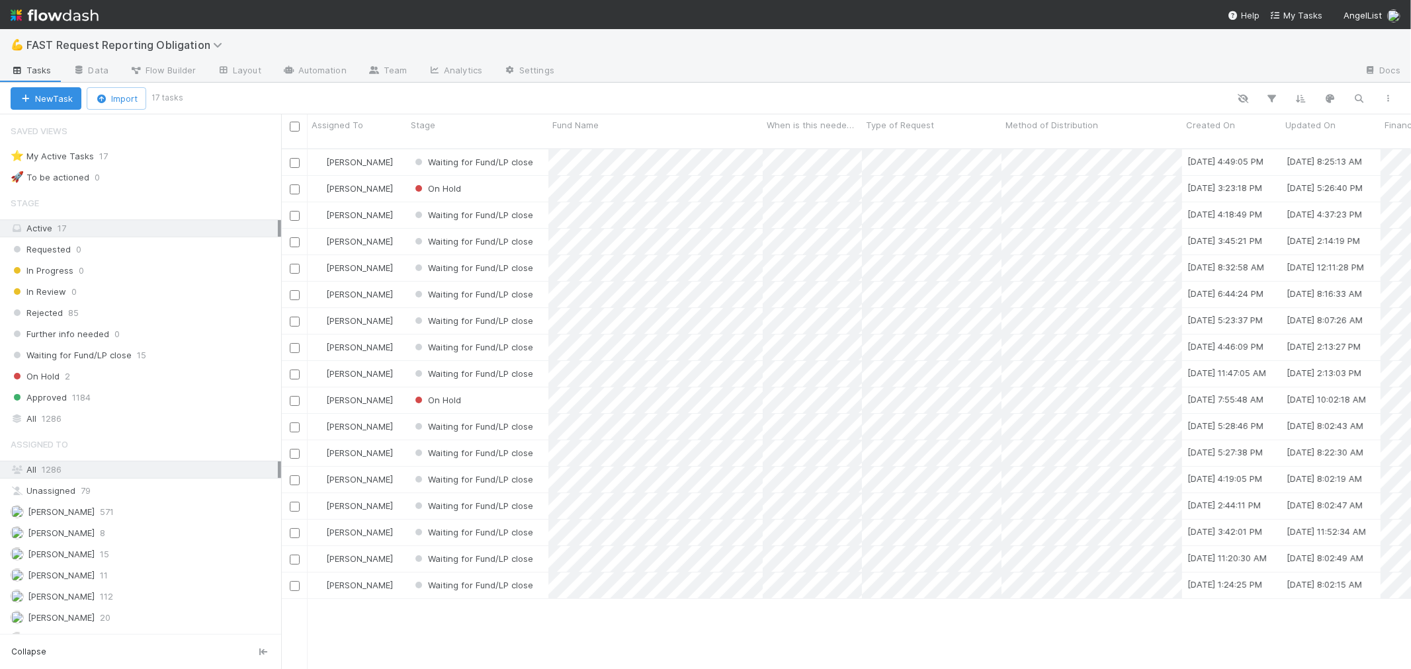
scroll to position [521, 1119]
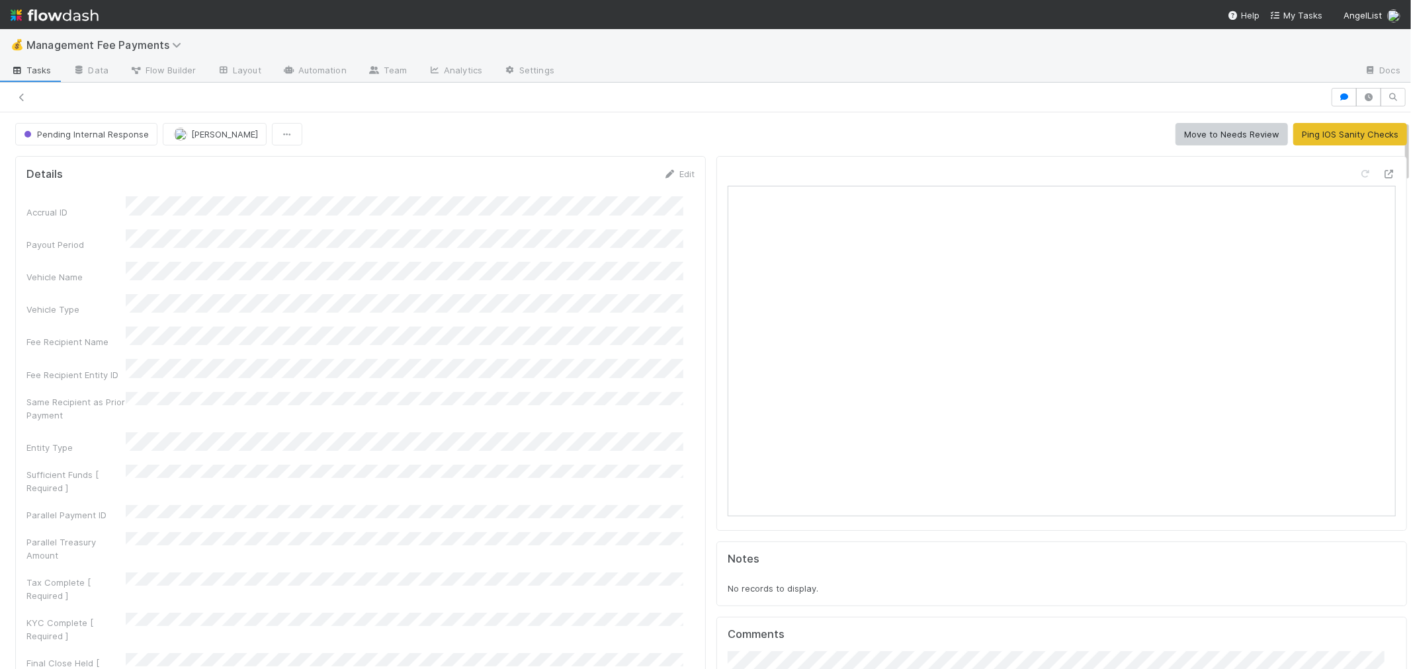
scroll to position [73, 0]
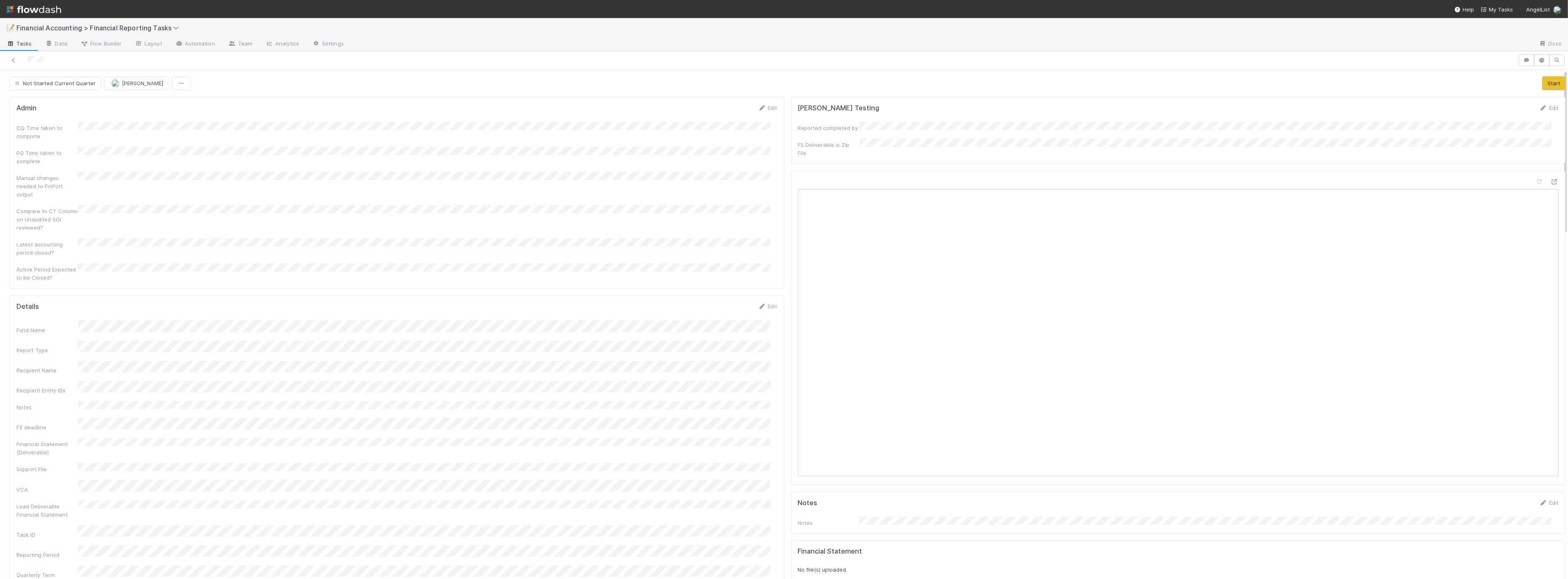
click at [630, 85] on div "Not Started Current Quarter Zach Byers Start" at bounding box center [787, 83] width 1556 height 14
click at [770, 38] on div at bounding box center [942, 44] width 1182 height 13
click at [1543, 82] on button "Start" at bounding box center [1554, 83] width 24 height 14
click at [768, 307] on link "Edit" at bounding box center [767, 310] width 19 height 7
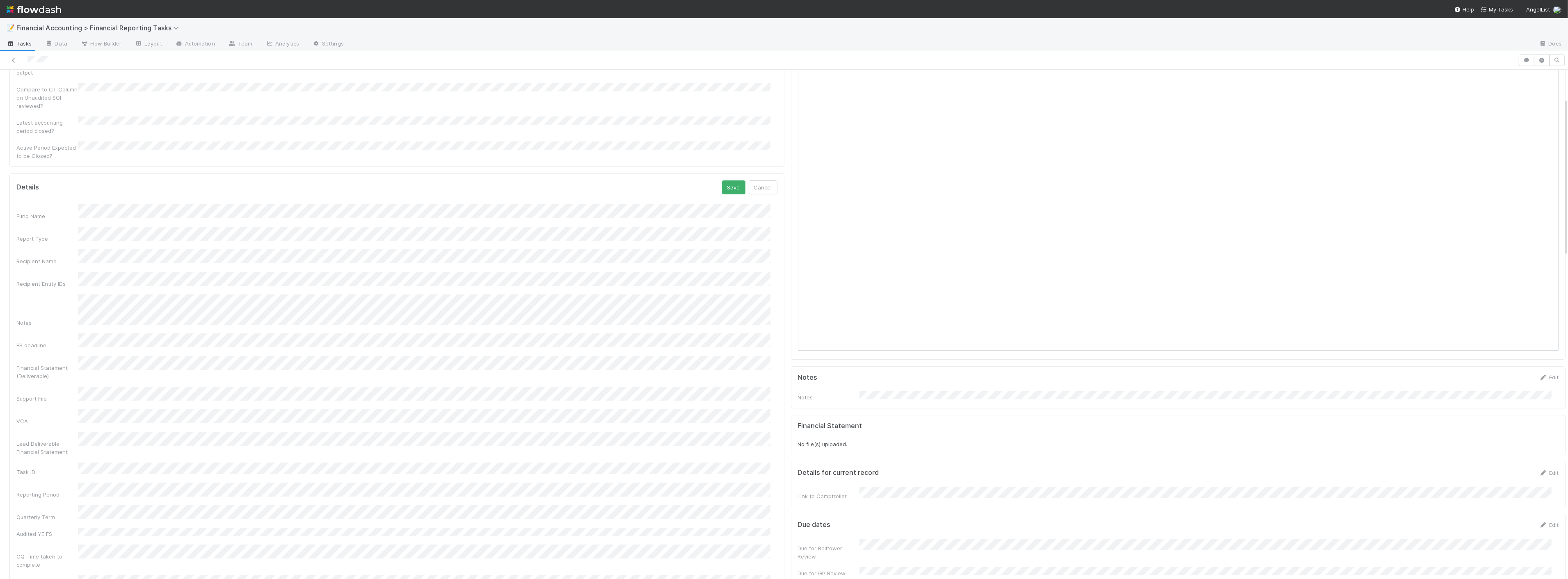
scroll to position [136, 0]
click at [722, 169] on button "Save" at bounding box center [734, 176] width 24 height 14
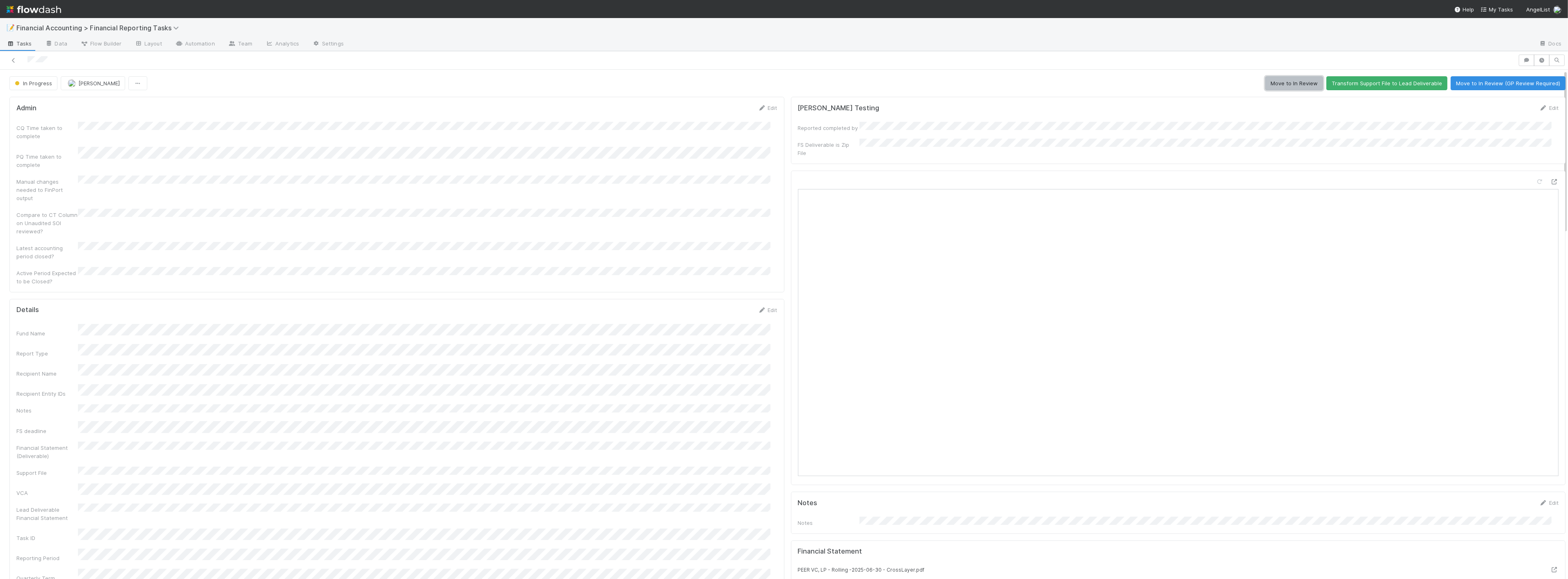
click at [1283, 83] on button "Move to In Review" at bounding box center [1294, 83] width 58 height 14
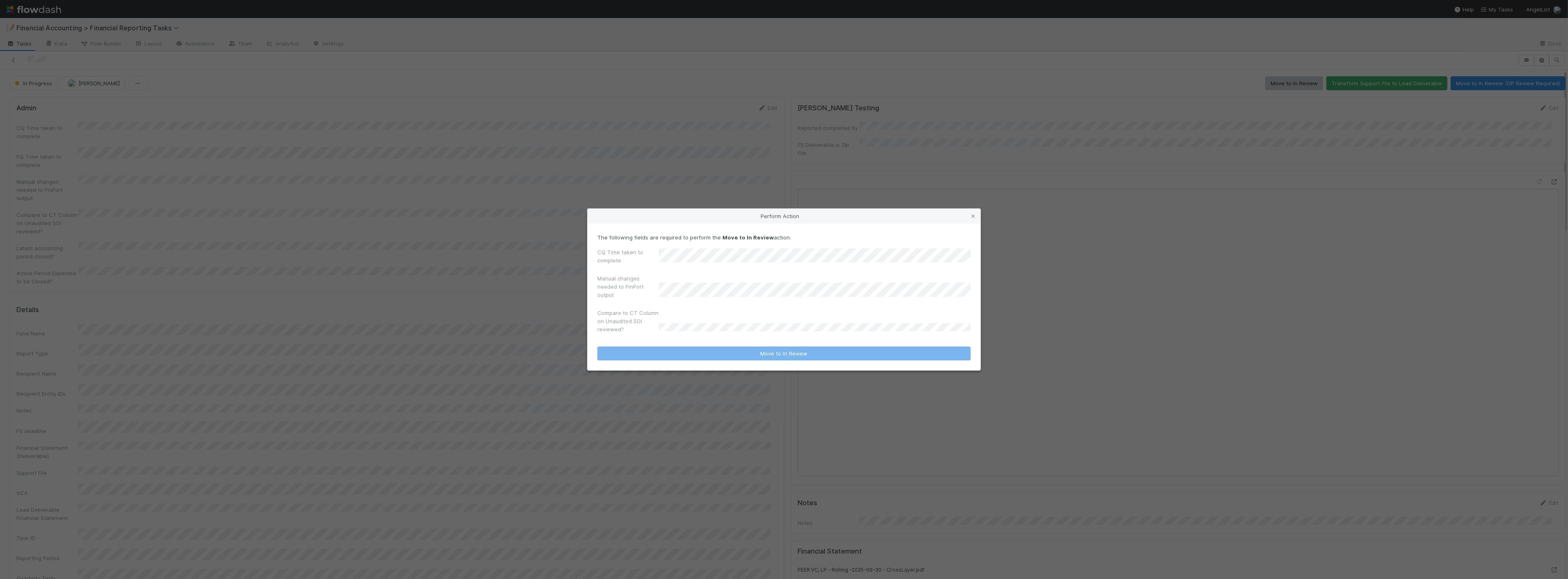
click at [621, 259] on div "CQ Time taken to complete" at bounding box center [784, 258] width 373 height 20
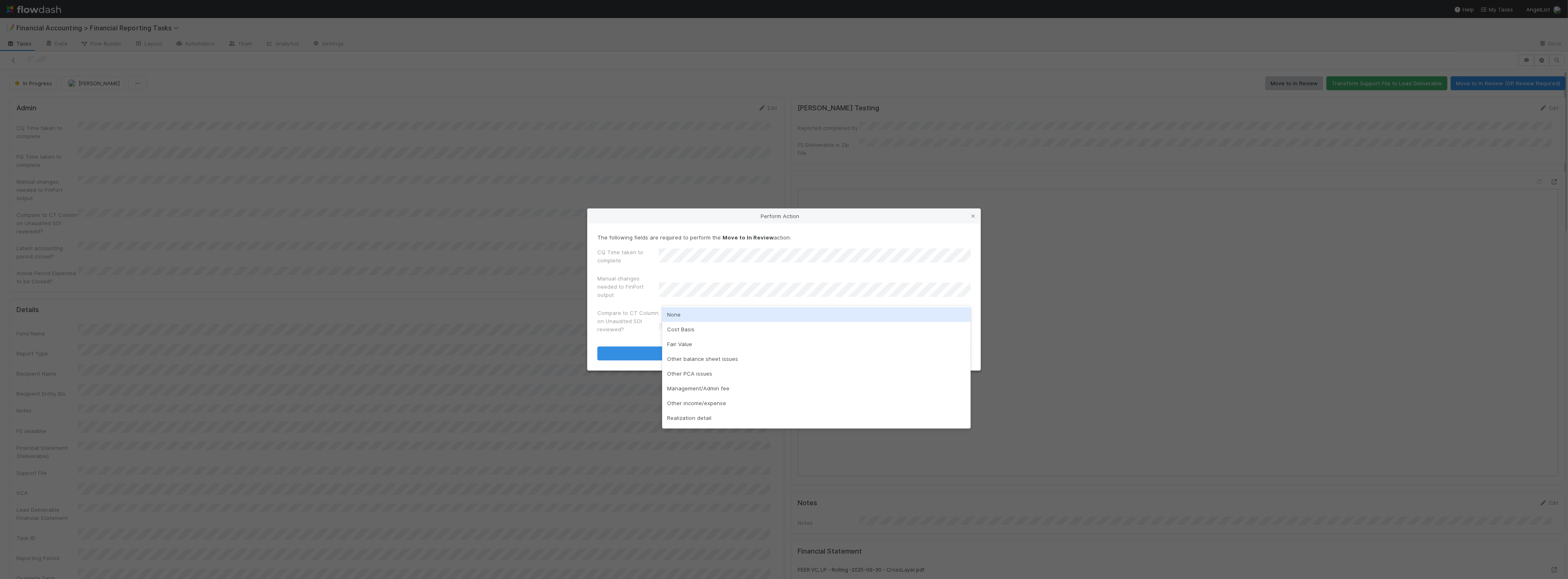
click at [686, 312] on div "None" at bounding box center [816, 314] width 308 height 15
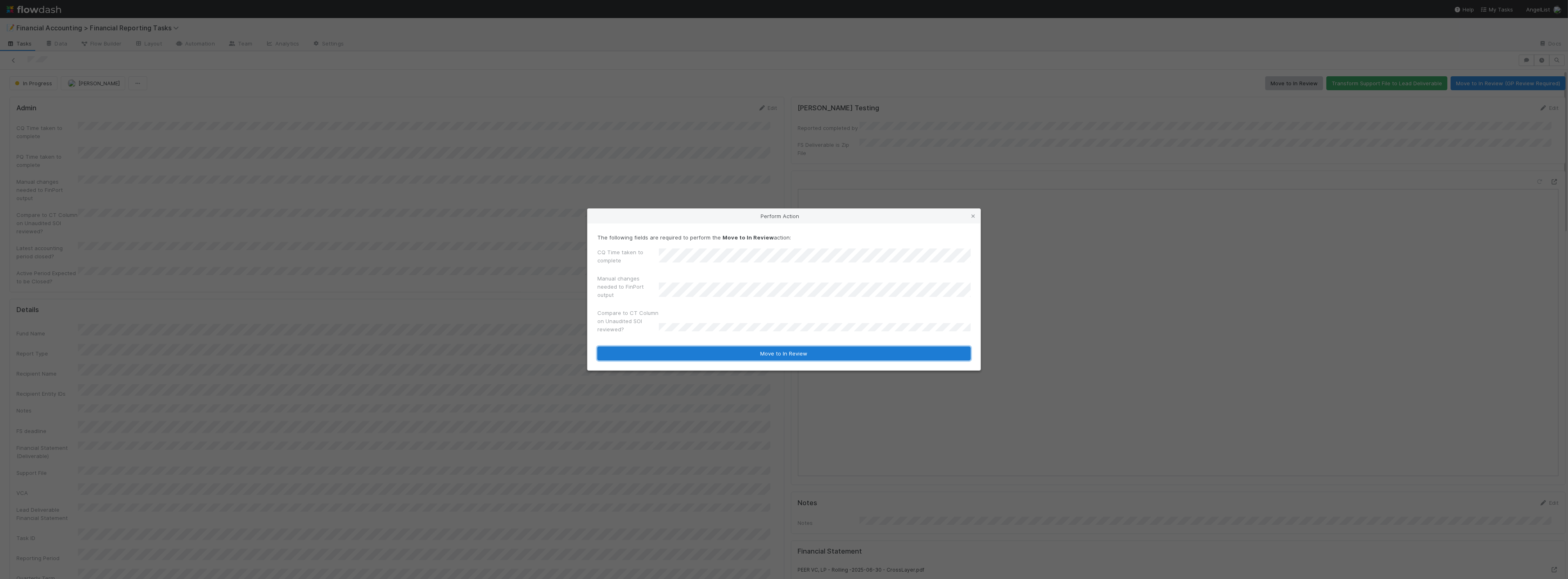
click at [682, 351] on button "Move to In Review" at bounding box center [784, 353] width 373 height 14
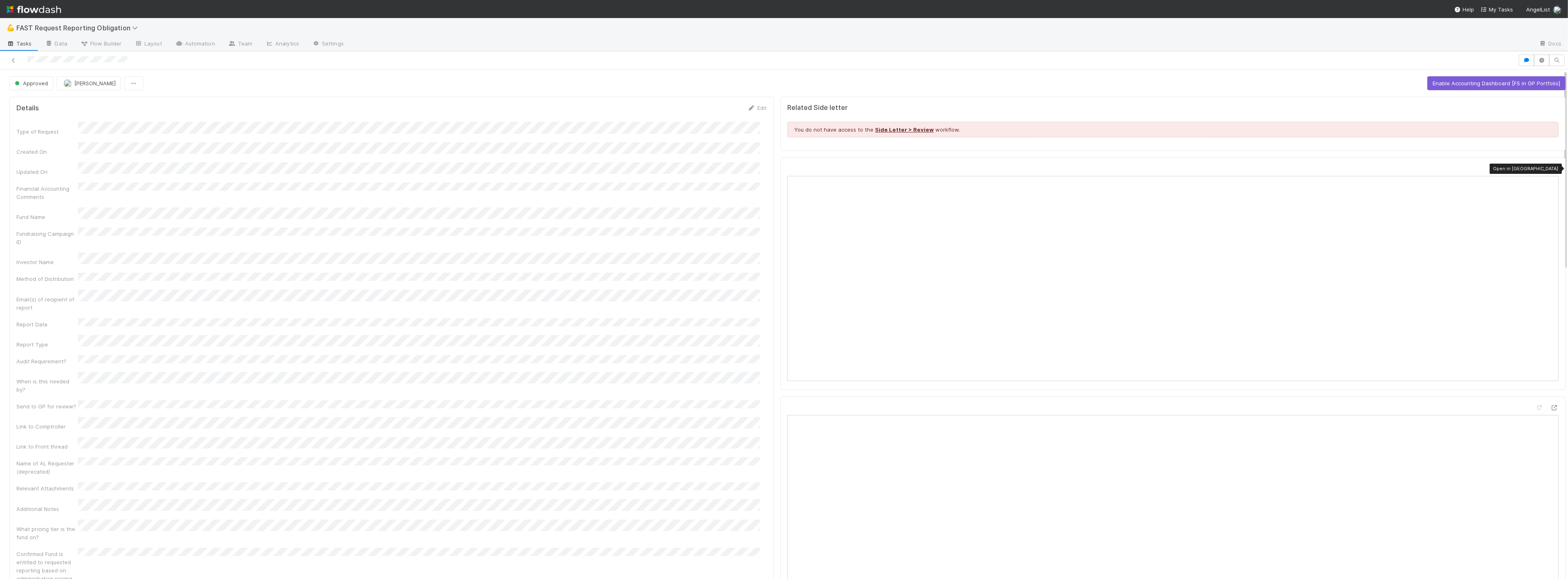
click at [1551, 169] on icon at bounding box center [1554, 169] width 8 height 6
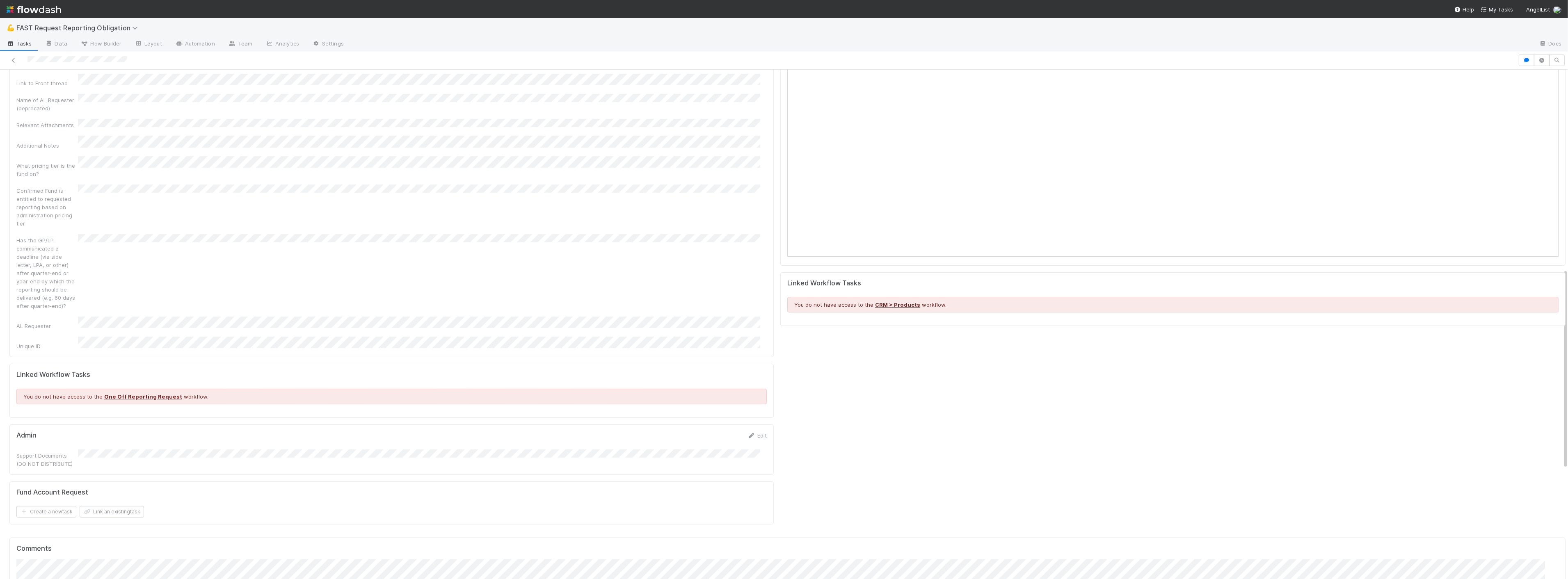
scroll to position [784, 0]
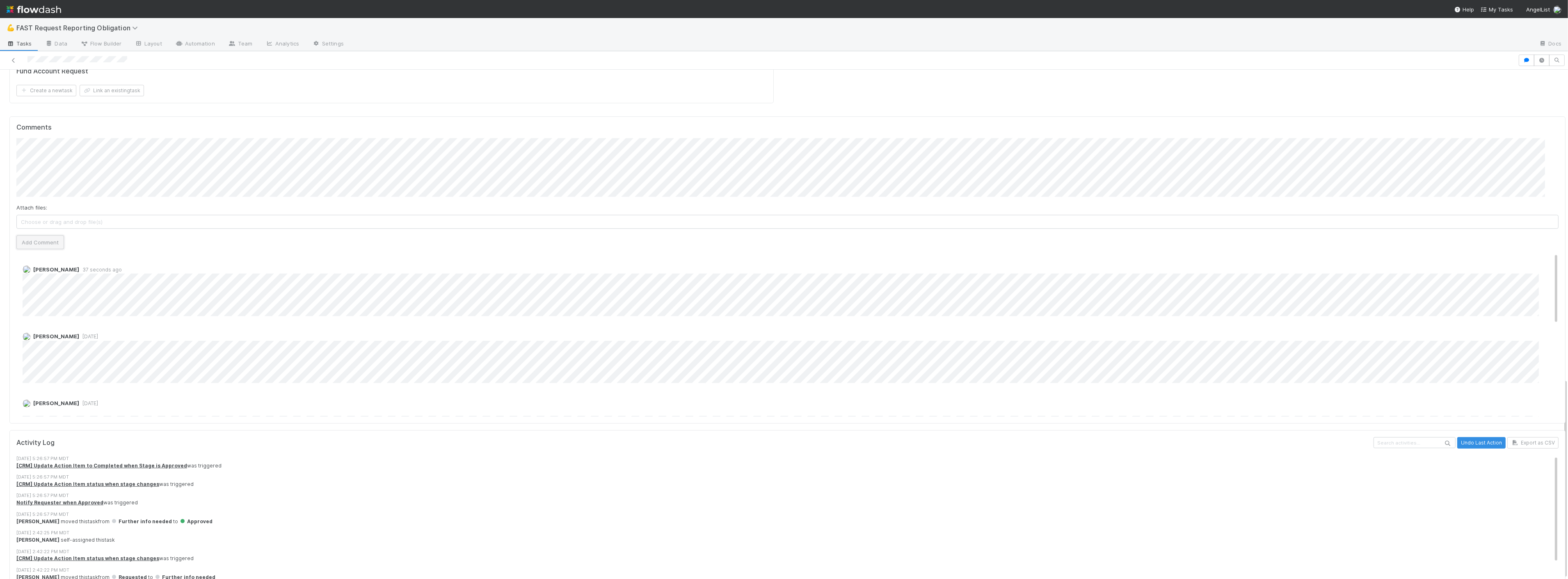
click at [47, 236] on button "Add Comment" at bounding box center [40, 242] width 48 height 14
click at [53, 236] on button "Add Comment" at bounding box center [40, 242] width 48 height 14
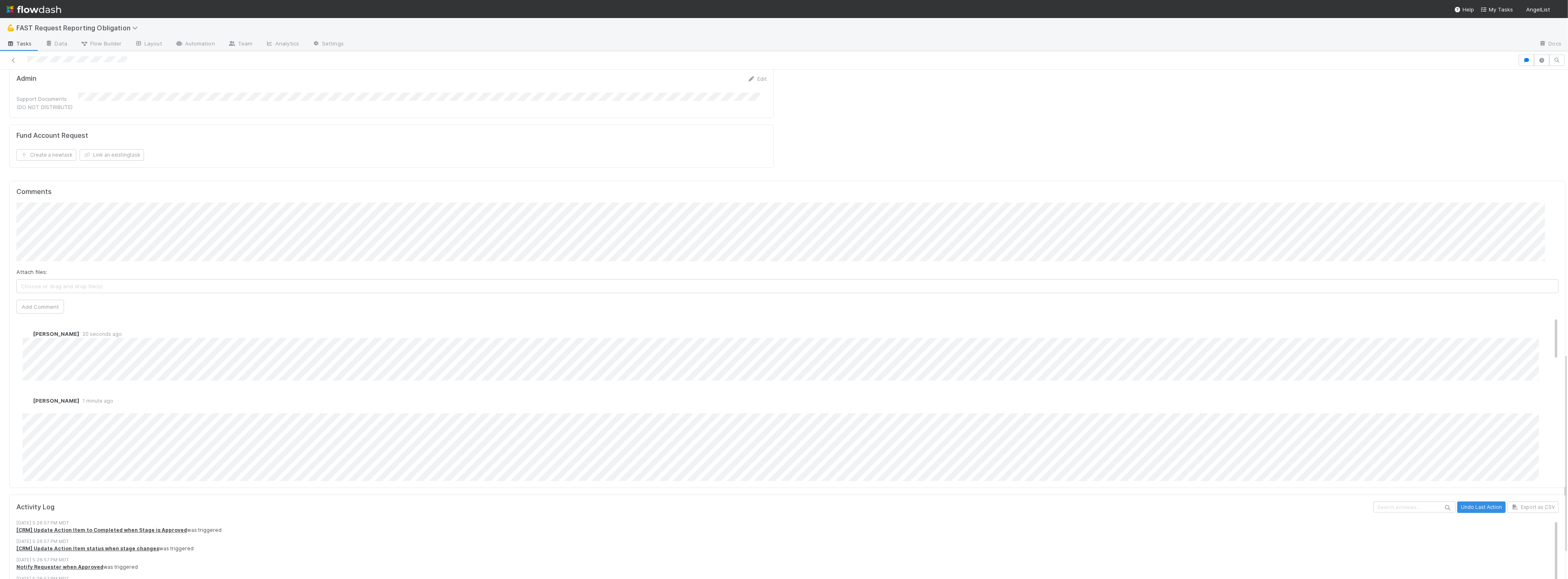
scroll to position [694, 0]
click at [47, 327] on button "Add Comment" at bounding box center [40, 334] width 48 height 14
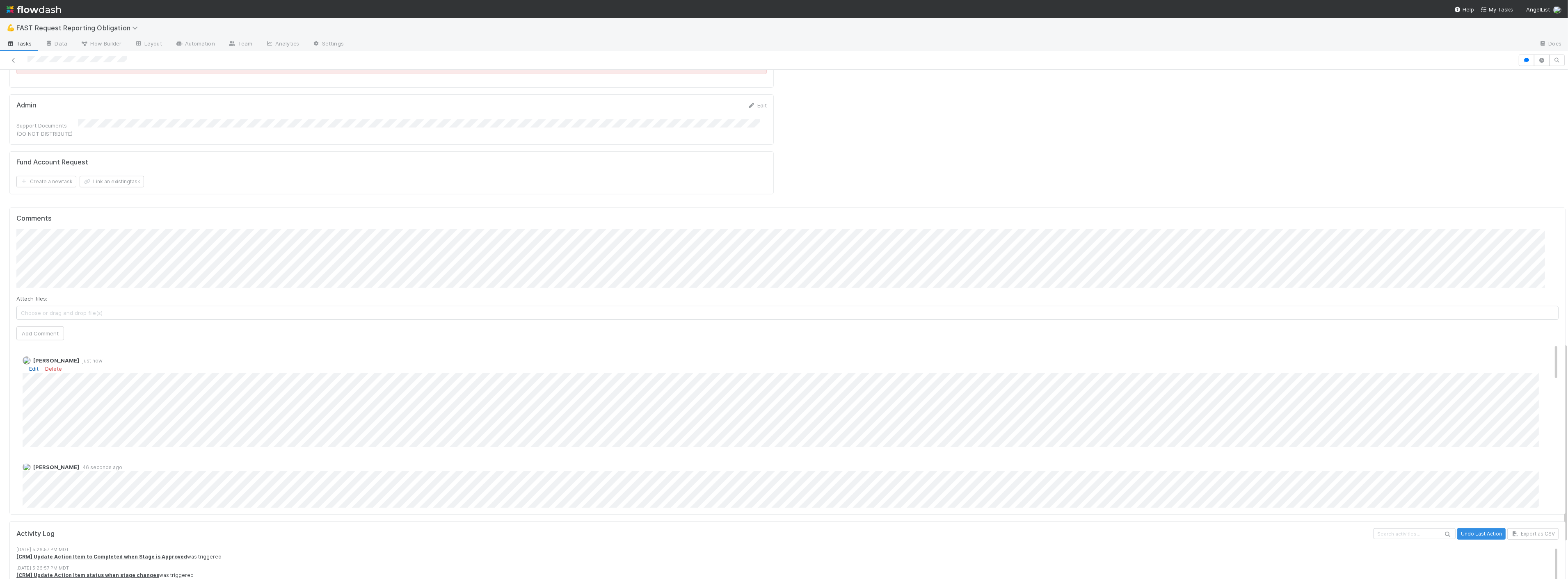
click at [36, 365] on link "Edit" at bounding box center [33, 368] width 9 height 7
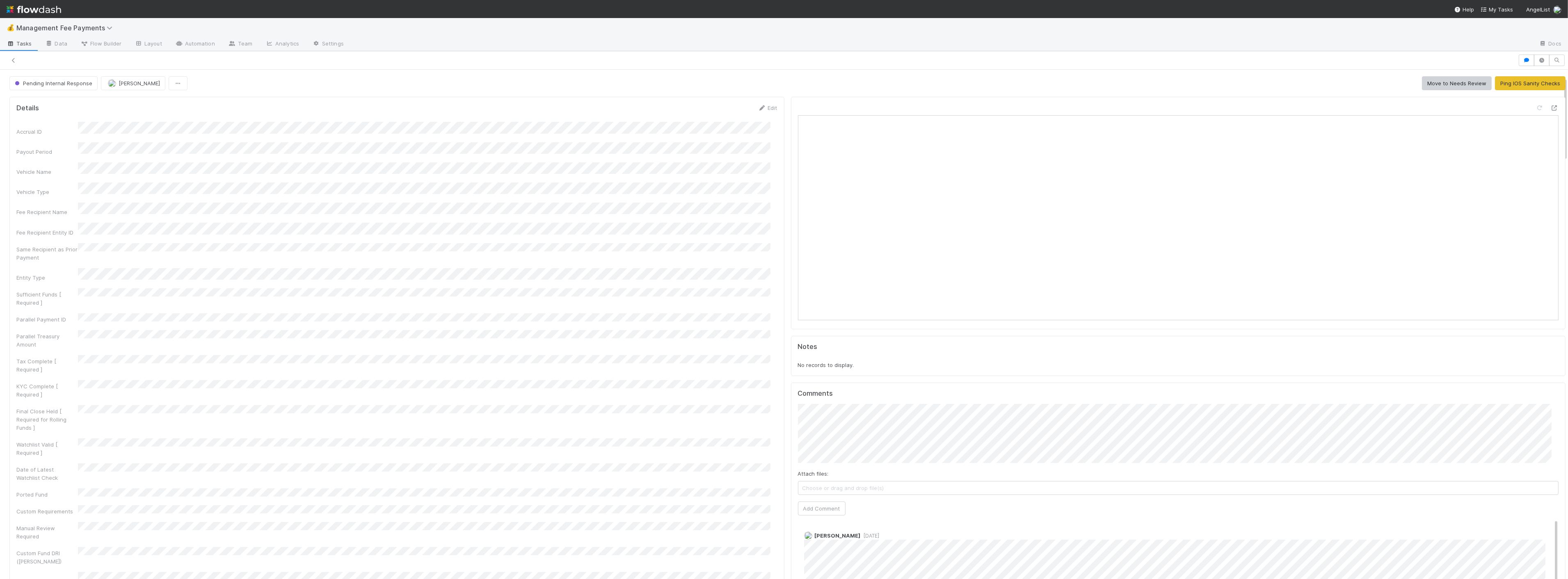
scroll to position [45, 0]
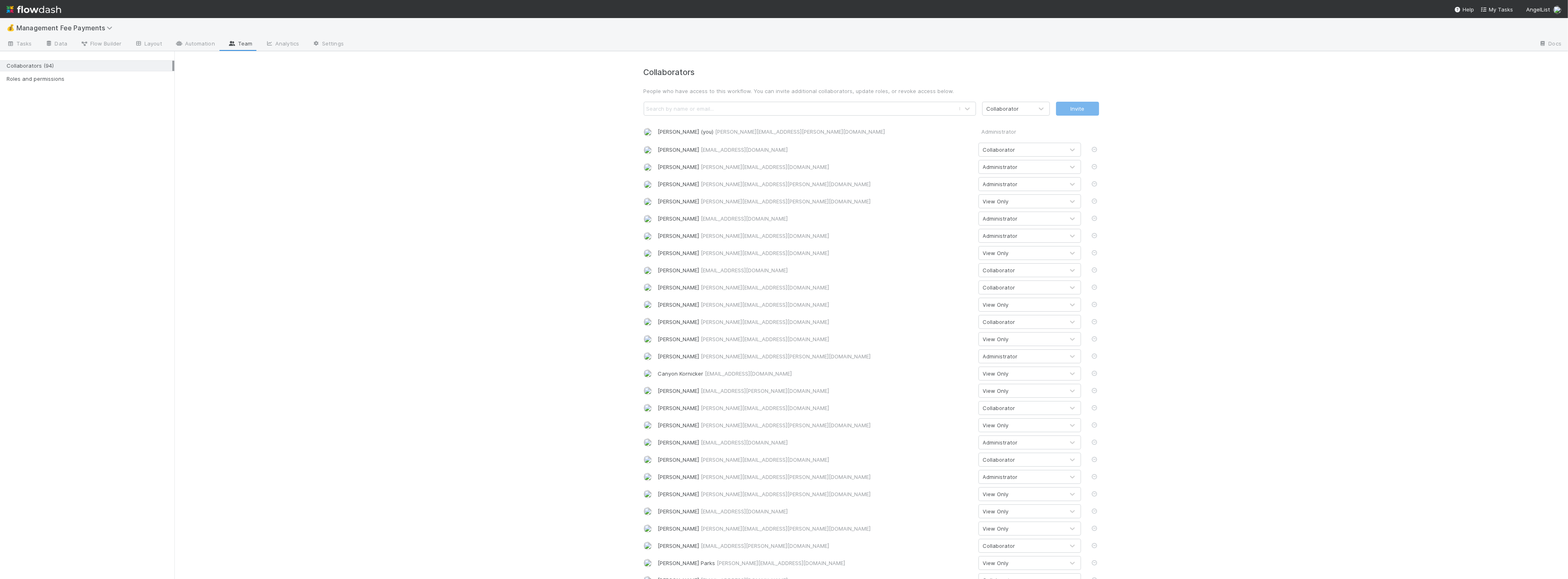
scroll to position [45, 0]
